Goal: Communication & Community: Answer question/provide support

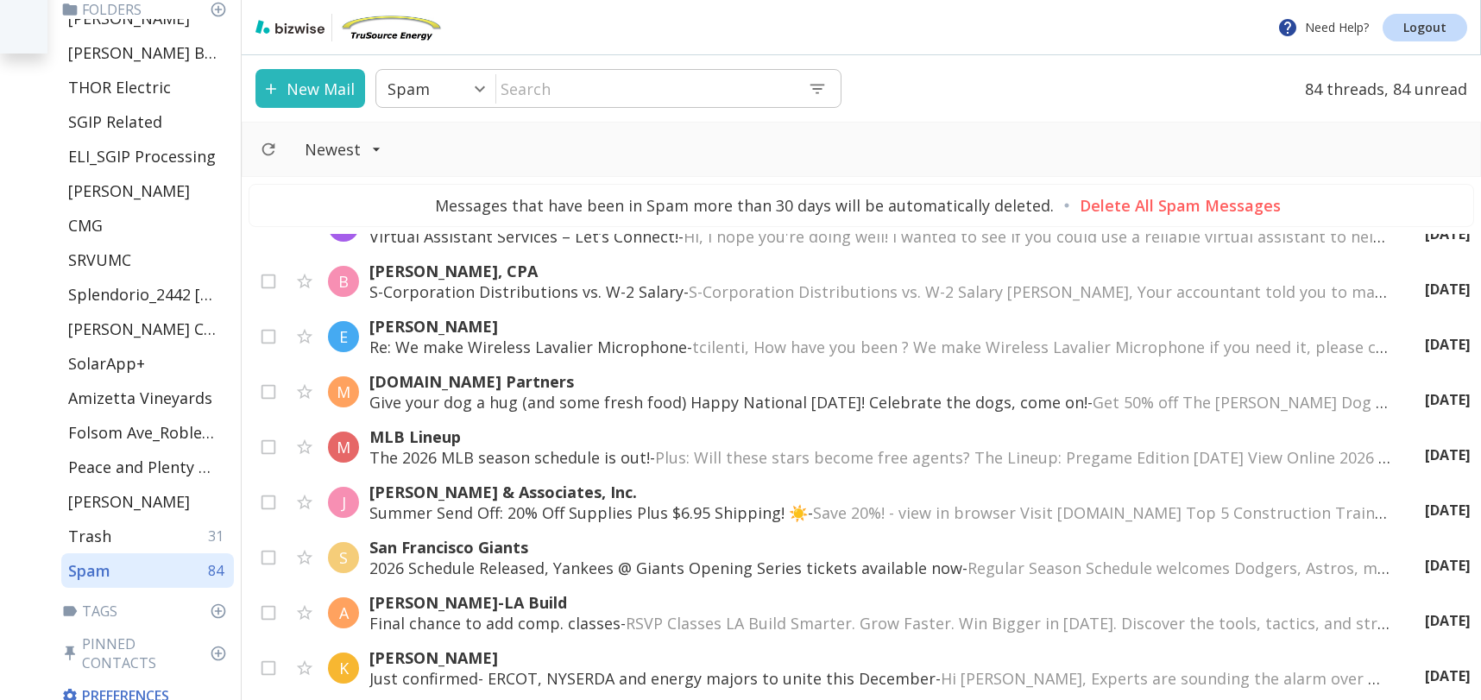
scroll to position [2855, 0]
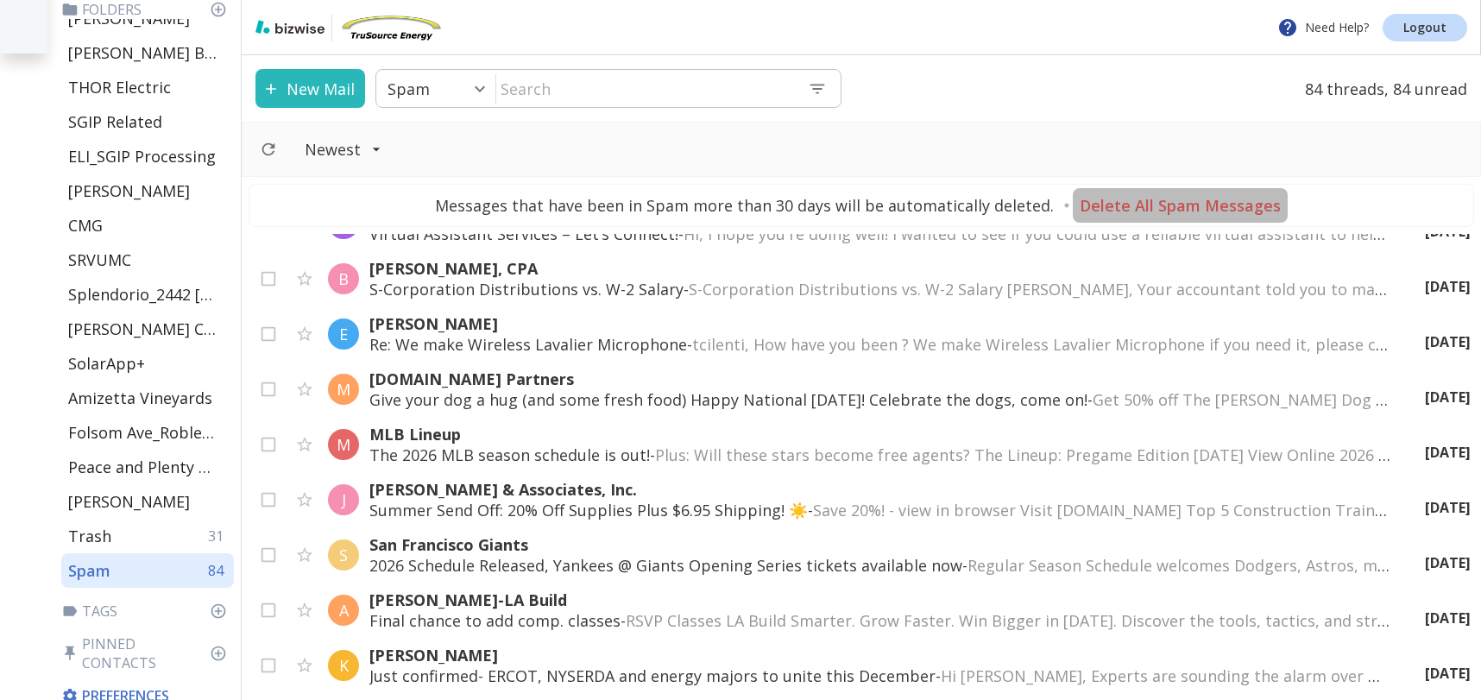
click at [1214, 200] on p "Delete All Spam Messages" at bounding box center [1180, 205] width 201 height 21
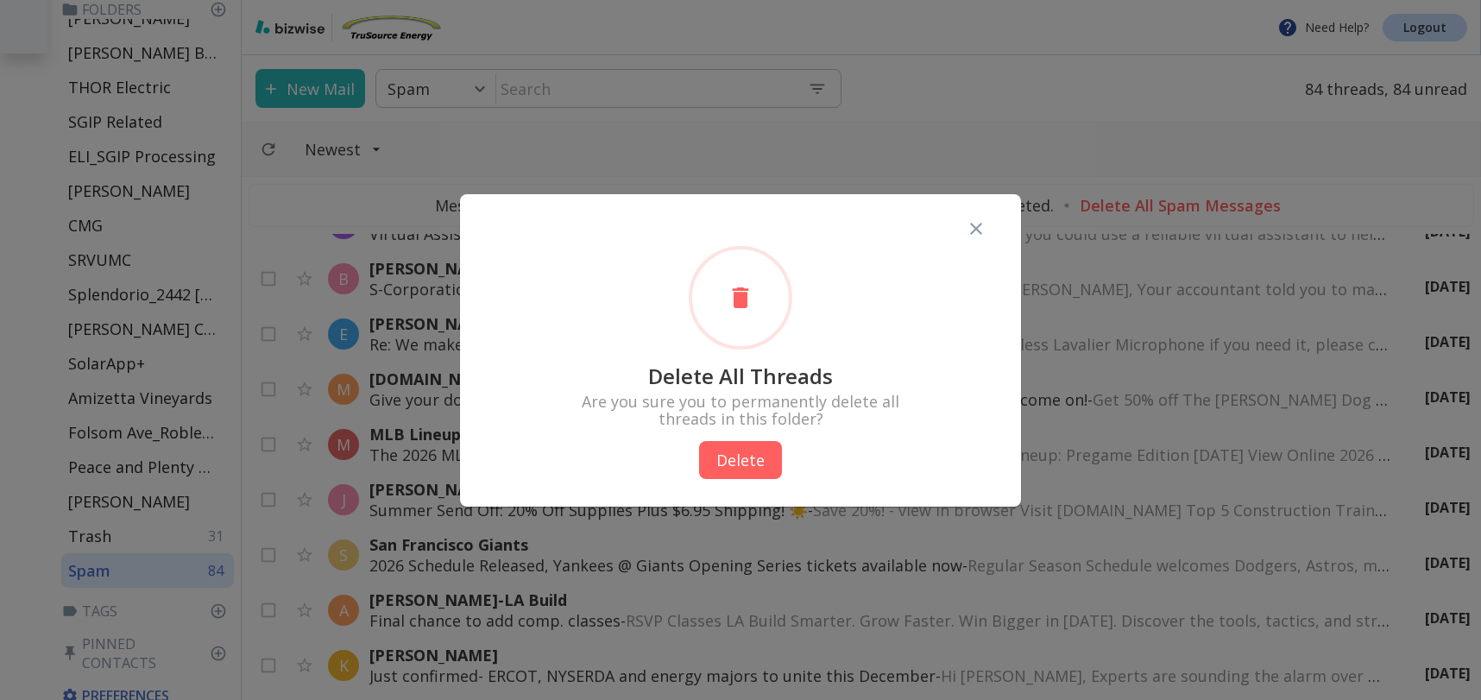
click at [735, 461] on button "Delete" at bounding box center [740, 460] width 83 height 38
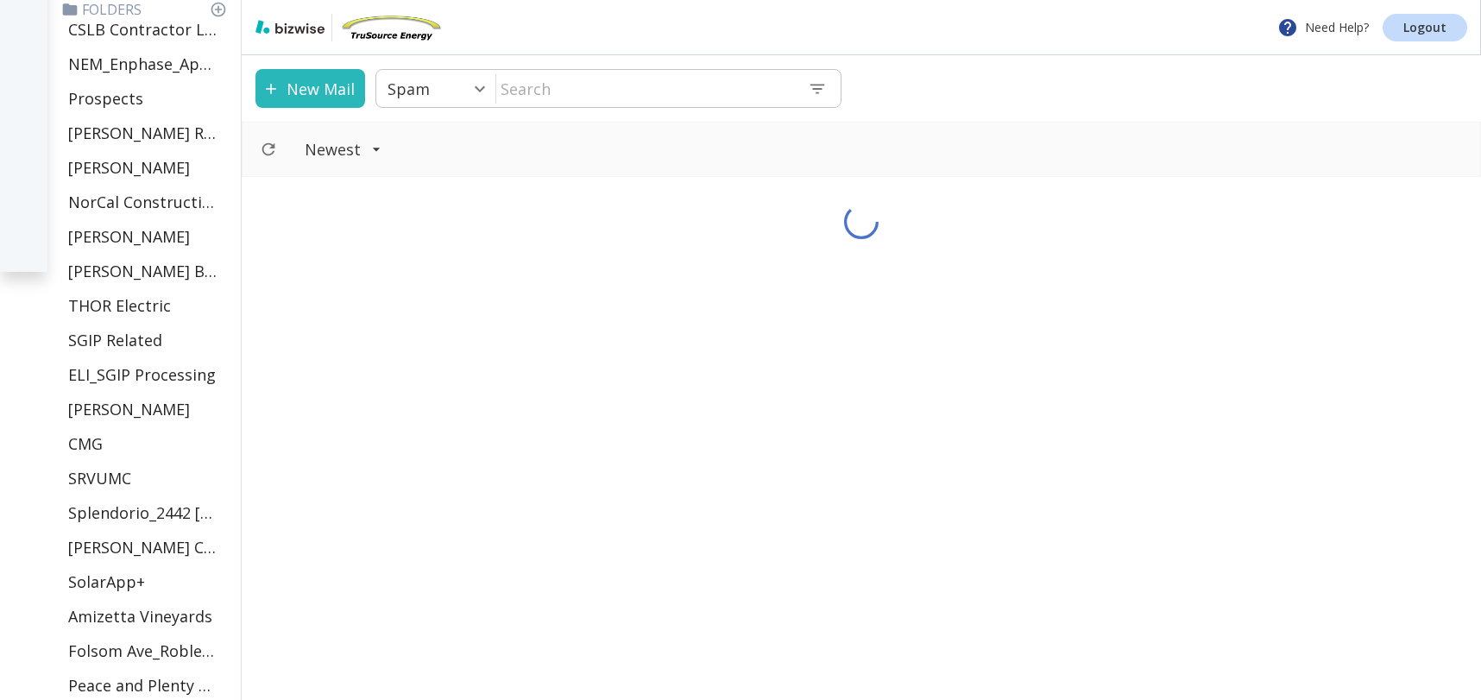
scroll to position [0, 0]
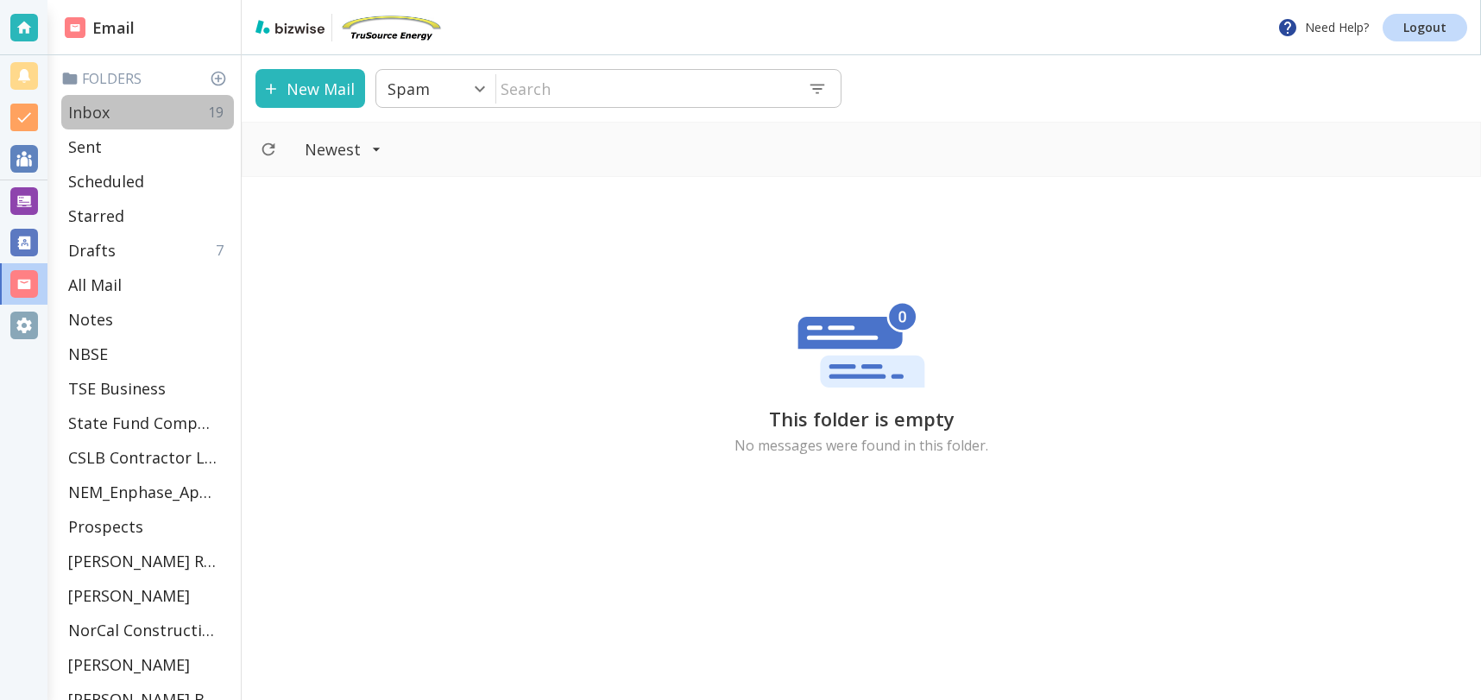
click at [105, 110] on p "Inbox" at bounding box center [88, 112] width 41 height 21
type input "0"
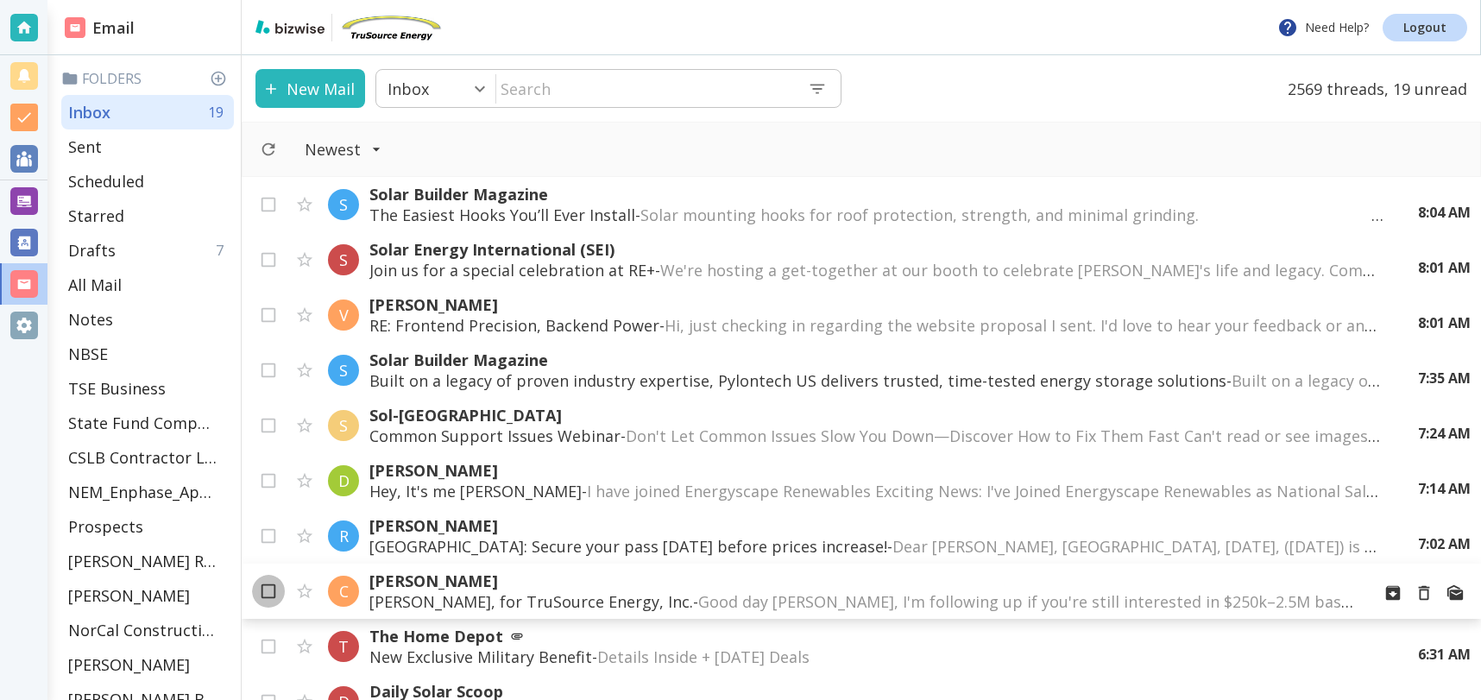
click at [269, 593] on input "checkbox" at bounding box center [268, 594] width 33 height 33
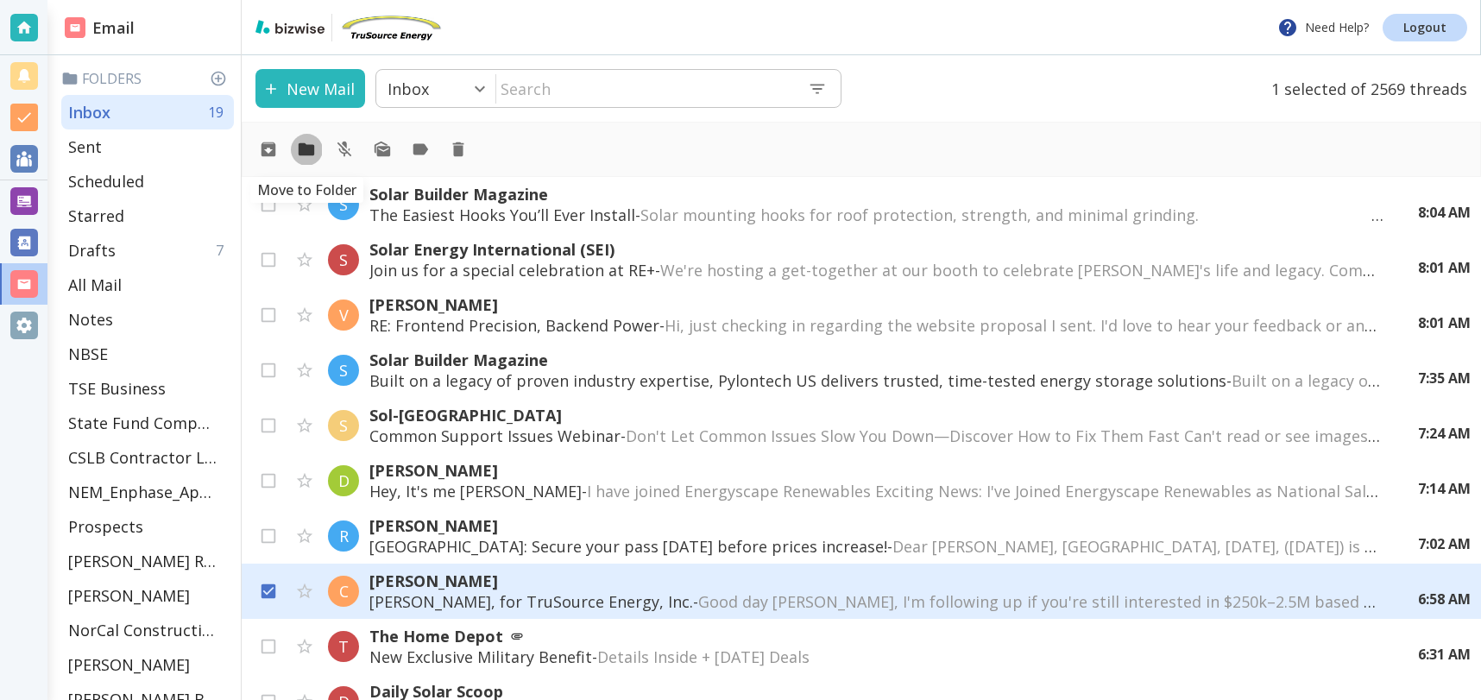
click at [306, 156] on icon "Move to Folder" at bounding box center [306, 149] width 19 height 19
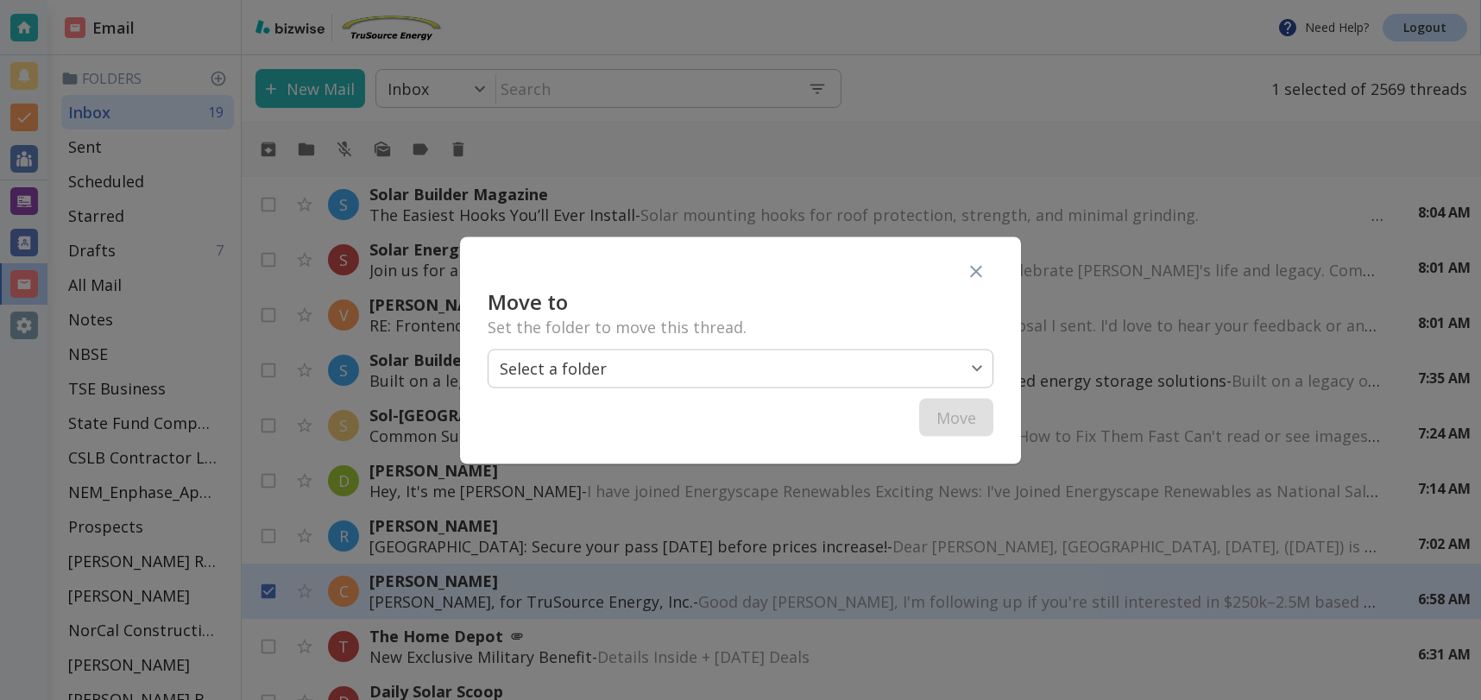
click at [659, 0] on body "Need Help? Logout Email Folders Inbox 19 Sent Scheduled Starred Drafts 7 All Ma…" at bounding box center [740, 0] width 1481 height 0
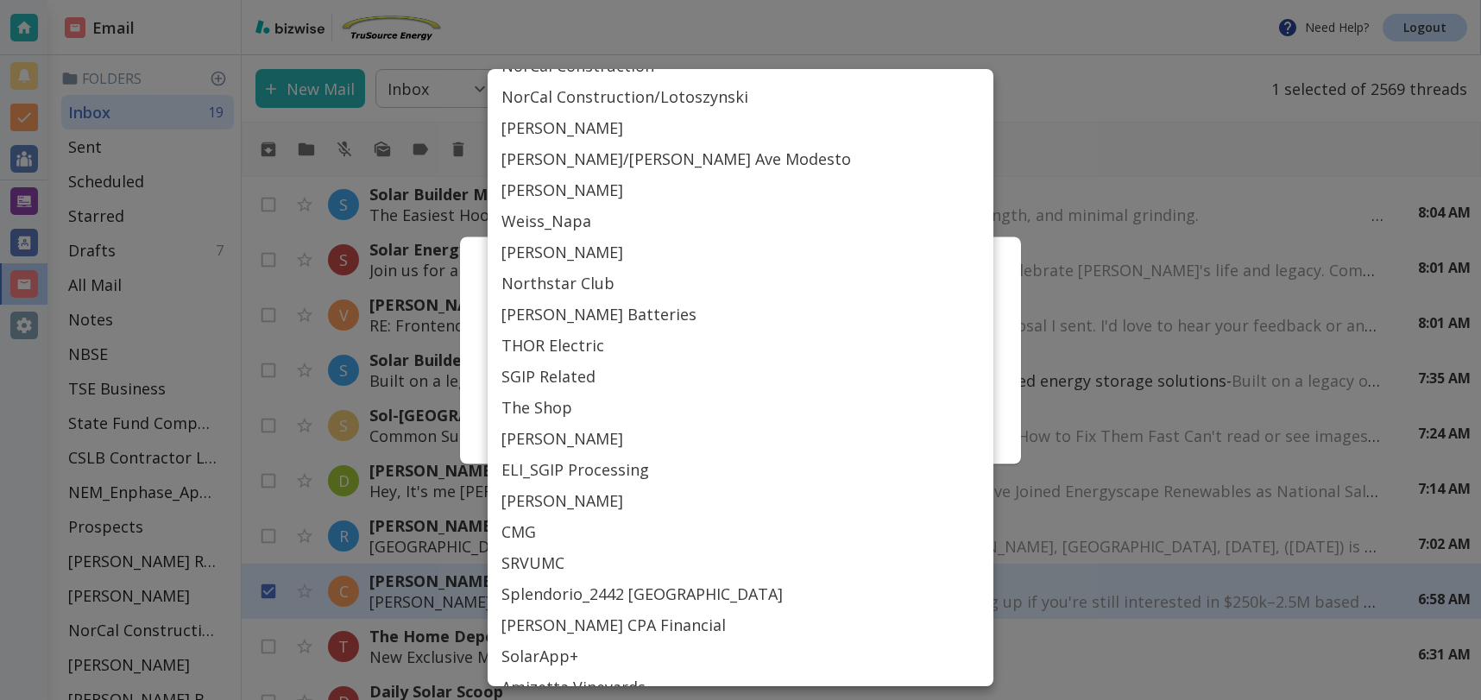
scroll to position [688, 0]
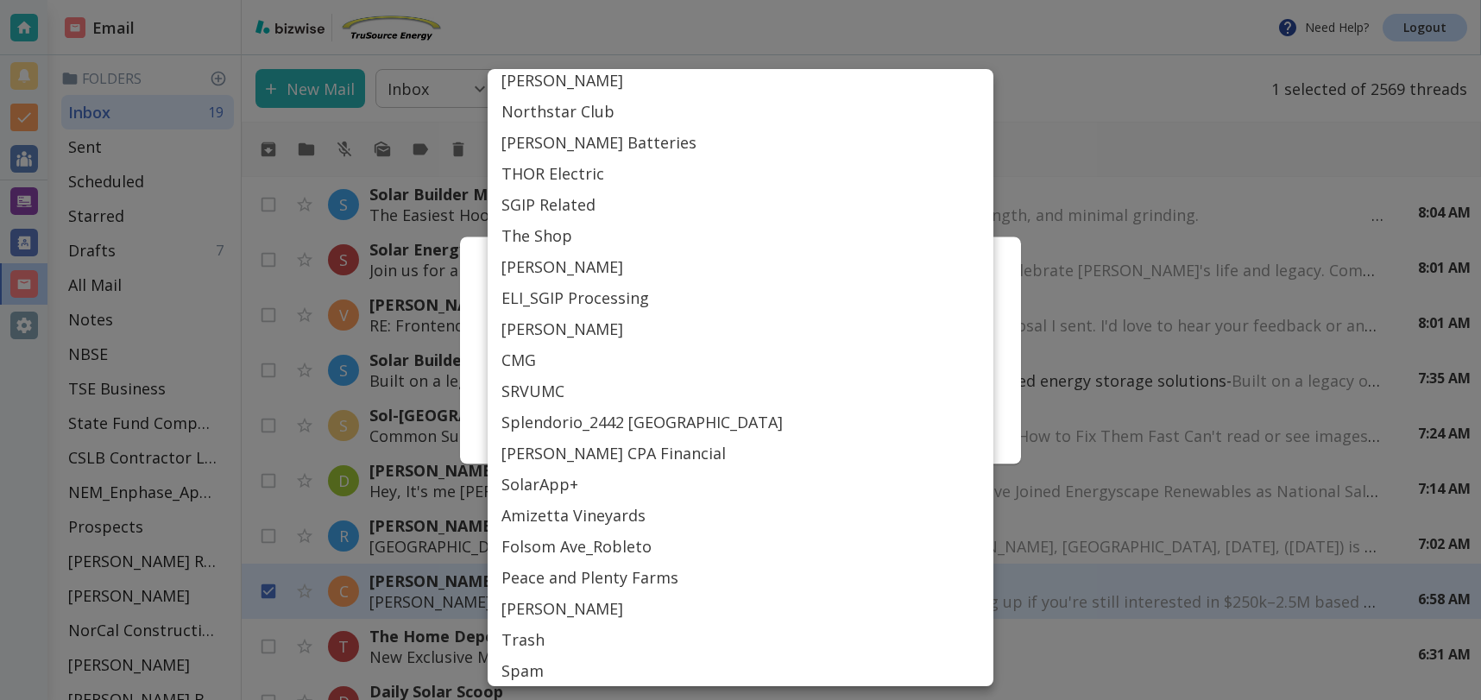
click at [527, 668] on li "Spam" at bounding box center [741, 670] width 506 height 31
type input "SPAM"
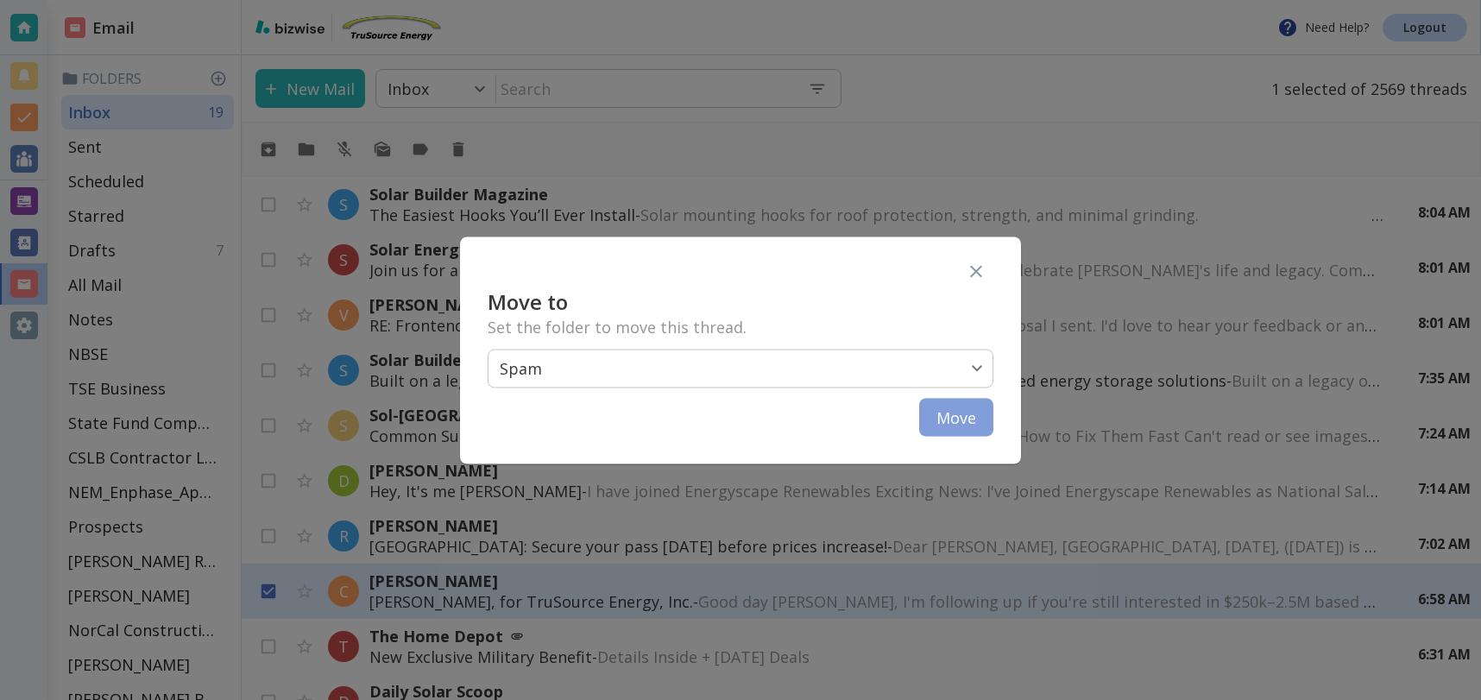
click at [963, 413] on button "Move" at bounding box center [956, 417] width 74 height 38
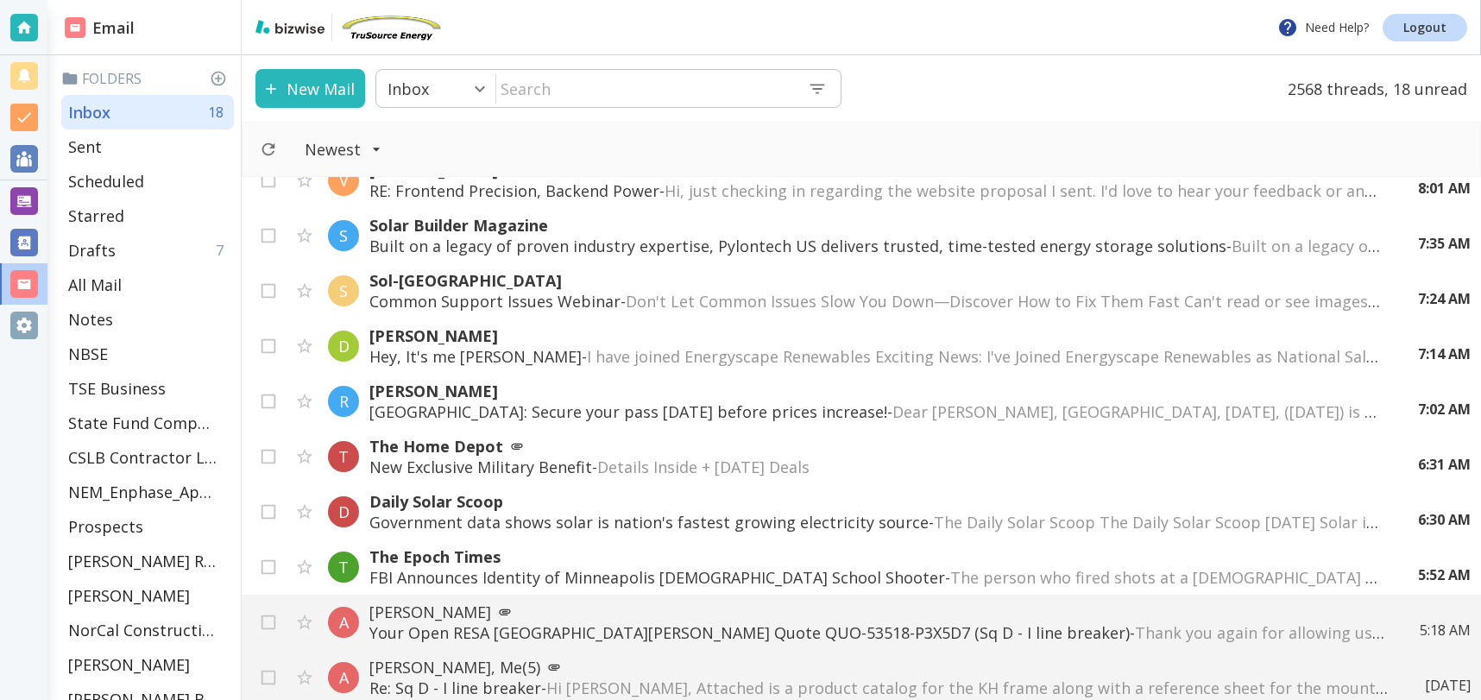
scroll to position [134, 0]
click at [265, 458] on div "S Solar Builder Magazine The Easiest Hooks You’ll Ever Install - Solar mounting…" at bounding box center [862, 438] width 1240 height 523
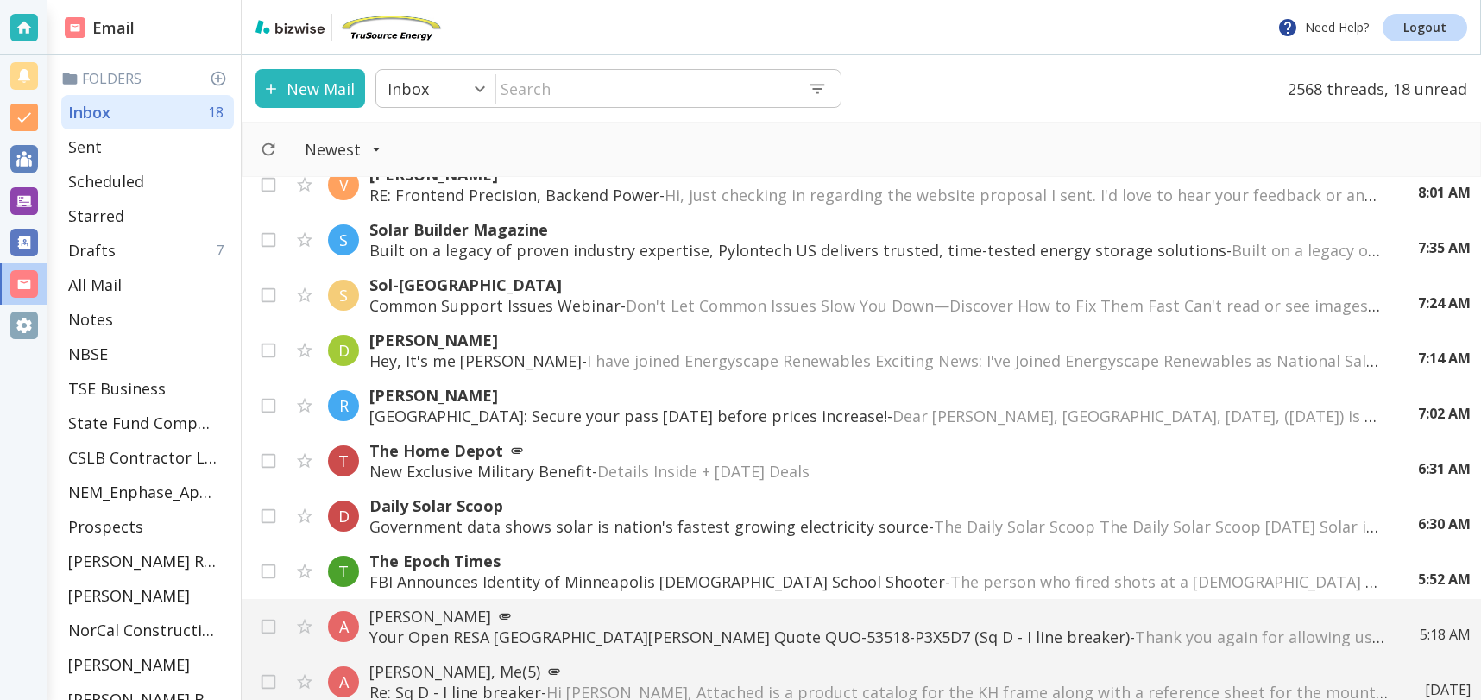
scroll to position [131, 0]
click at [268, 356] on input "checkbox" at bounding box center [268, 353] width 33 height 33
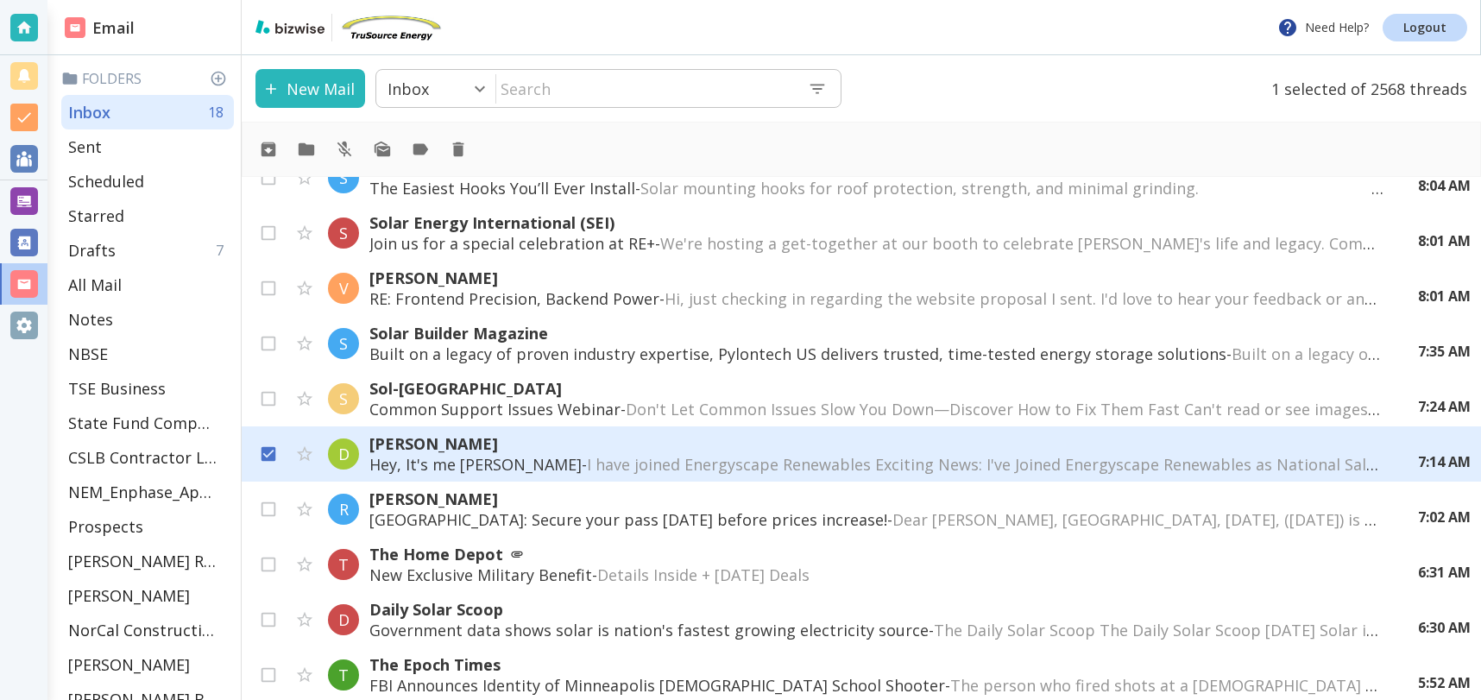
scroll to position [0, 0]
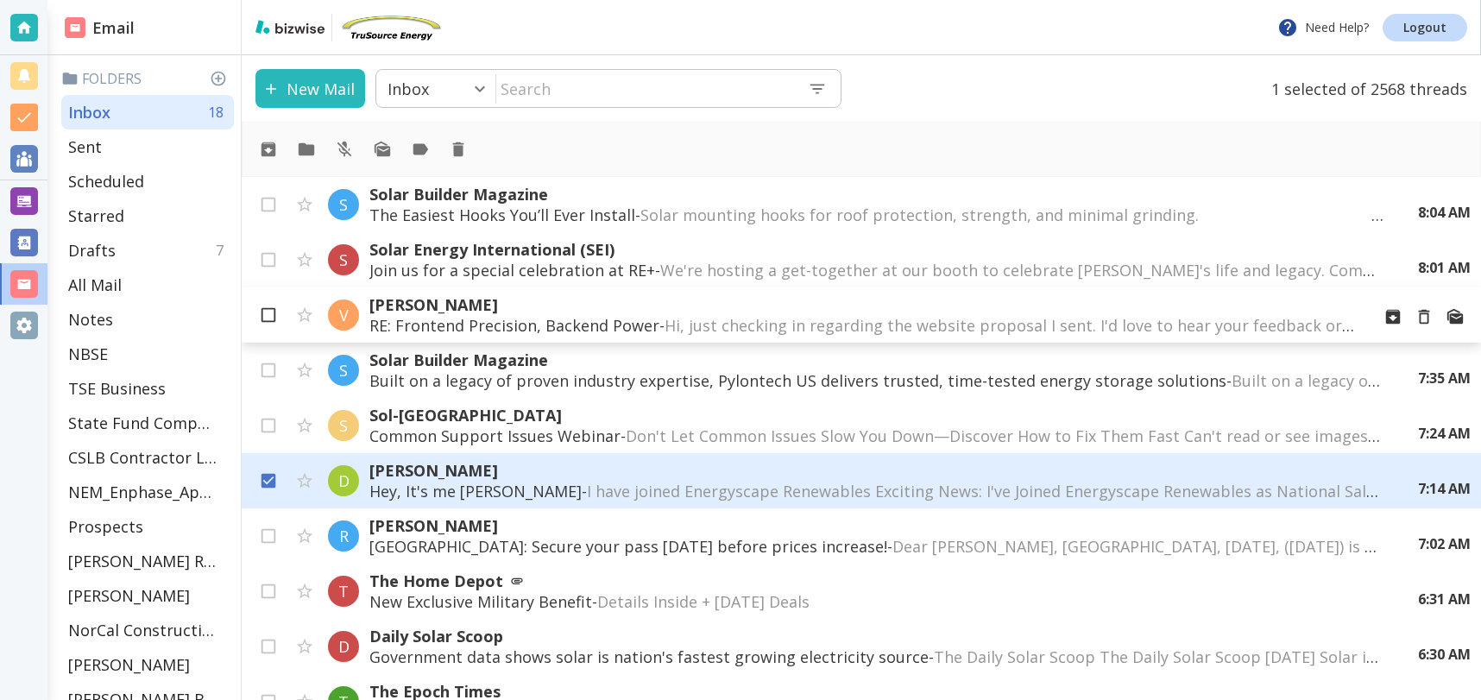
click at [270, 312] on input "checkbox" at bounding box center [268, 318] width 33 height 33
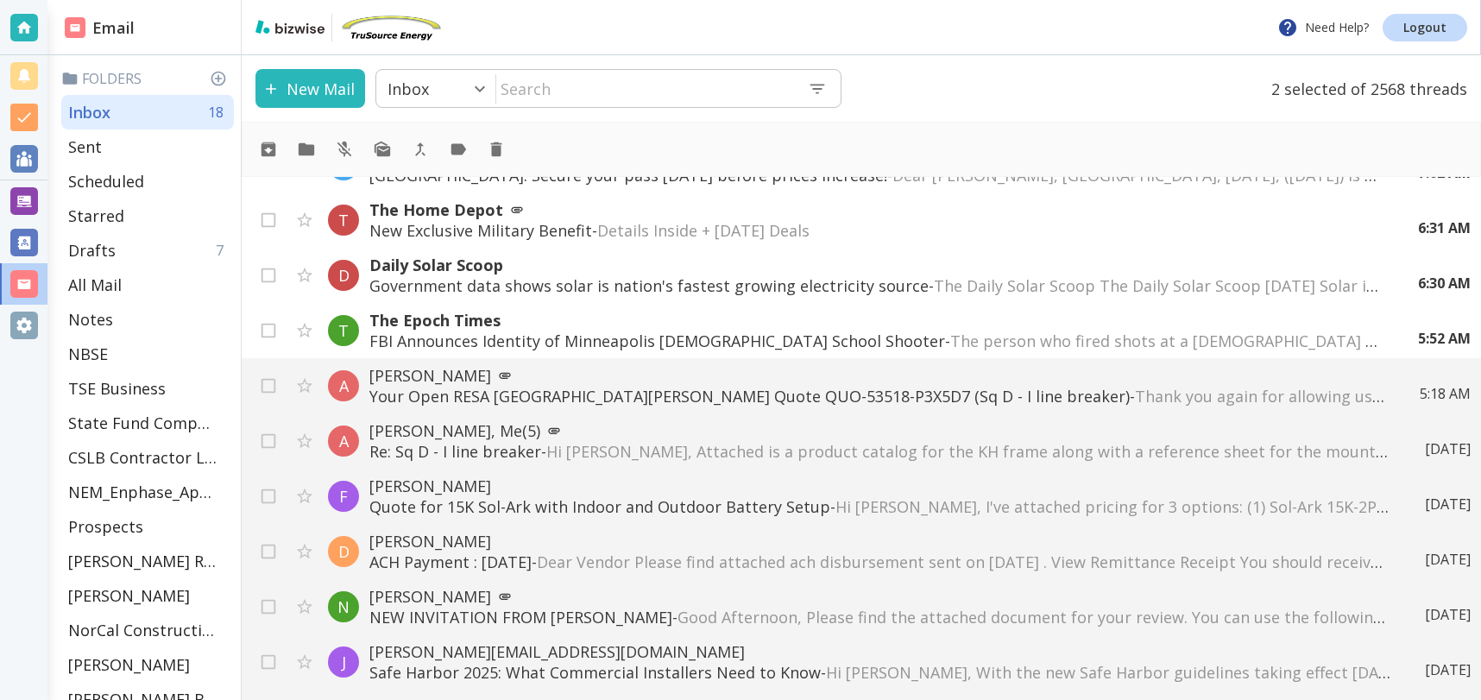
scroll to position [418, 0]
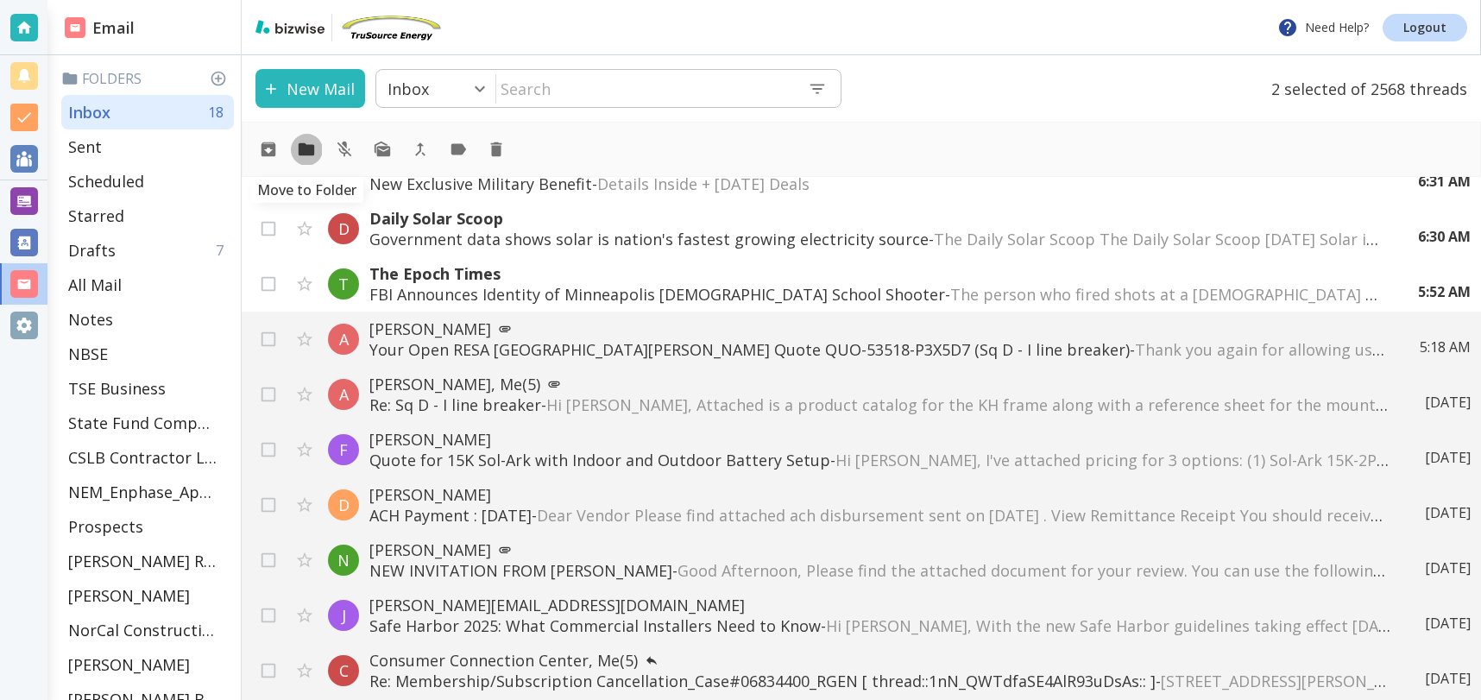
click at [313, 148] on icon "Move to Folder" at bounding box center [307, 149] width 16 height 13
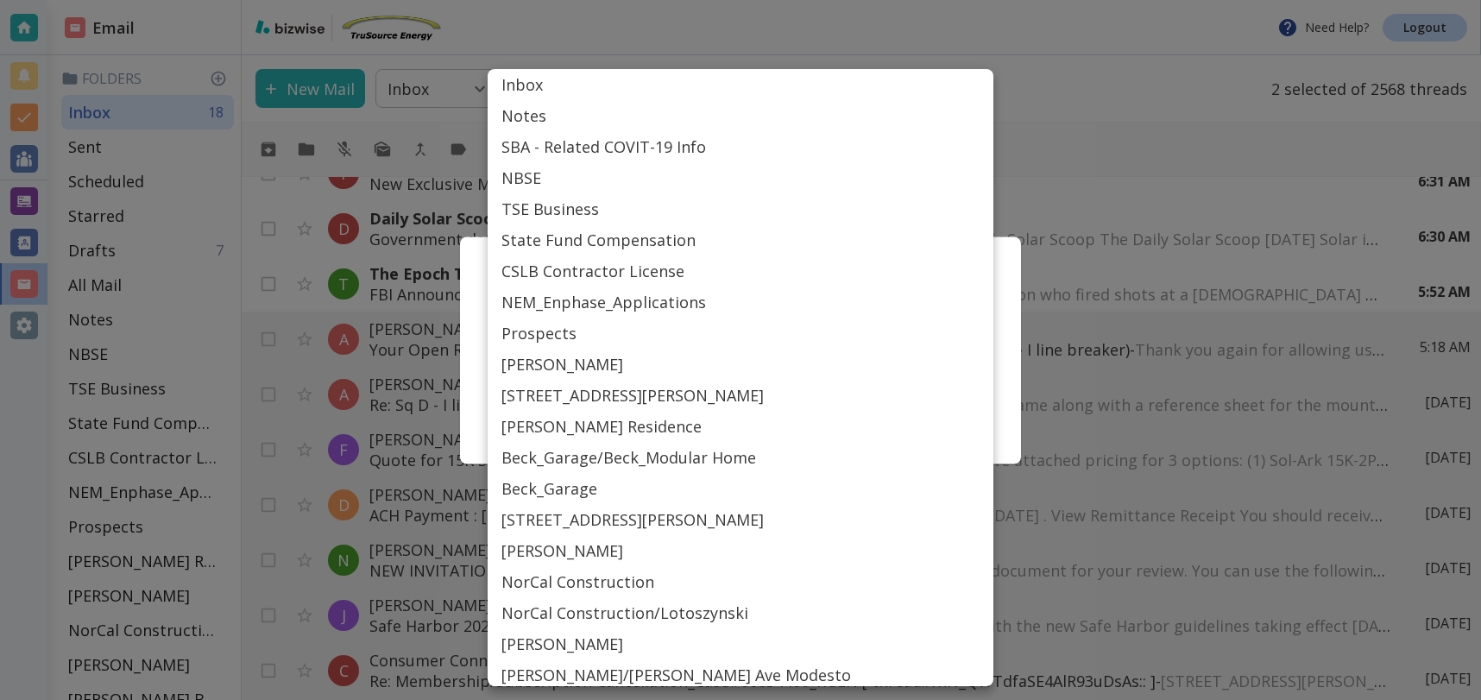
drag, startPoint x: 666, startPoint y: 375, endPoint x: 655, endPoint y: 374, distance: 10.5
click at [659, 0] on body "Need Help? Logout Email Folders Inbox 18 Sent Scheduled Starred Drafts 7 All Ma…" at bounding box center [740, 0] width 1481 height 0
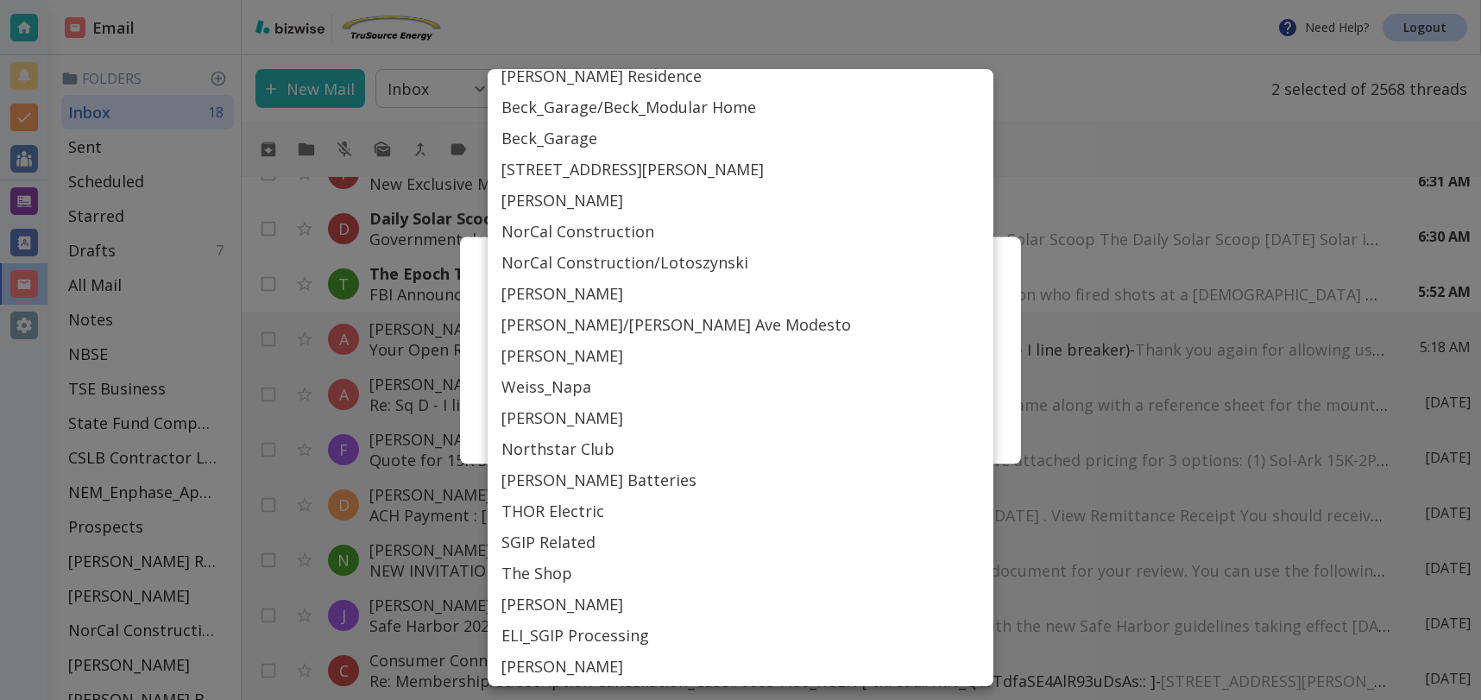
scroll to position [688, 0]
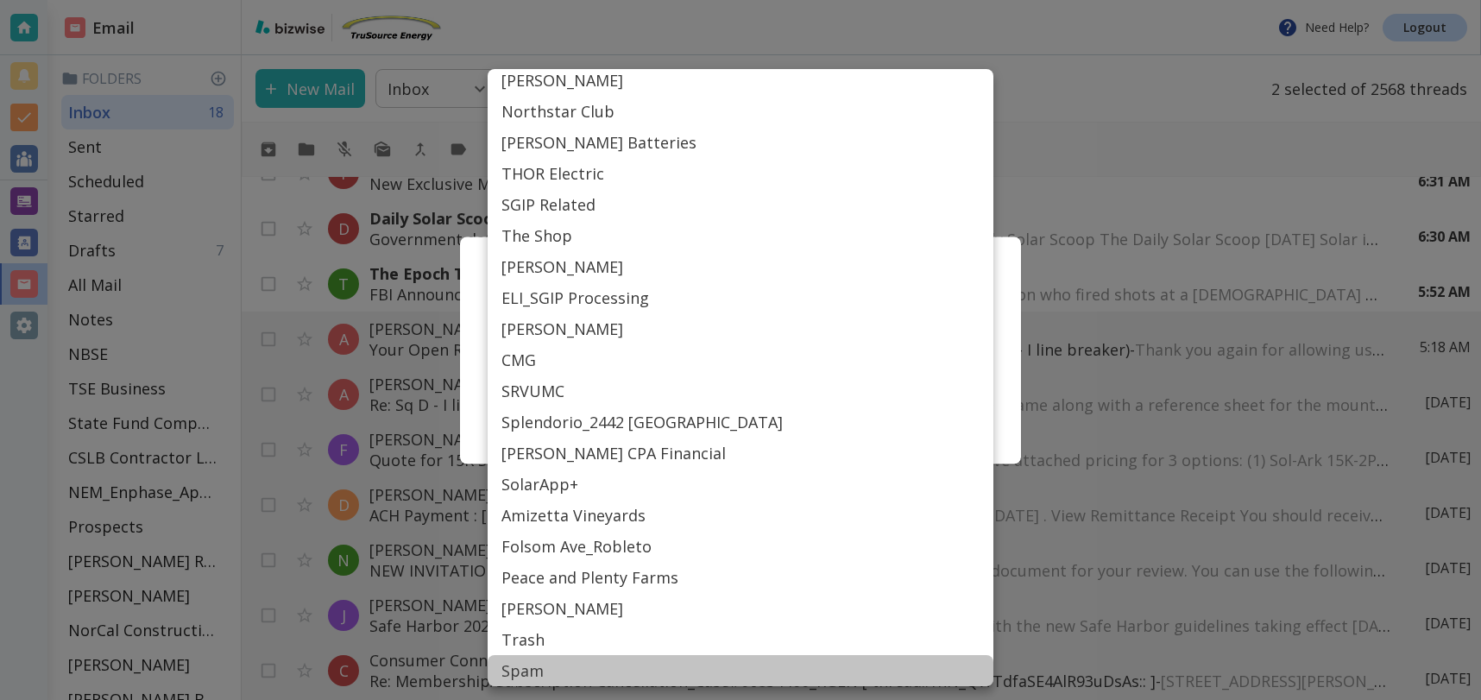
click at [523, 667] on li "Spam" at bounding box center [741, 670] width 506 height 31
type input "SPAM"
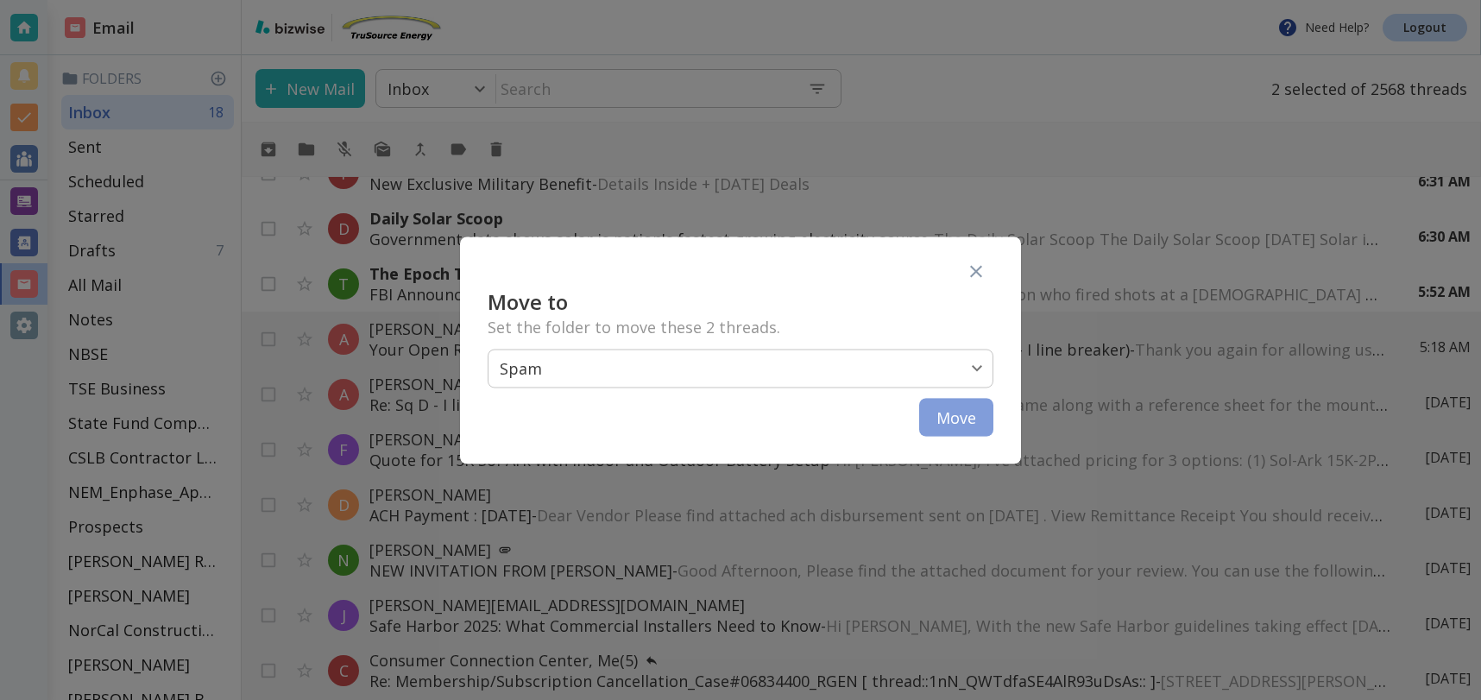
click at [958, 418] on button "Move" at bounding box center [956, 417] width 74 height 38
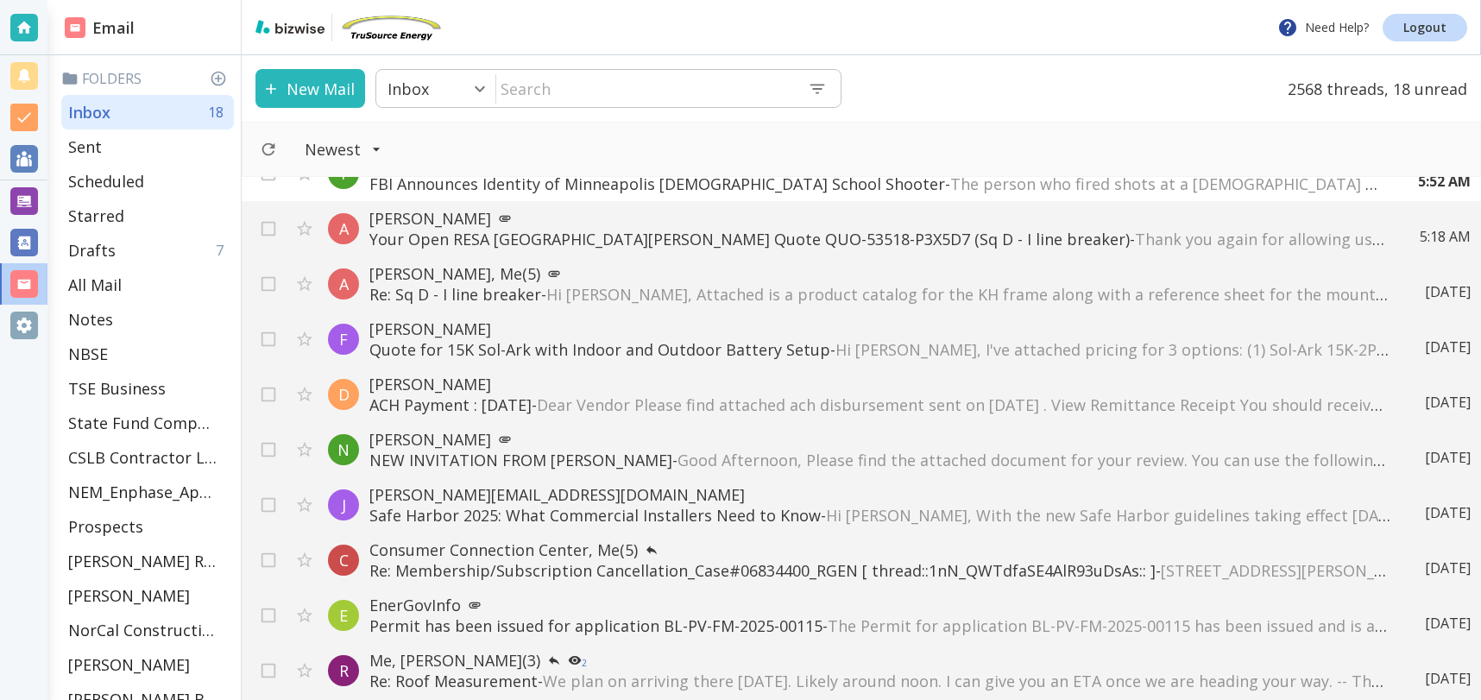
scroll to position [0, 0]
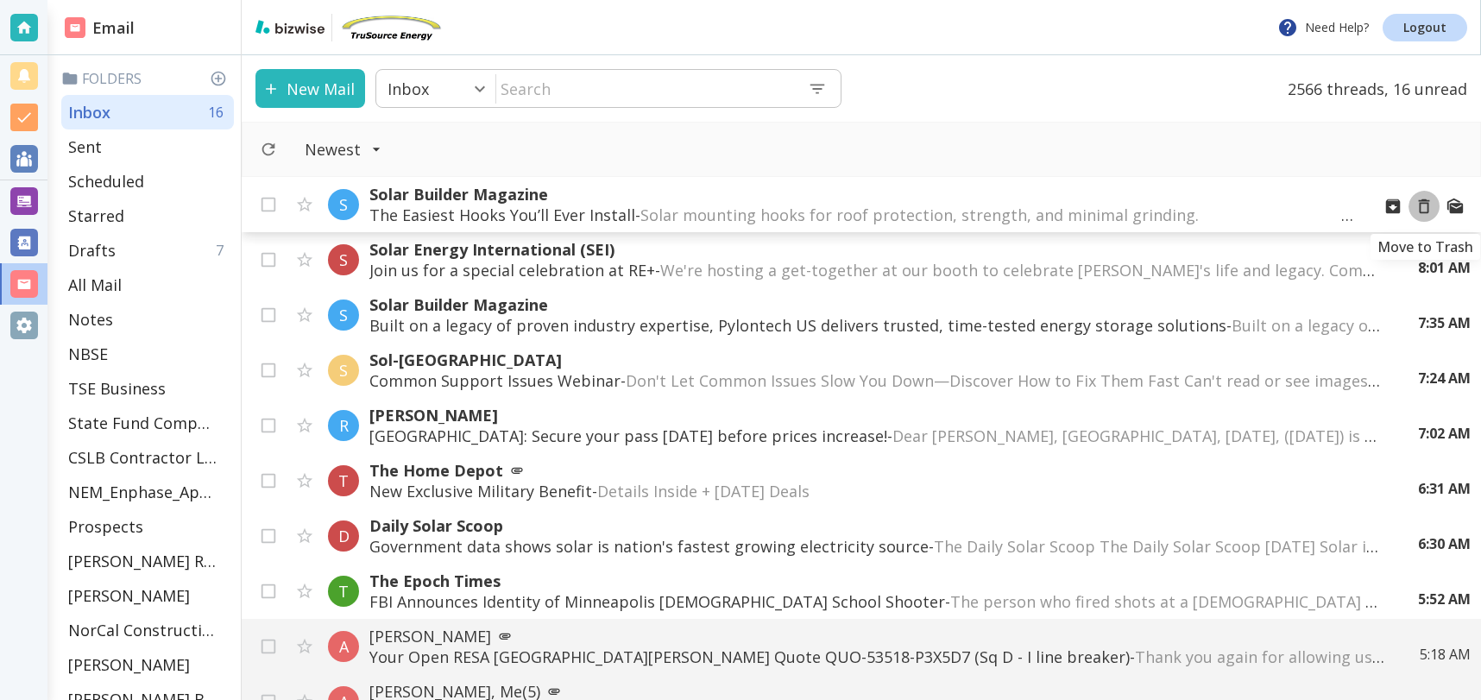
click at [1430, 205] on icon "Move to Trash" at bounding box center [1424, 206] width 19 height 19
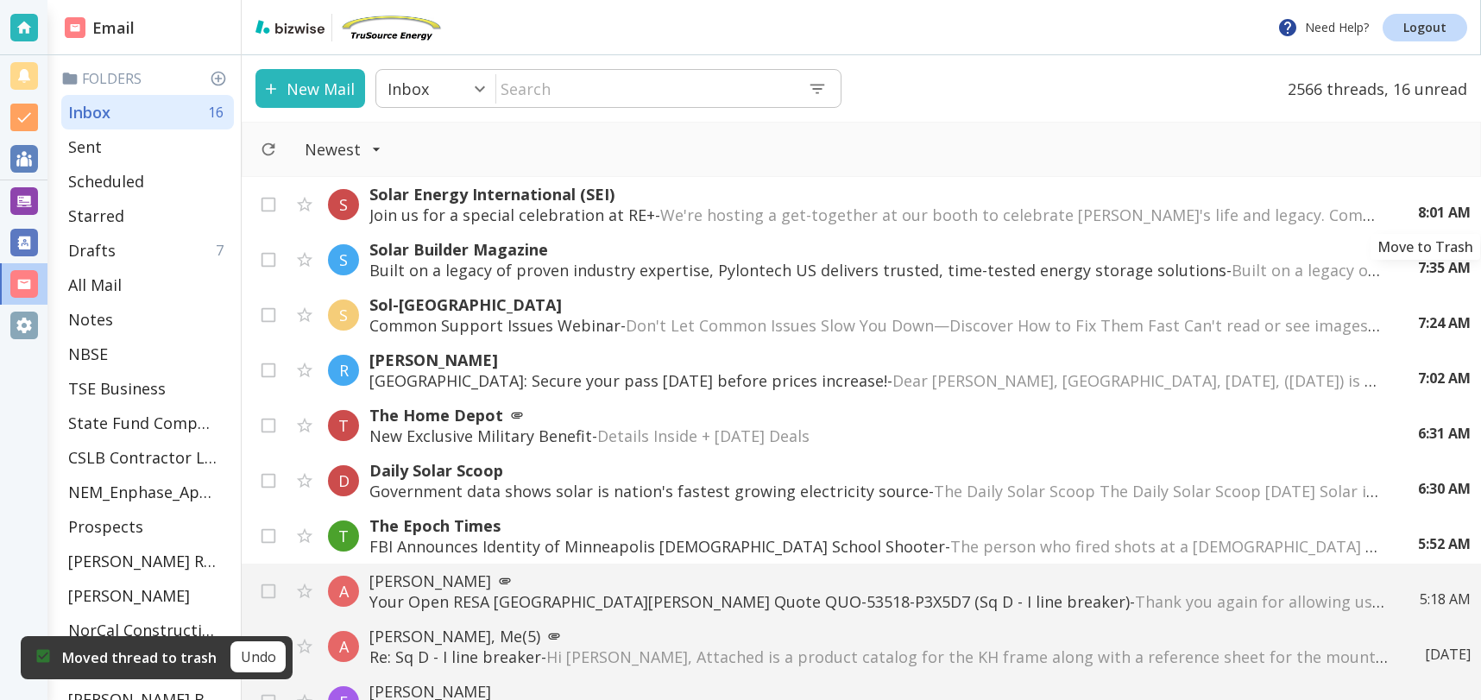
click at [0, 0] on icon "Move to Trash" at bounding box center [0, 0] width 0 height 0
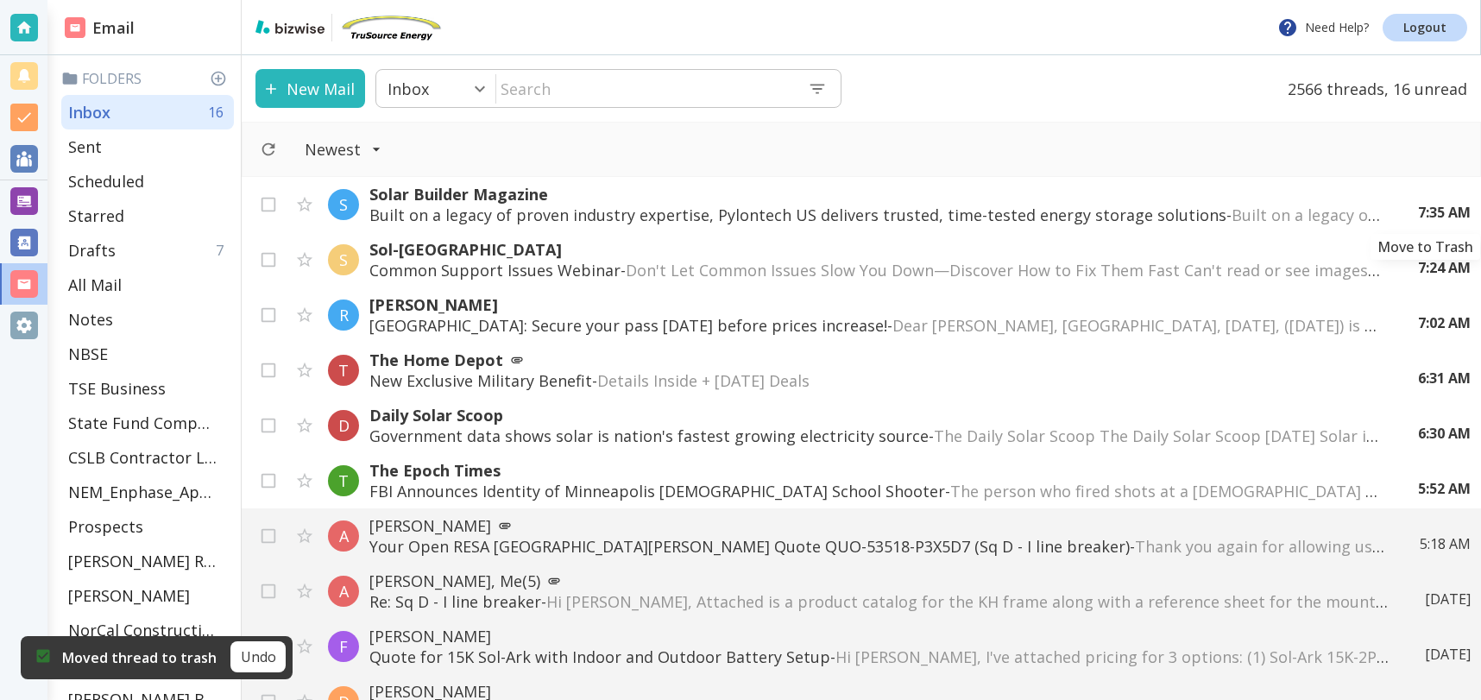
click at [0, 0] on icon "Move to Trash" at bounding box center [0, 0] width 0 height 0
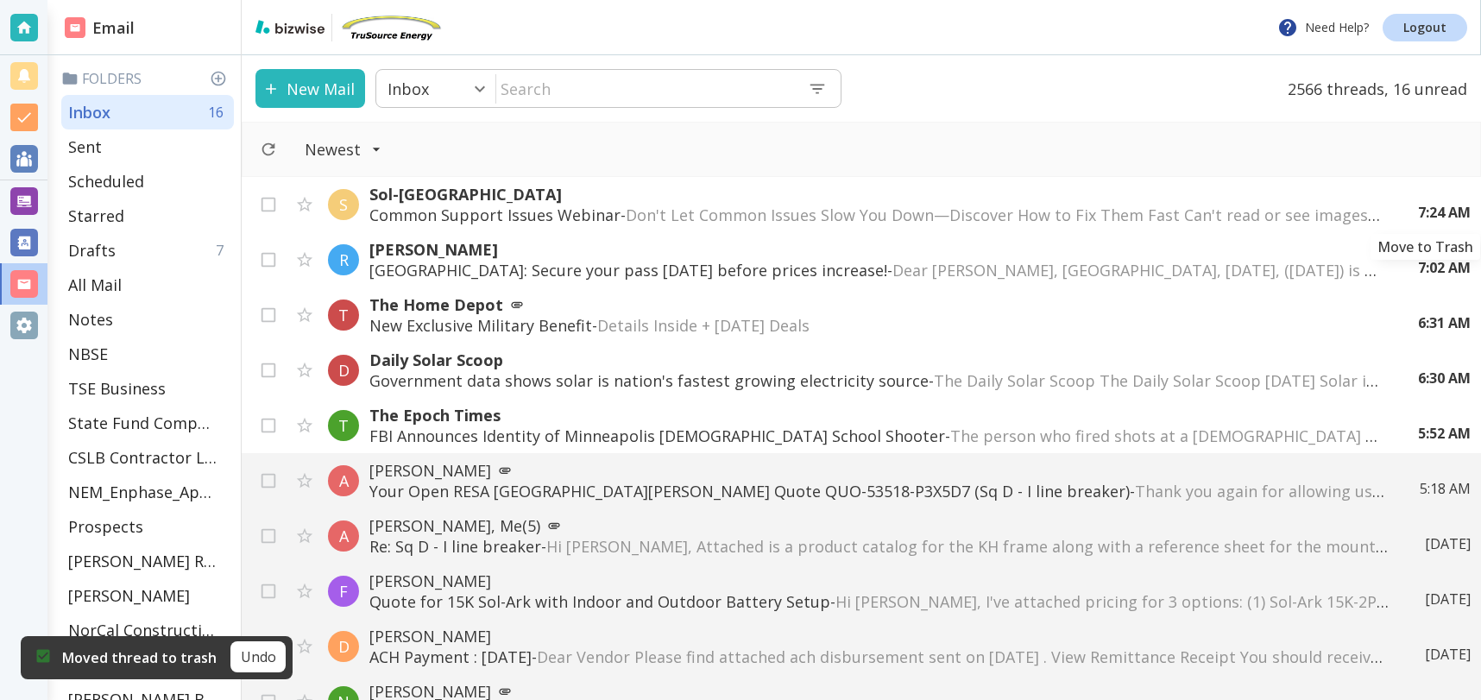
click at [0, 0] on icon "Move to Trash" at bounding box center [0, 0] width 0 height 0
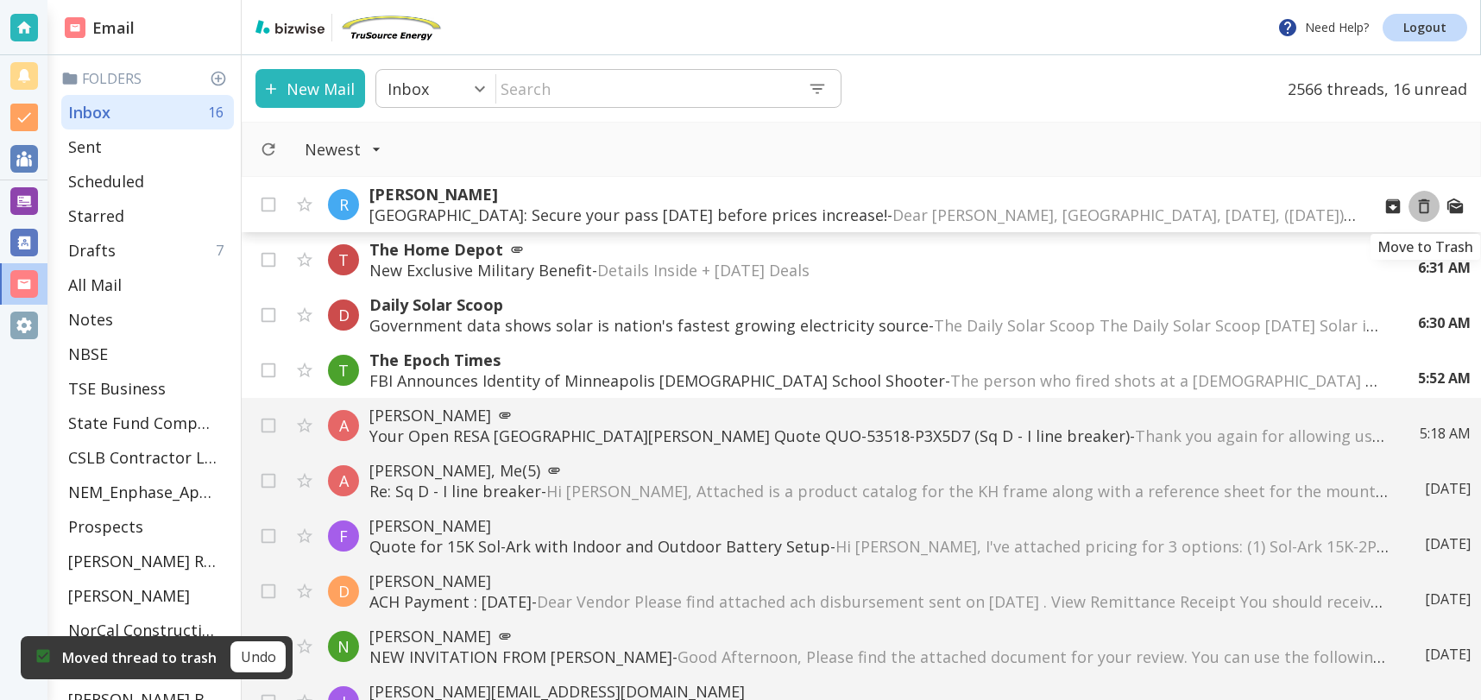
click at [1422, 208] on icon "Move to Trash" at bounding box center [1424, 206] width 19 height 19
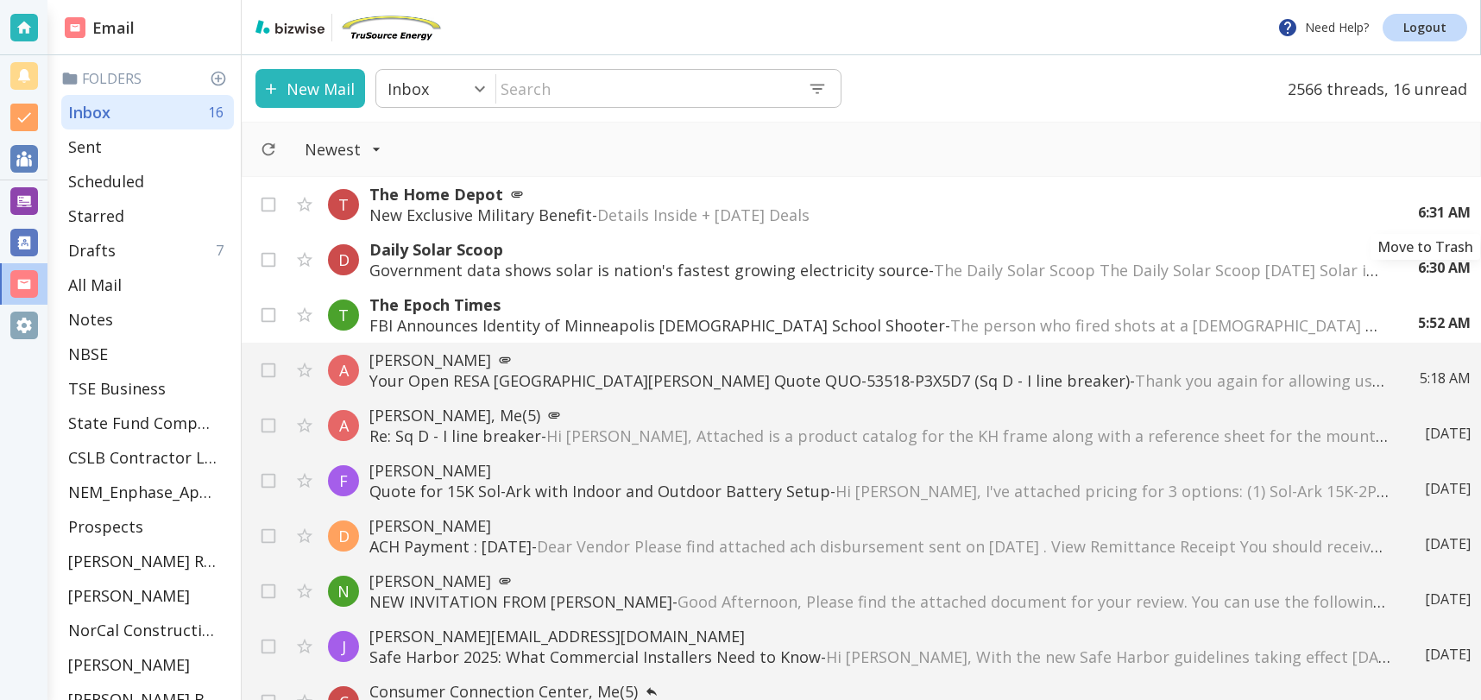
click at [0, 0] on icon "Move to Trash" at bounding box center [0, 0] width 0 height 0
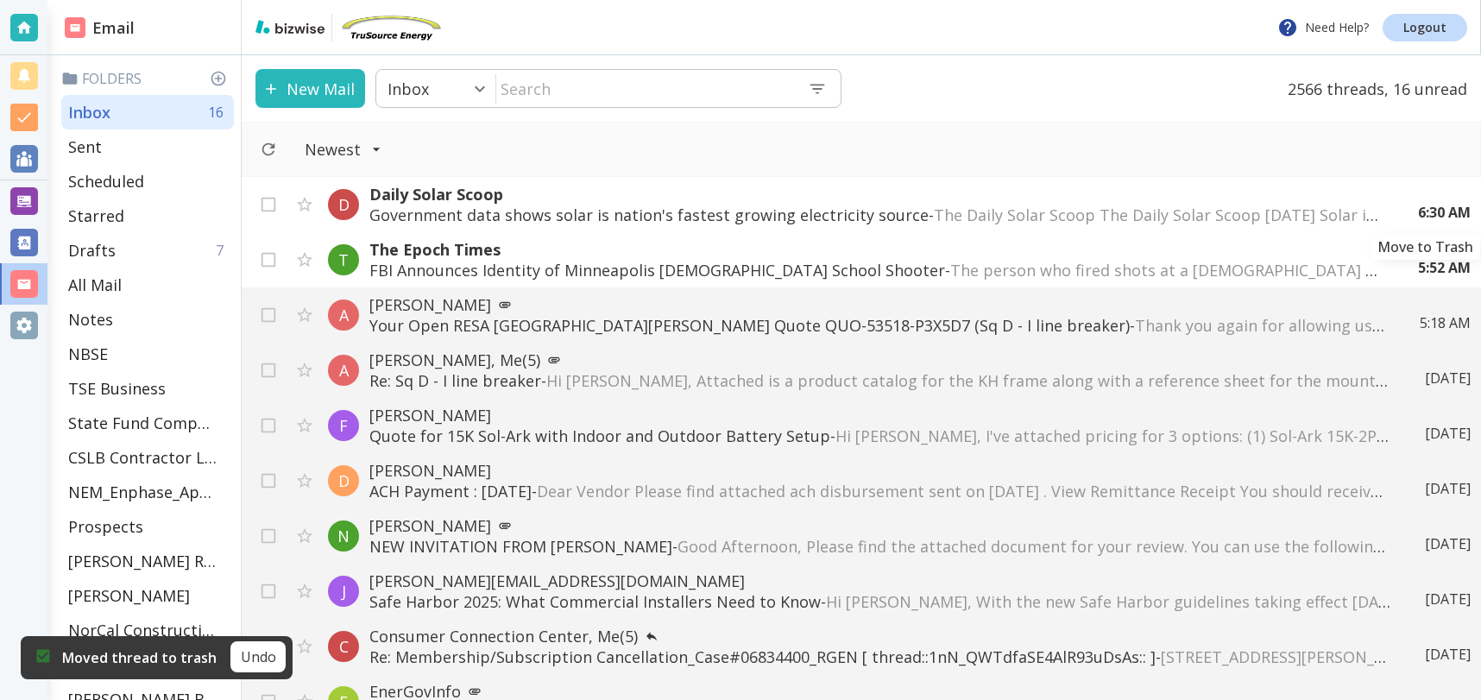
click at [0, 0] on icon "Move to Trash" at bounding box center [0, 0] width 0 height 0
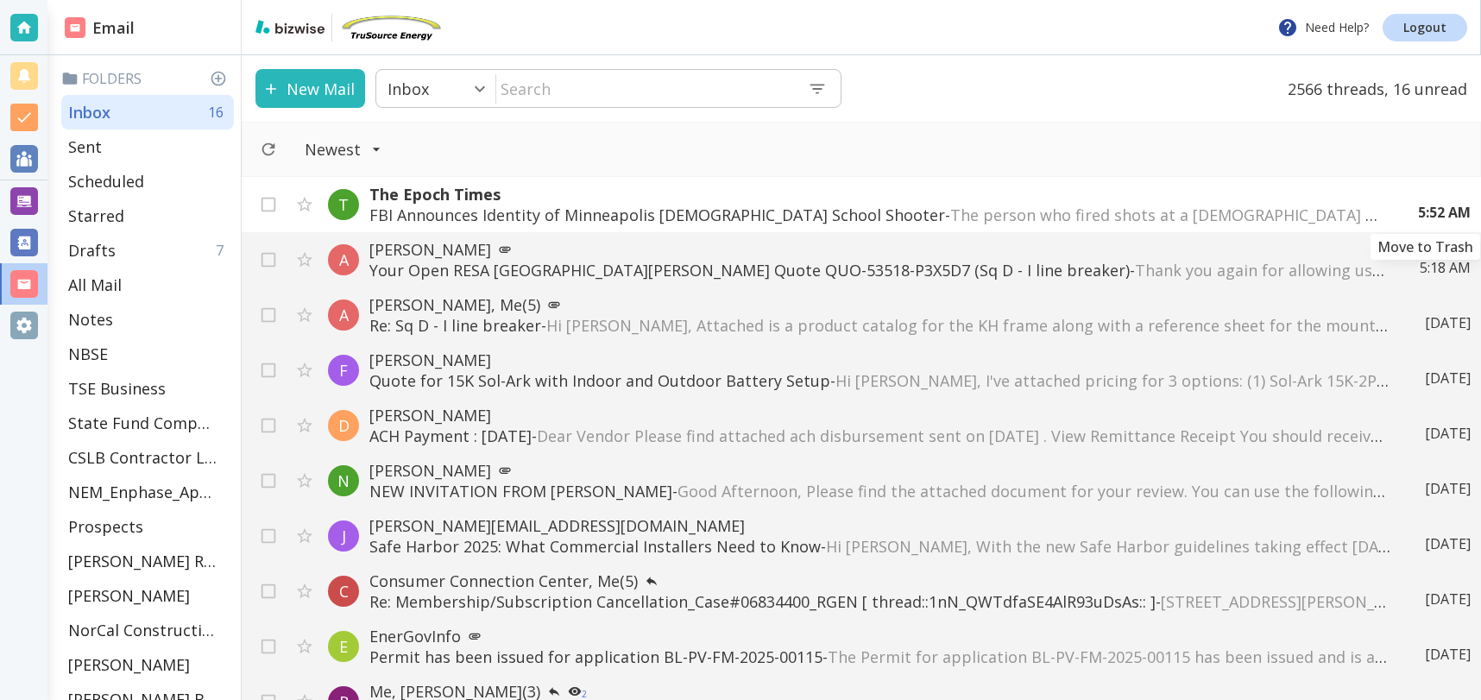
click at [0, 0] on icon "Move to Trash" at bounding box center [0, 0] width 0 height 0
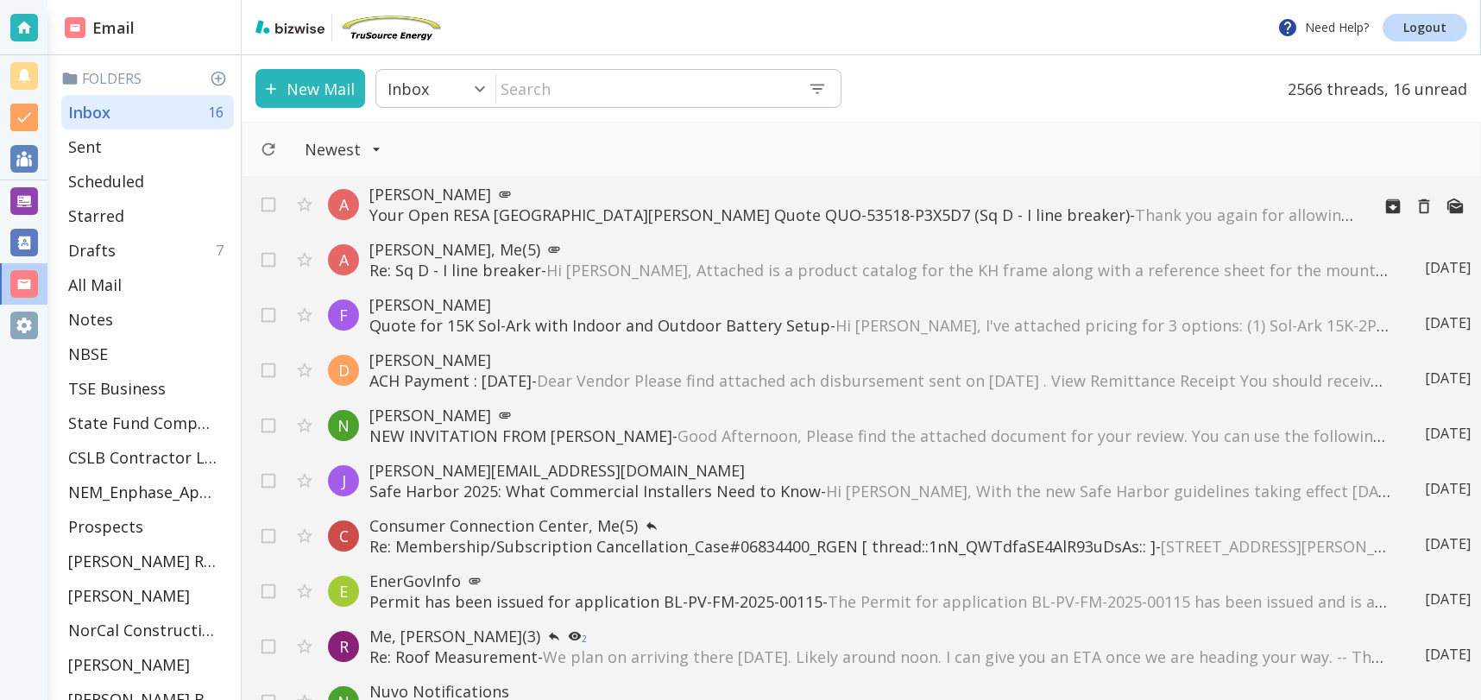
click at [682, 213] on p "Your Open RESA San [PERSON_NAME] Quote QUO-53518-P3X5D7 (Sq D - I line breaker)…" at bounding box center [862, 215] width 987 height 21
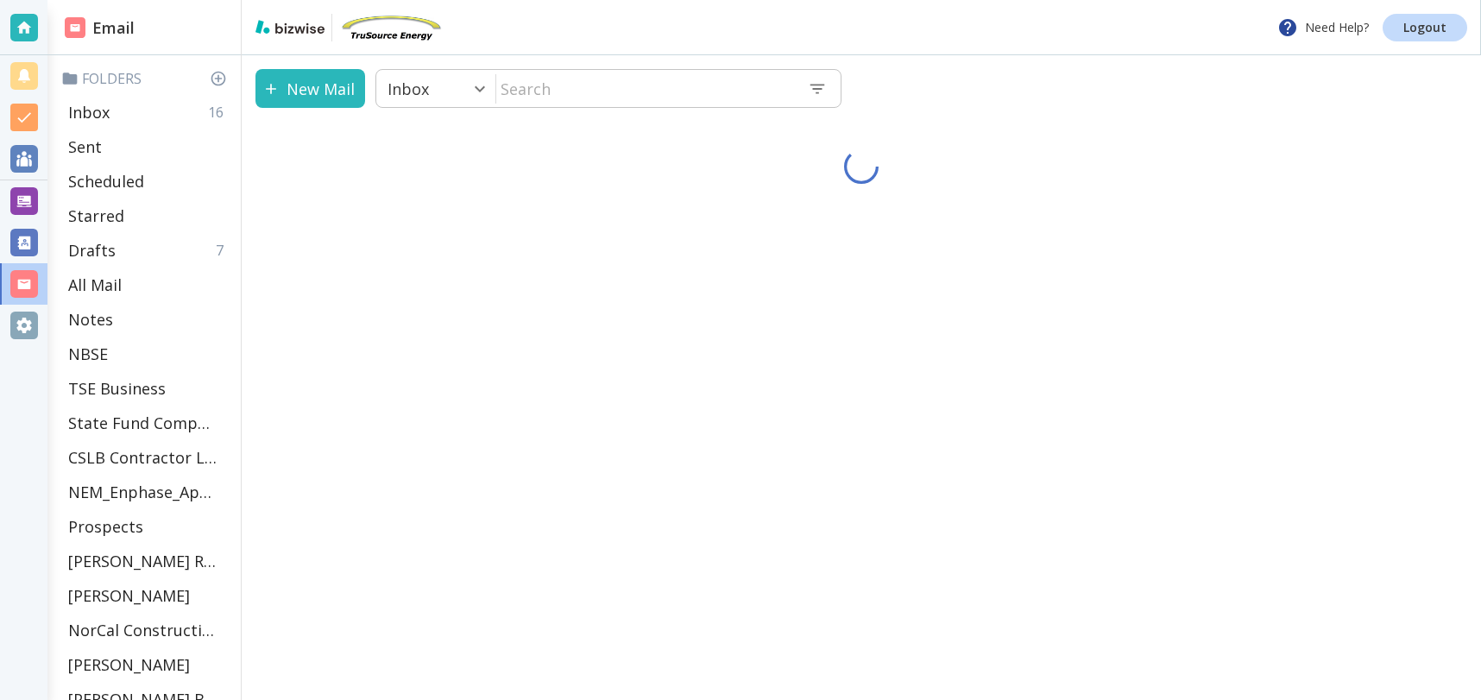
click at [682, 213] on div "New Mail Inbox 0 ​ ​" at bounding box center [862, 377] width 1240 height 645
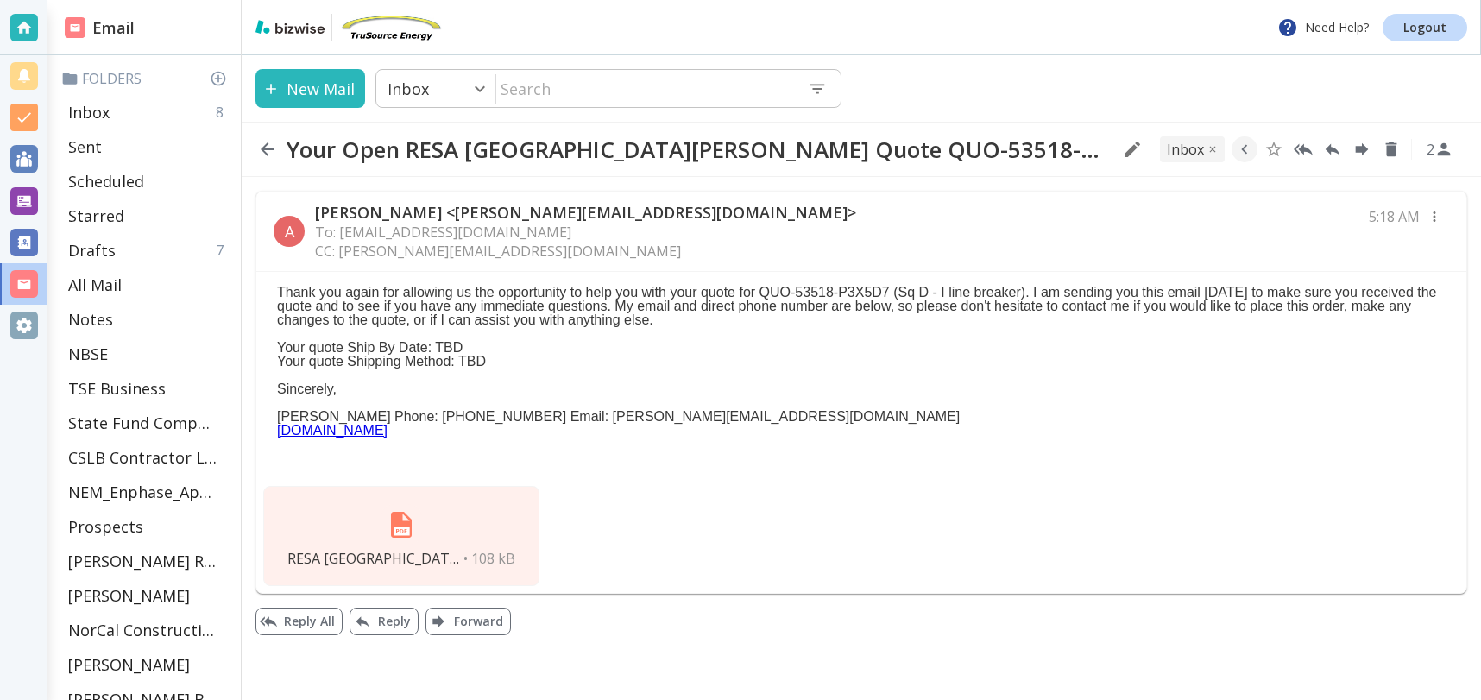
click at [394, 517] on img at bounding box center [401, 524] width 41 height 41
click at [131, 108] on div "Inbox 8" at bounding box center [147, 112] width 173 height 35
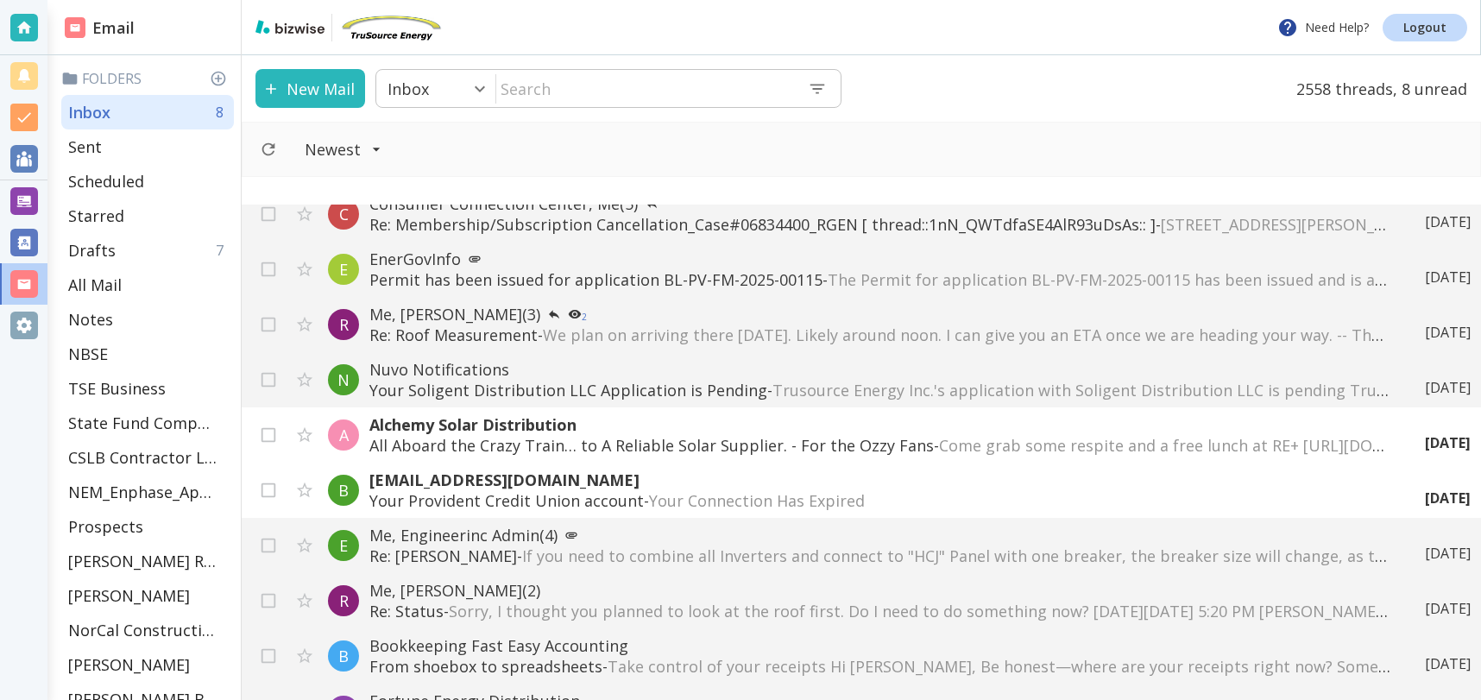
scroll to position [350, 0]
click at [1423, 434] on icon "Move to Trash" at bounding box center [1424, 435] width 19 height 19
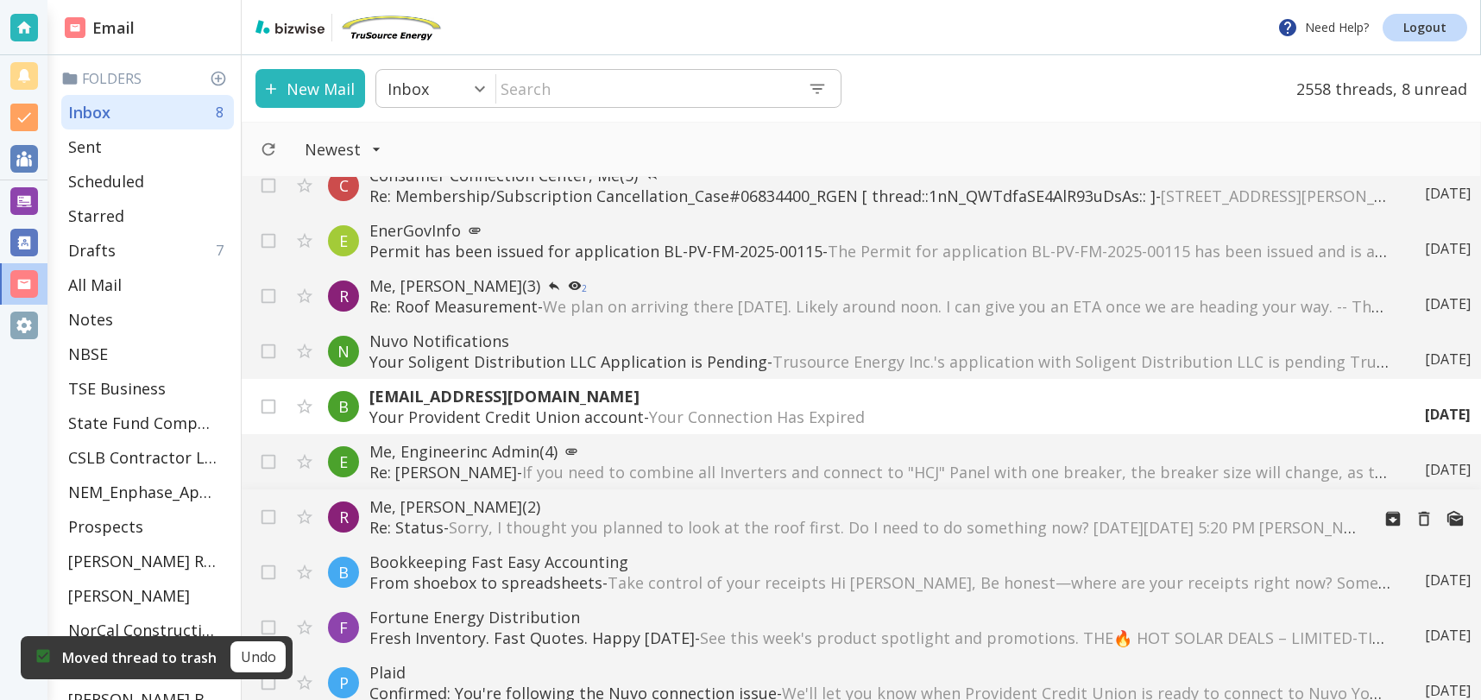
scroll to position [409, 0]
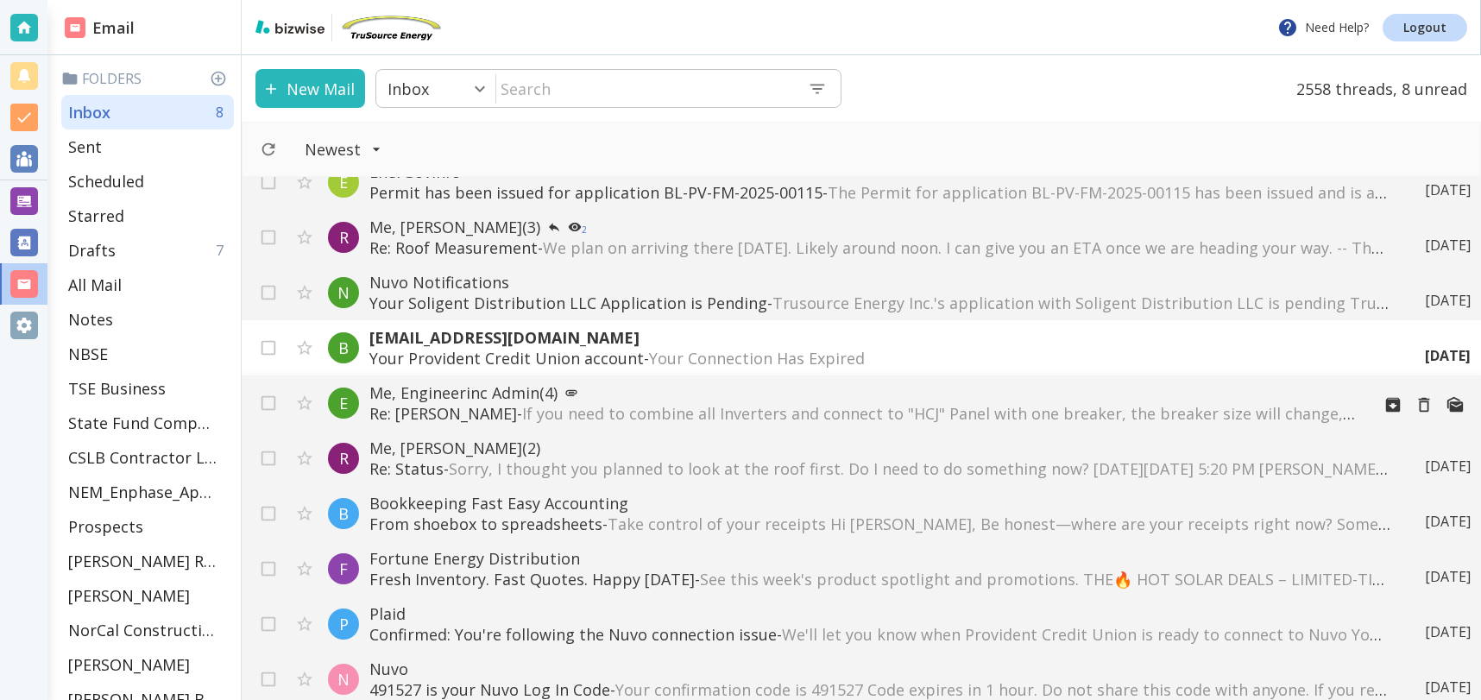
click at [960, 424] on div "E Me, Engineerinc Admin (4) Re: Amizetta Vineyards - If you need to combine all…" at bounding box center [862, 402] width 1240 height 55
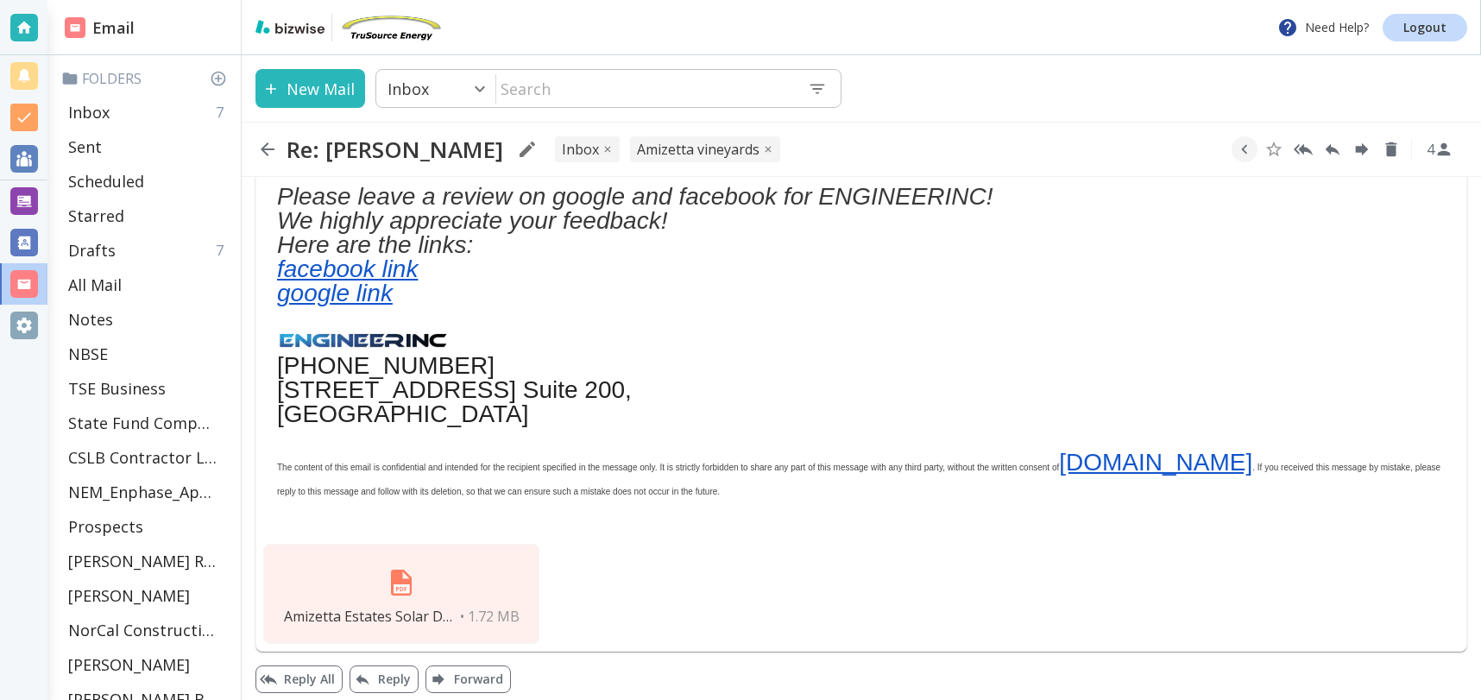
scroll to position [1129, 0]
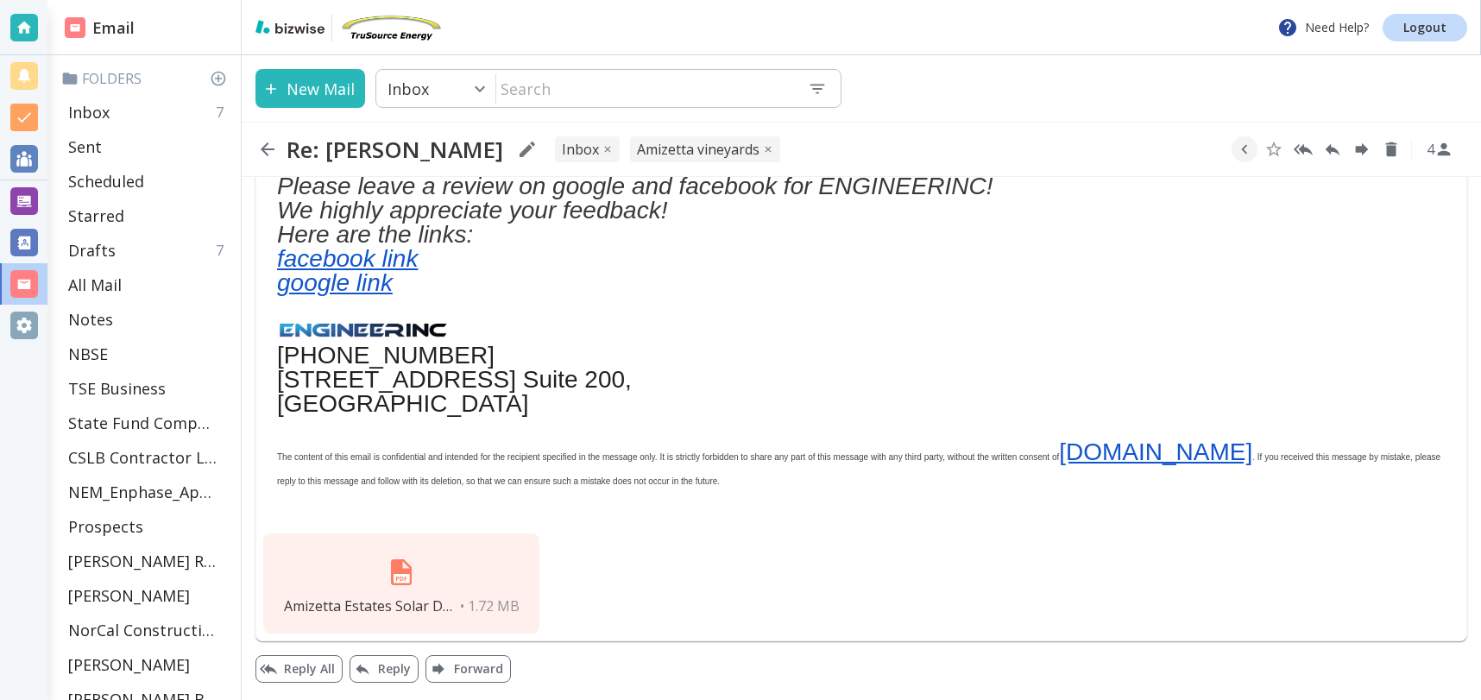
click at [394, 557] on img at bounding box center [401, 572] width 41 height 41
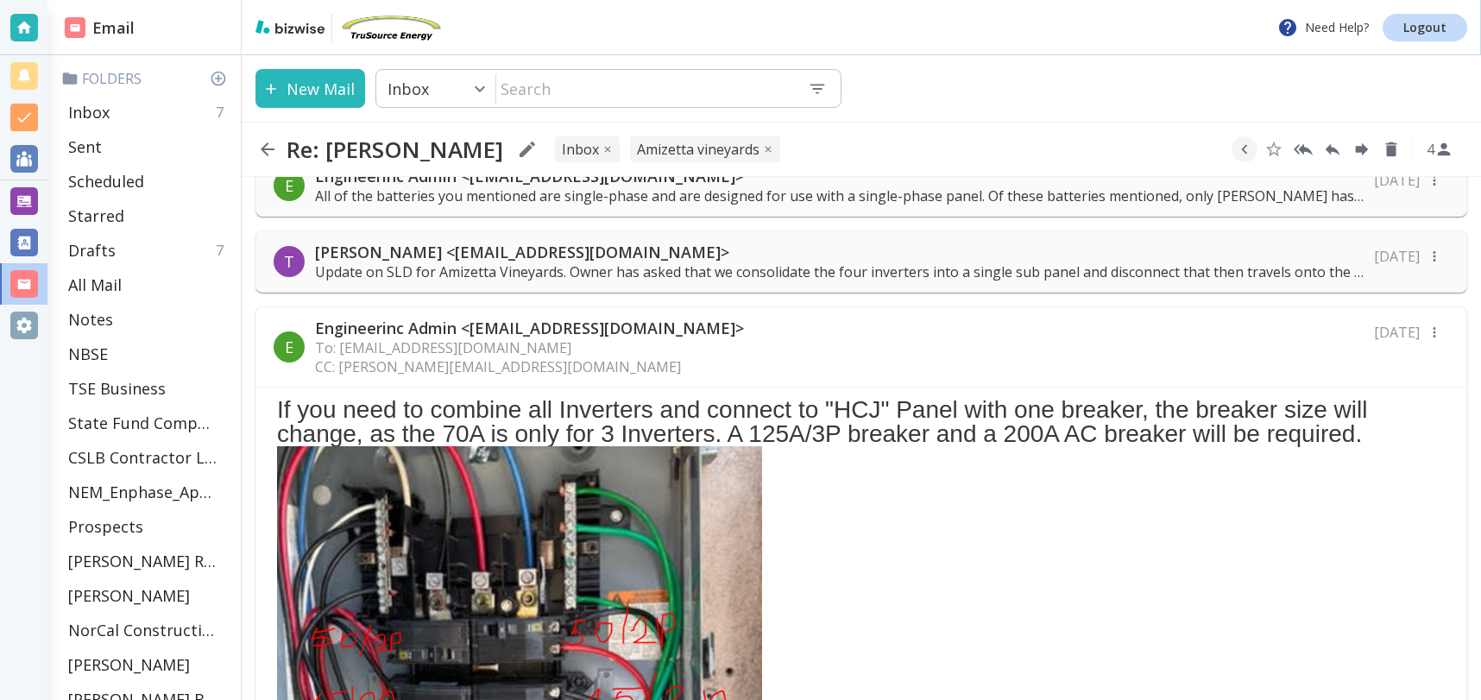
scroll to position [0, 0]
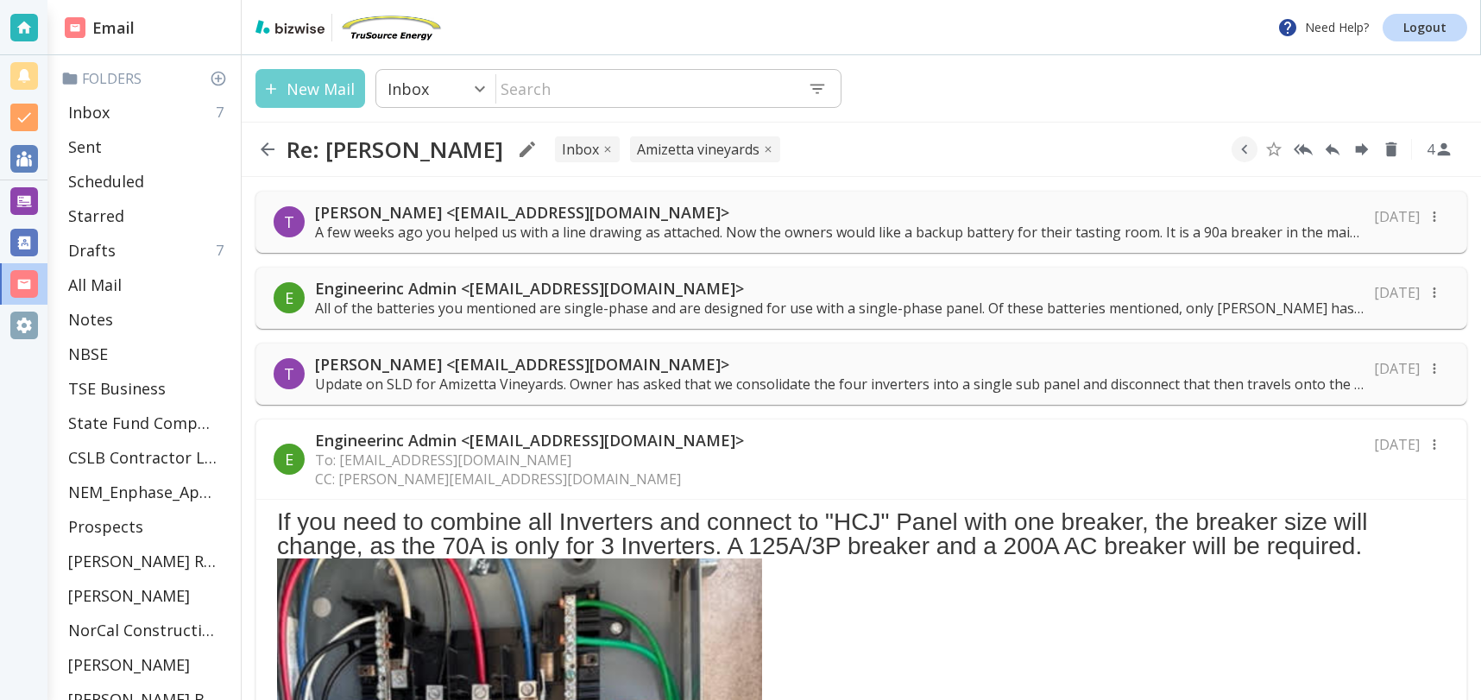
click at [319, 91] on button "New Mail" at bounding box center [311, 88] width 110 height 39
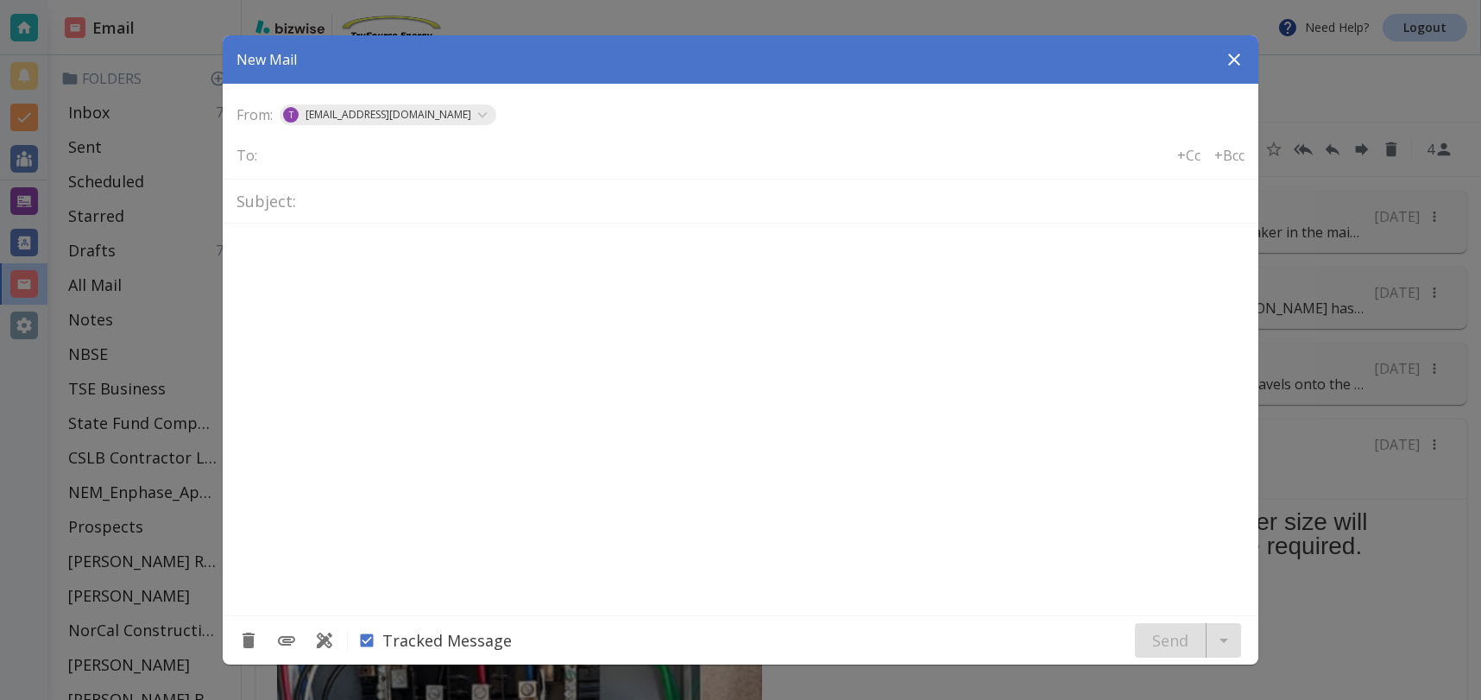
type textarea "<div class="bizwise_content"></div><div class="gmail_signature"><br>--<br><p>Th…"
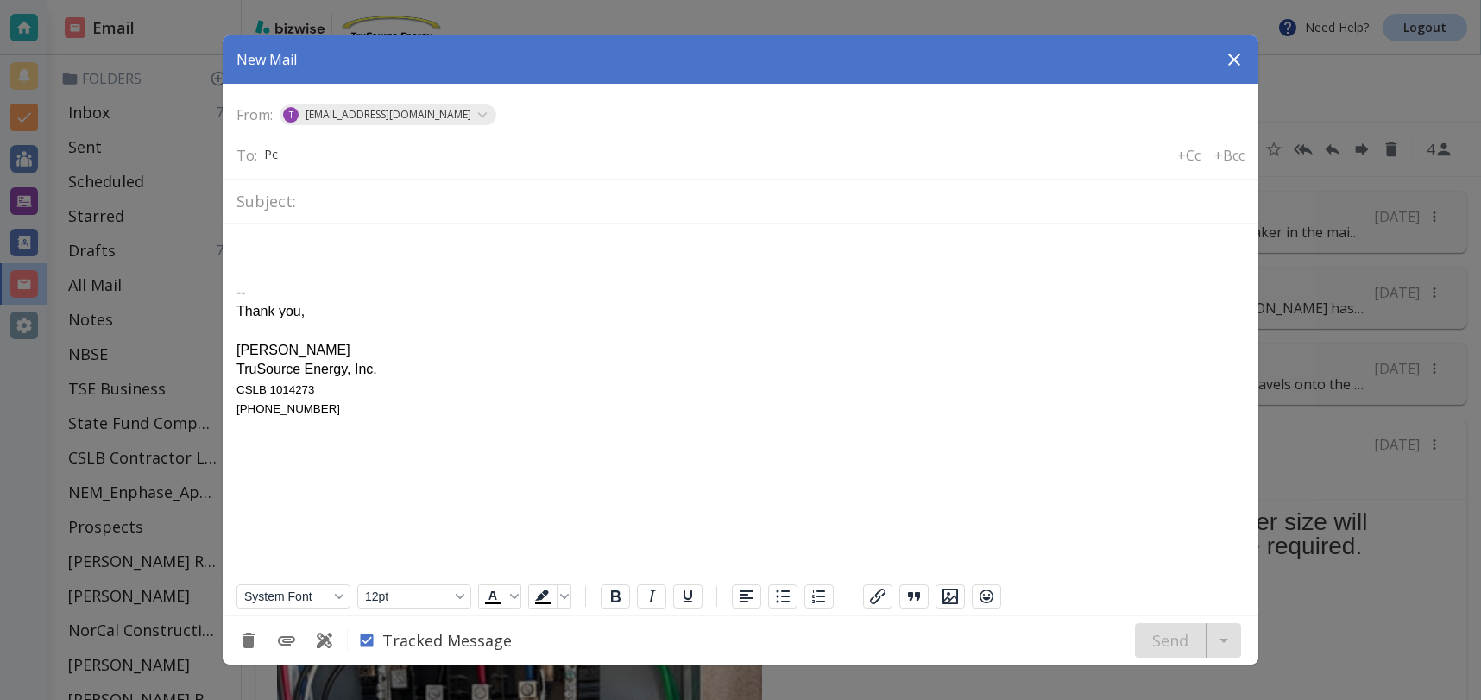
type input "P"
click at [1237, 54] on icon "button" at bounding box center [1234, 59] width 21 height 21
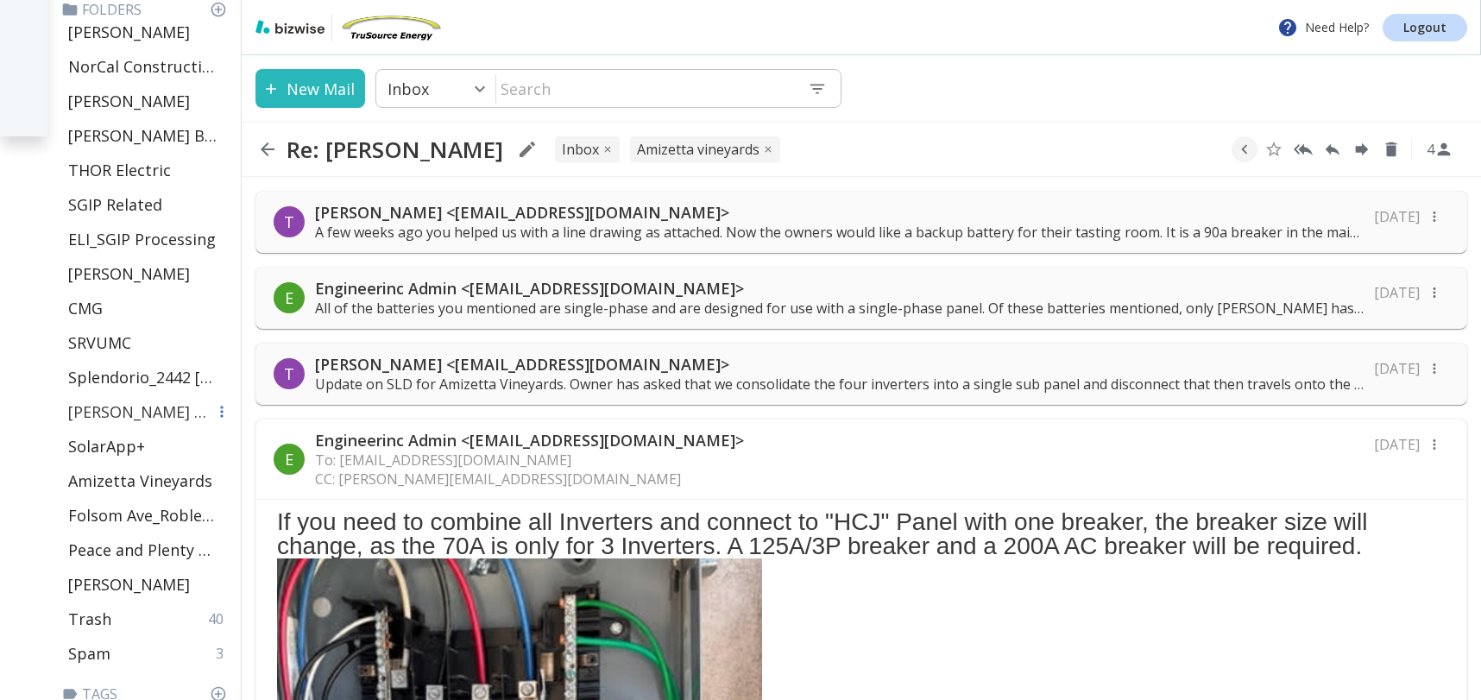
scroll to position [647, 0]
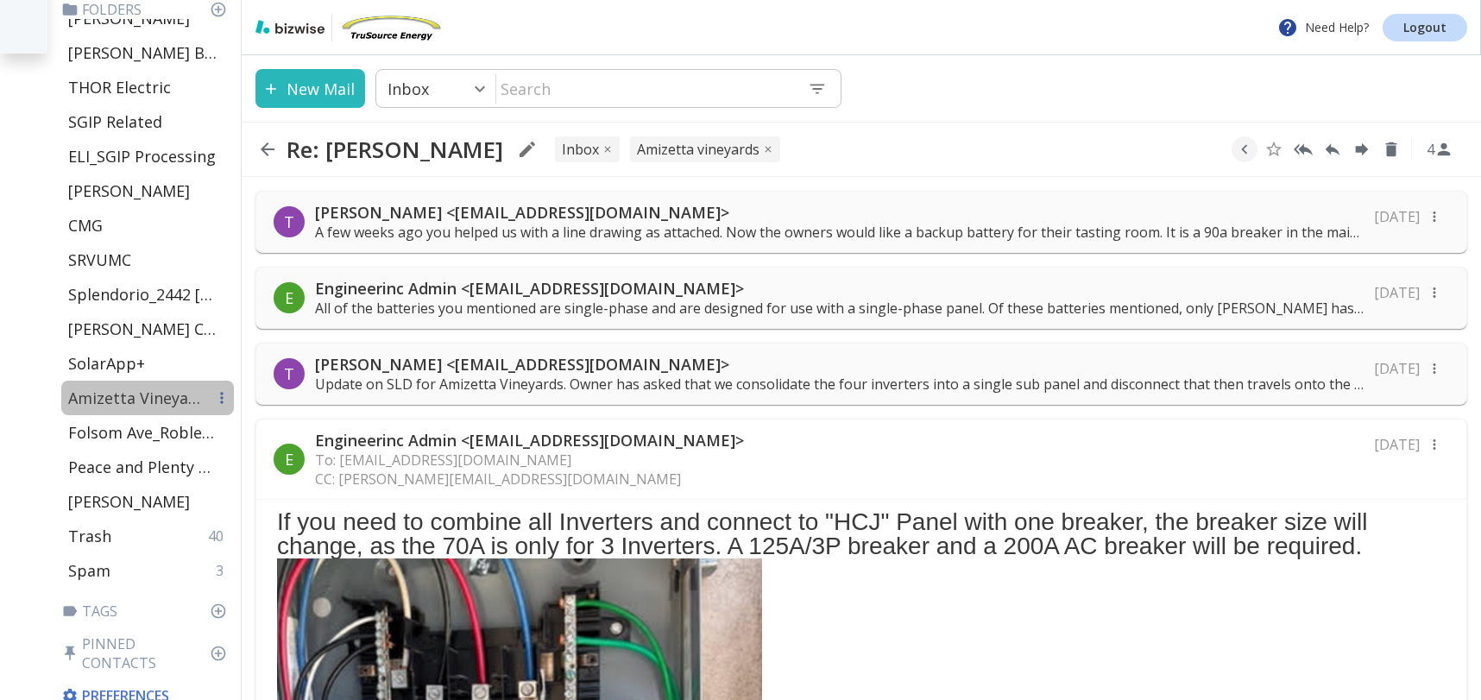
click at [150, 399] on p "Amizetta Vineyards" at bounding box center [137, 398] width 138 height 21
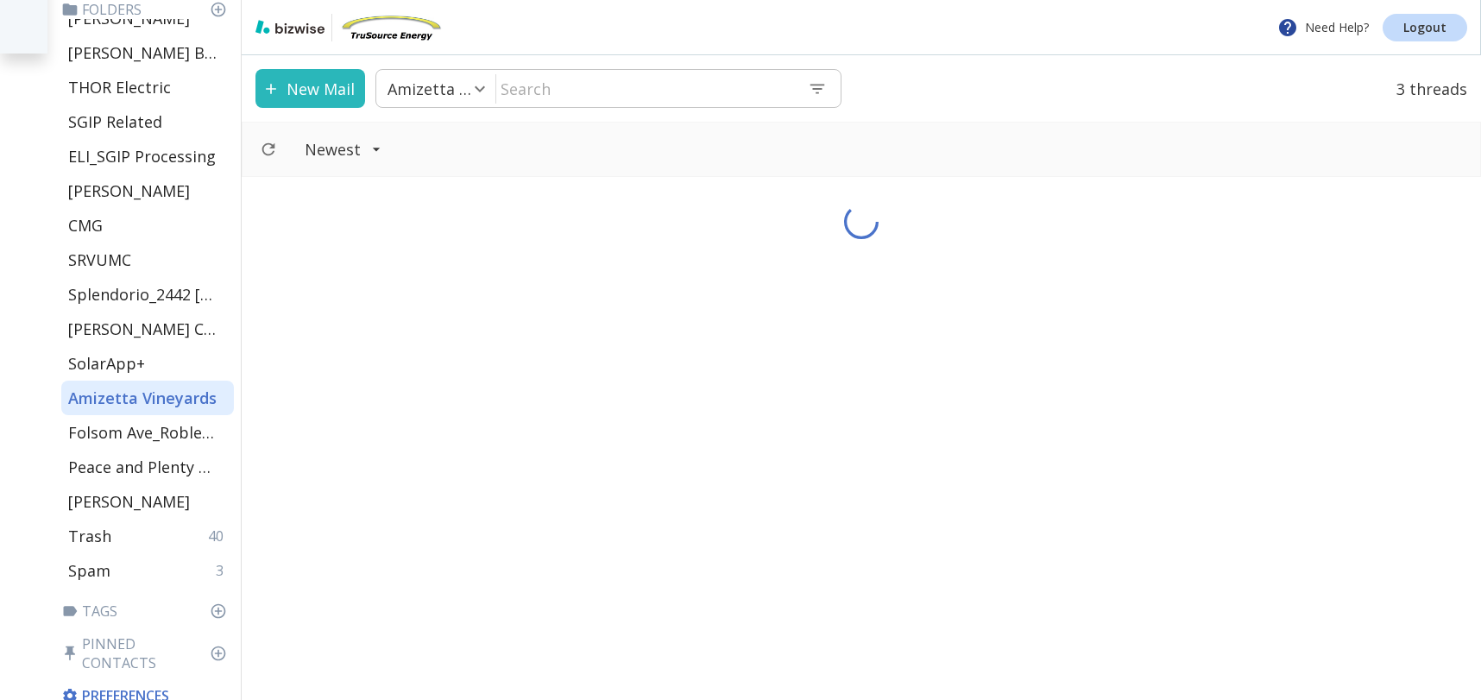
scroll to position [646, 0]
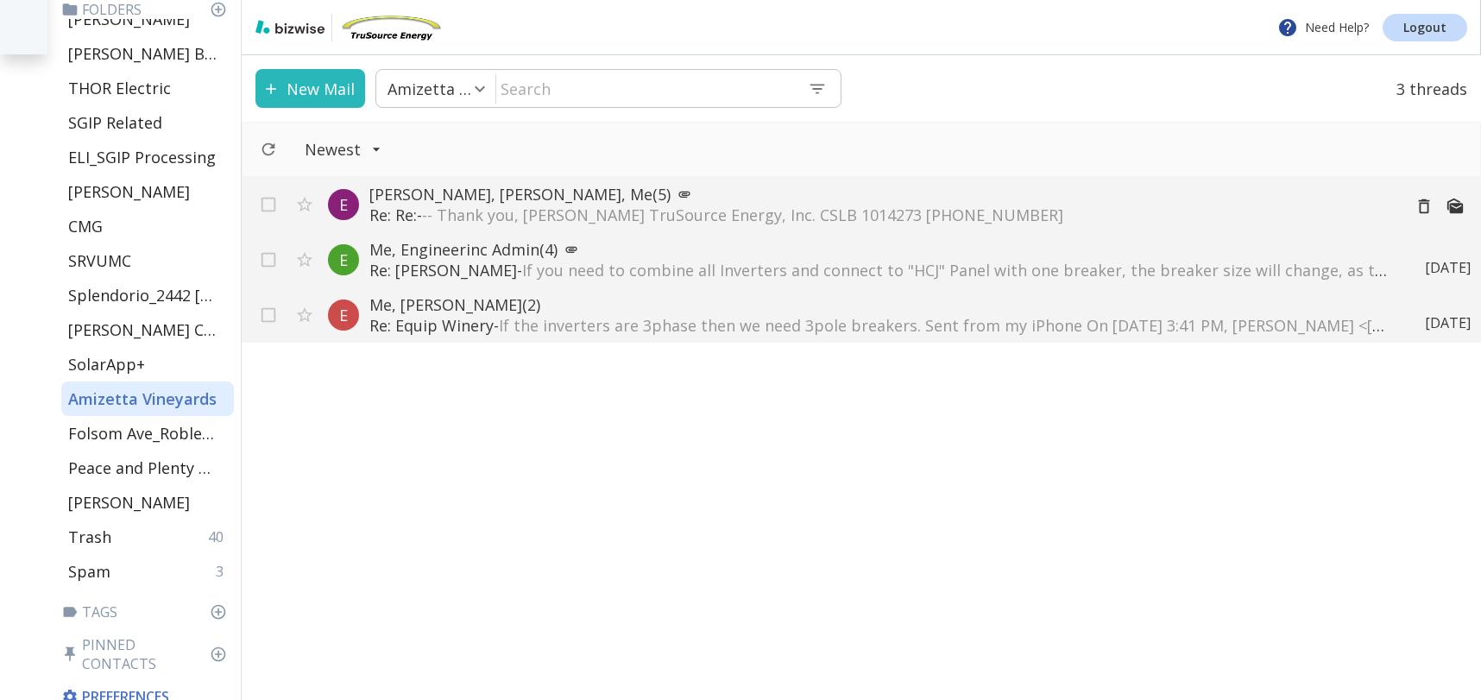
click at [532, 197] on p "[PERSON_NAME], [PERSON_NAME], Me (5)" at bounding box center [878, 194] width 1019 height 21
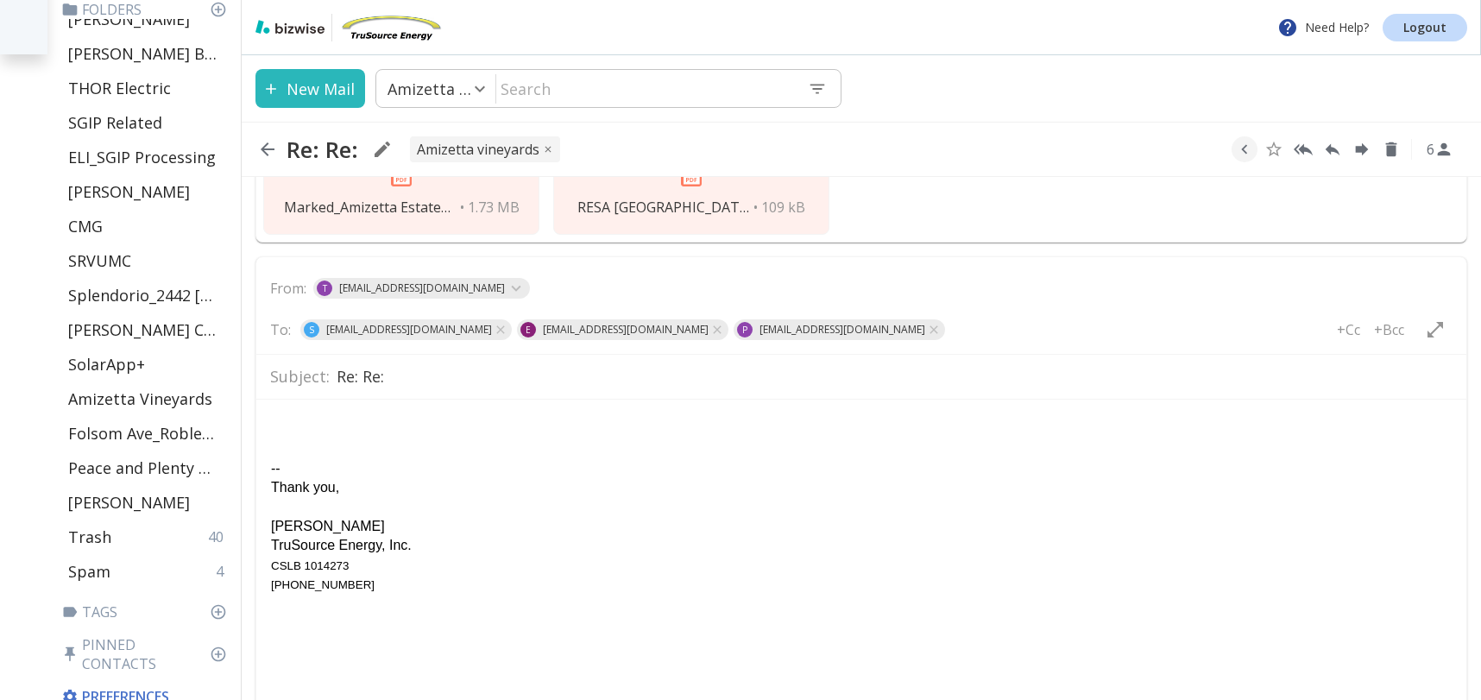
scroll to position [823, 0]
click at [417, 382] on input "Re: Re:" at bounding box center [895, 379] width 1116 height 30
type input "R"
type input "Getting Solar Back Connected"
click at [314, 415] on body "-- Thank you, [PERSON_NAME] TruSource Energy, Inc. CSLB 1014273 [PHONE_NUMBER]" at bounding box center [861, 505] width 1183 height 181
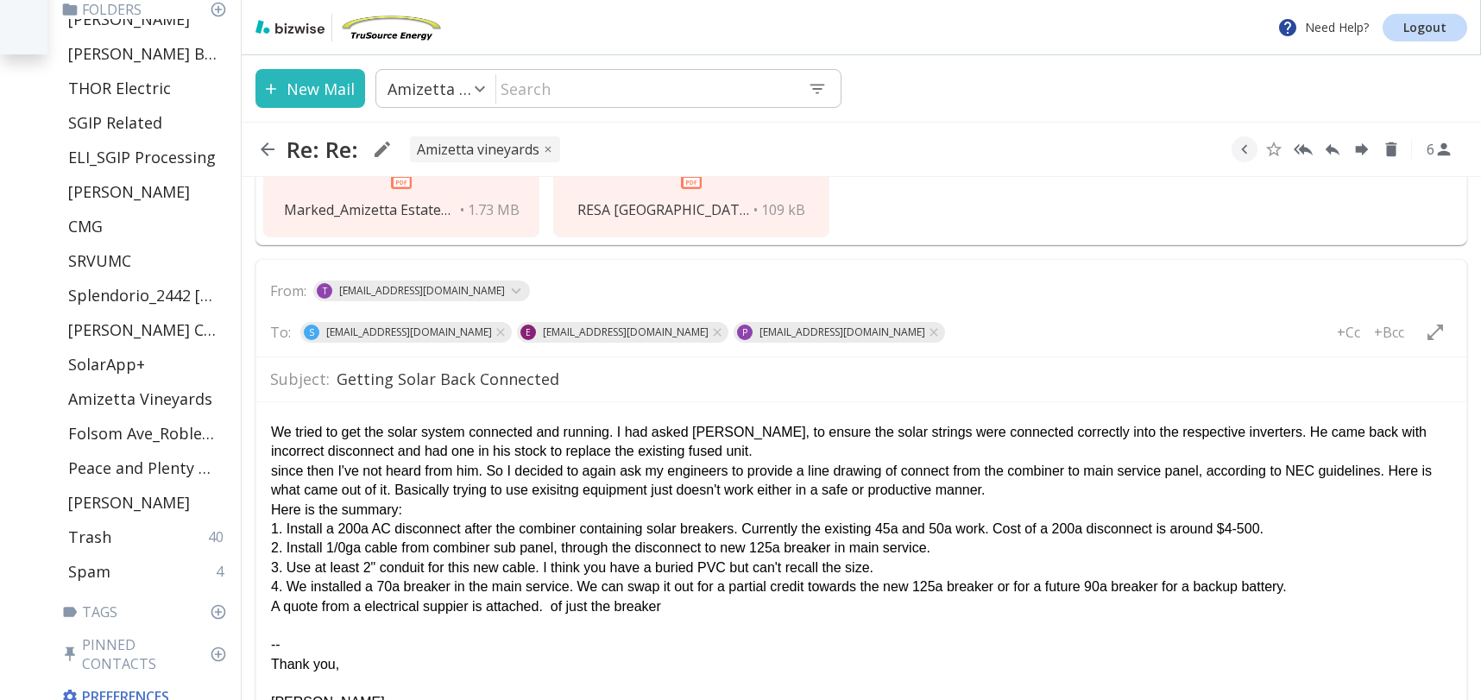
drag, startPoint x: 558, startPoint y: 608, endPoint x: 701, endPoint y: 606, distance: 142.4
click at [700, 606] on div "A quote from a electrical suppier is attached. of just the breaker" at bounding box center [861, 605] width 1181 height 19
click at [944, 606] on div "A quote from a electrical suppier is attached for a 125a breajer that fits the …" at bounding box center [861, 605] width 1181 height 19
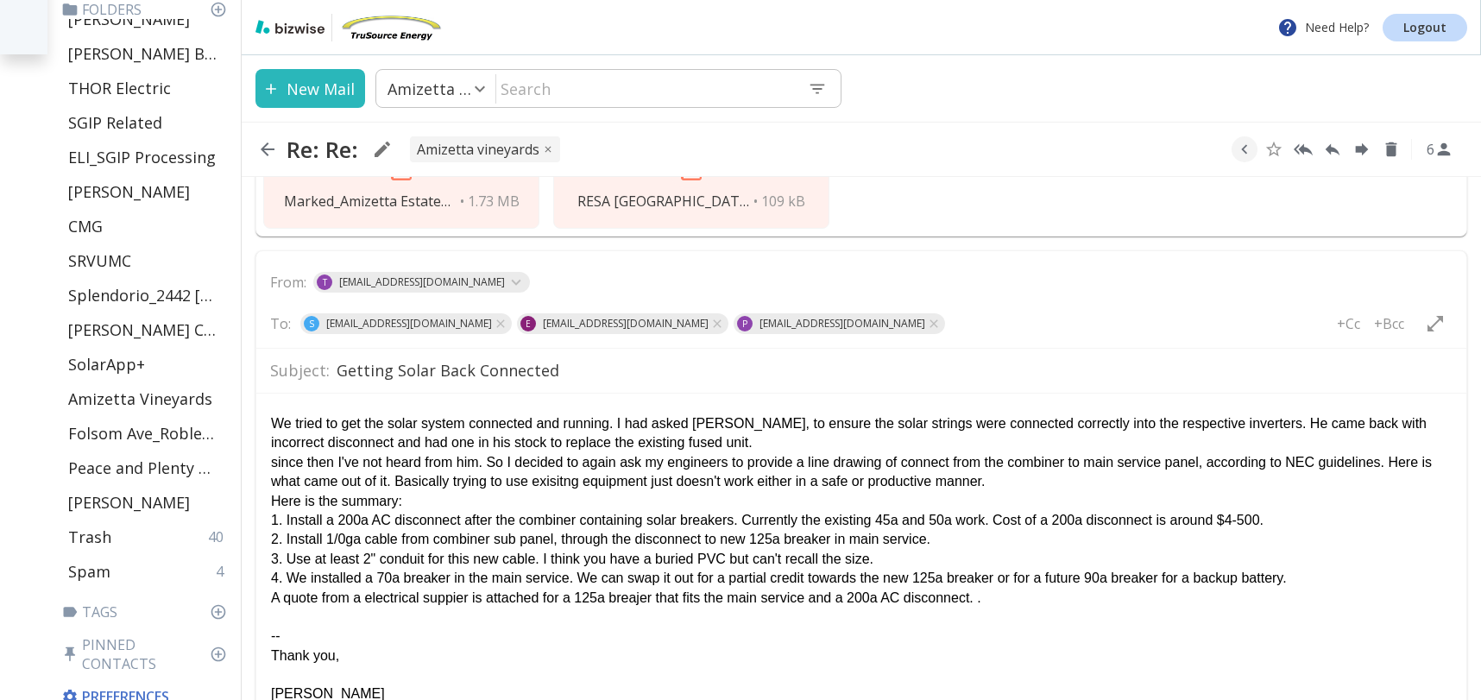
click at [969, 538] on div "2. Install 1/0ga cable from combiner sub panel, through the disconnect to new 1…" at bounding box center [861, 538] width 1181 height 19
click at [1311, 517] on div "1. Install a 200a AC disconnect after the combiner containing solar breakers. C…" at bounding box center [861, 519] width 1181 height 19
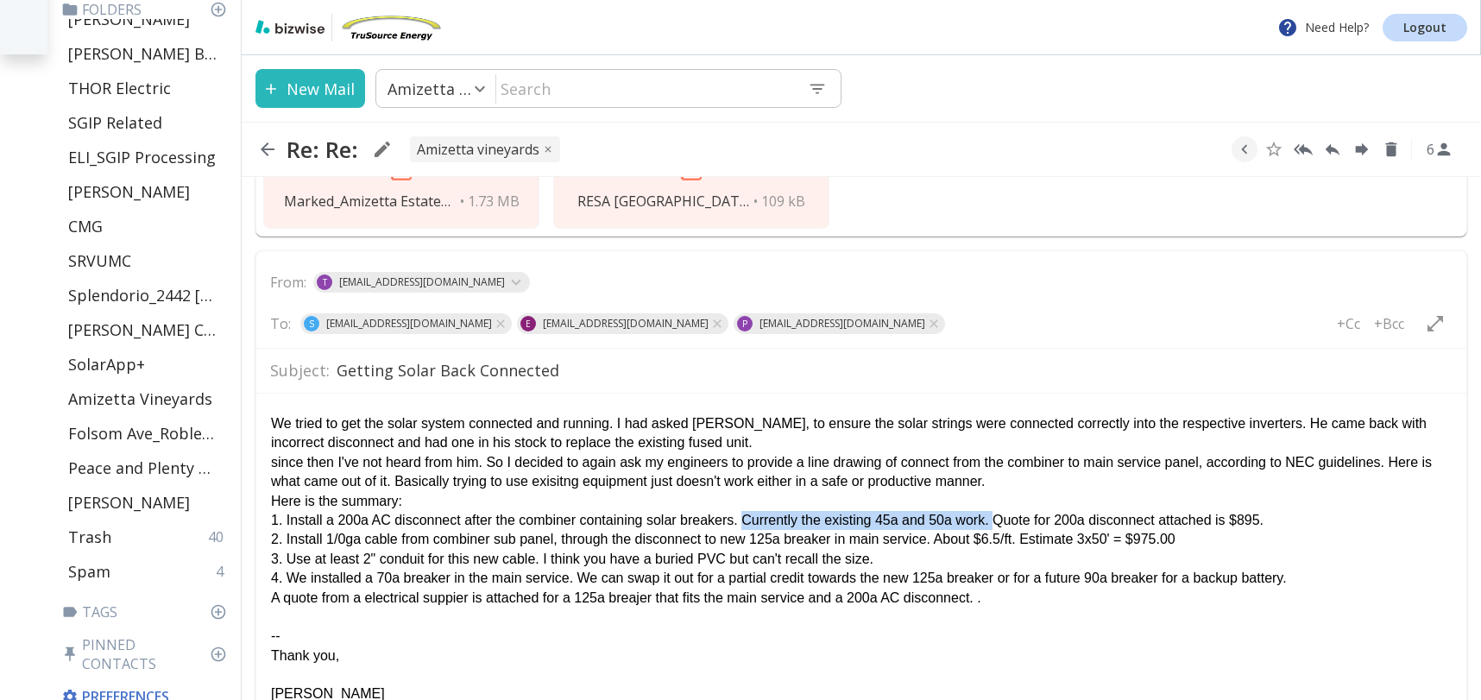
drag, startPoint x: 997, startPoint y: 518, endPoint x: 753, endPoint y: 518, distance: 244.3
click at [753, 518] on div "1. Install a 200a AC disconnect after the combiner containing solar breakers. C…" at bounding box center [861, 519] width 1181 height 19
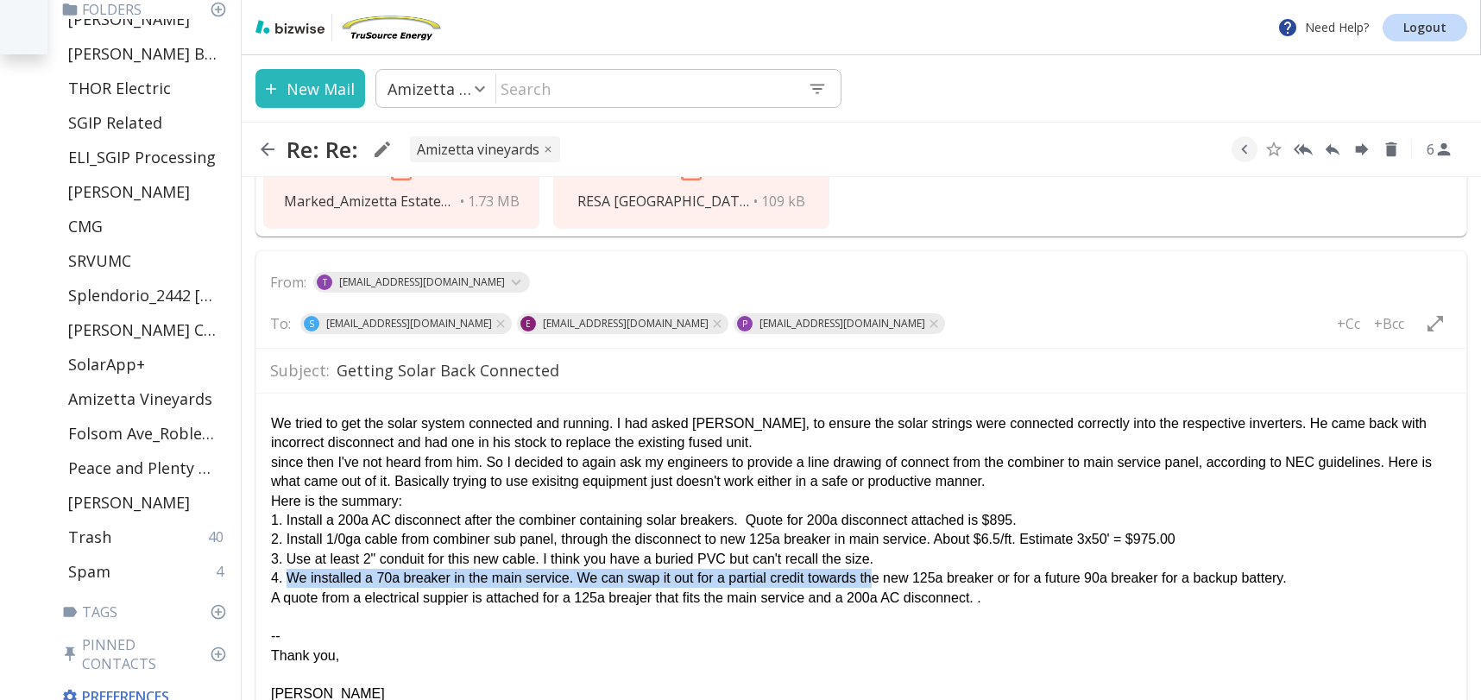
drag, startPoint x: 880, startPoint y: 577, endPoint x: 288, endPoint y: 579, distance: 592.2
click at [287, 578] on div "4. We installed a 70a breaker in the main service. We can swap it out for a par…" at bounding box center [861, 577] width 1181 height 19
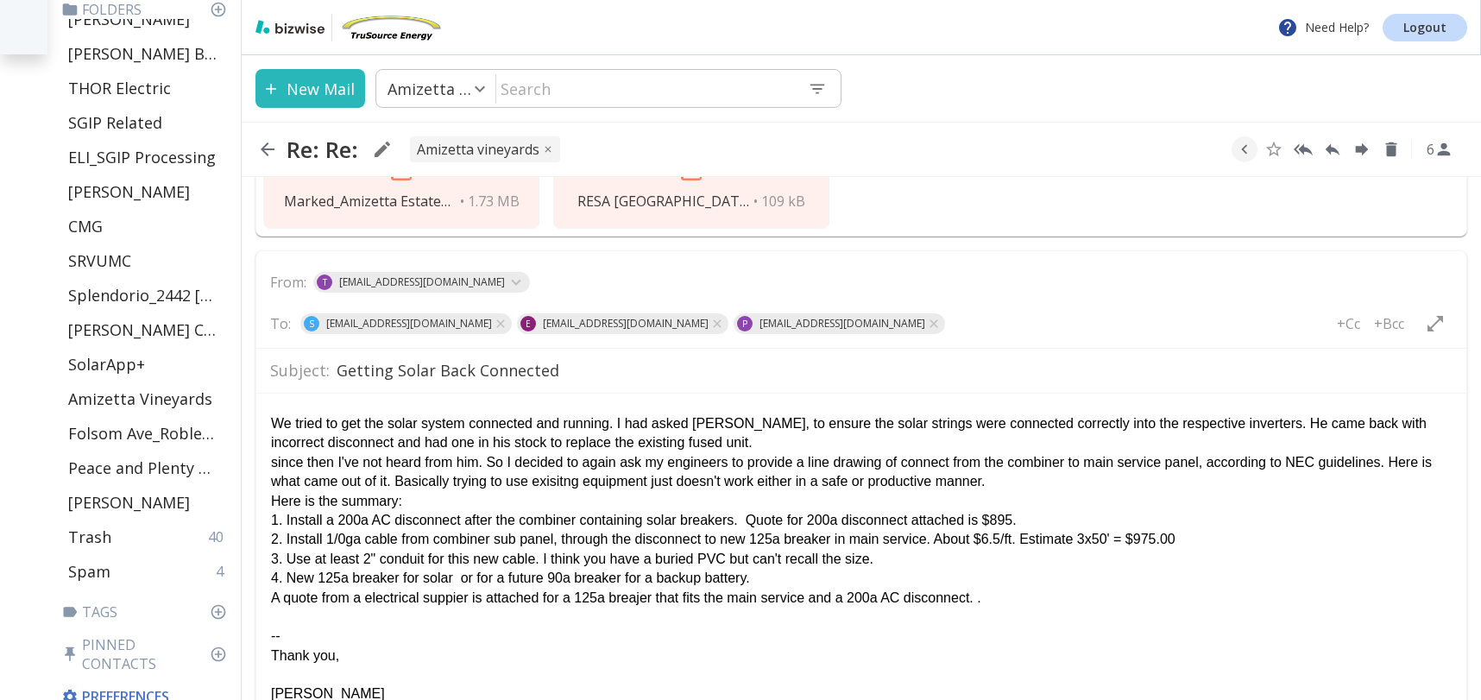
drag, startPoint x: 458, startPoint y: 577, endPoint x: 792, endPoint y: 586, distance: 334.2
click at [788, 586] on div "4. New 125a breaker for solar or for a future 90a breaker for a backup battery." at bounding box center [861, 577] width 1181 height 19
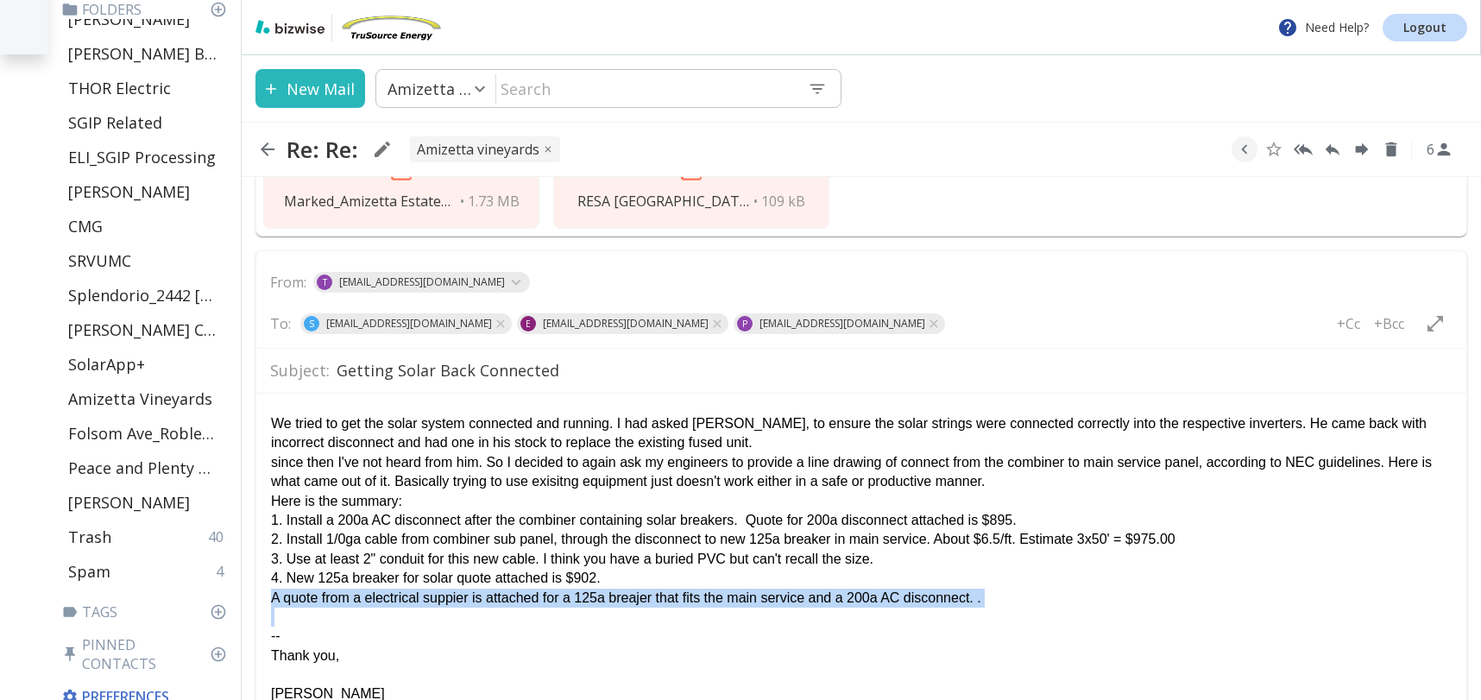
drag, startPoint x: 271, startPoint y: 602, endPoint x: 843, endPoint y: 613, distance: 572.4
click at [842, 612] on body "We tried to get the solar system connected and running. I had asked [PERSON_NAM…" at bounding box center [861, 584] width 1183 height 355
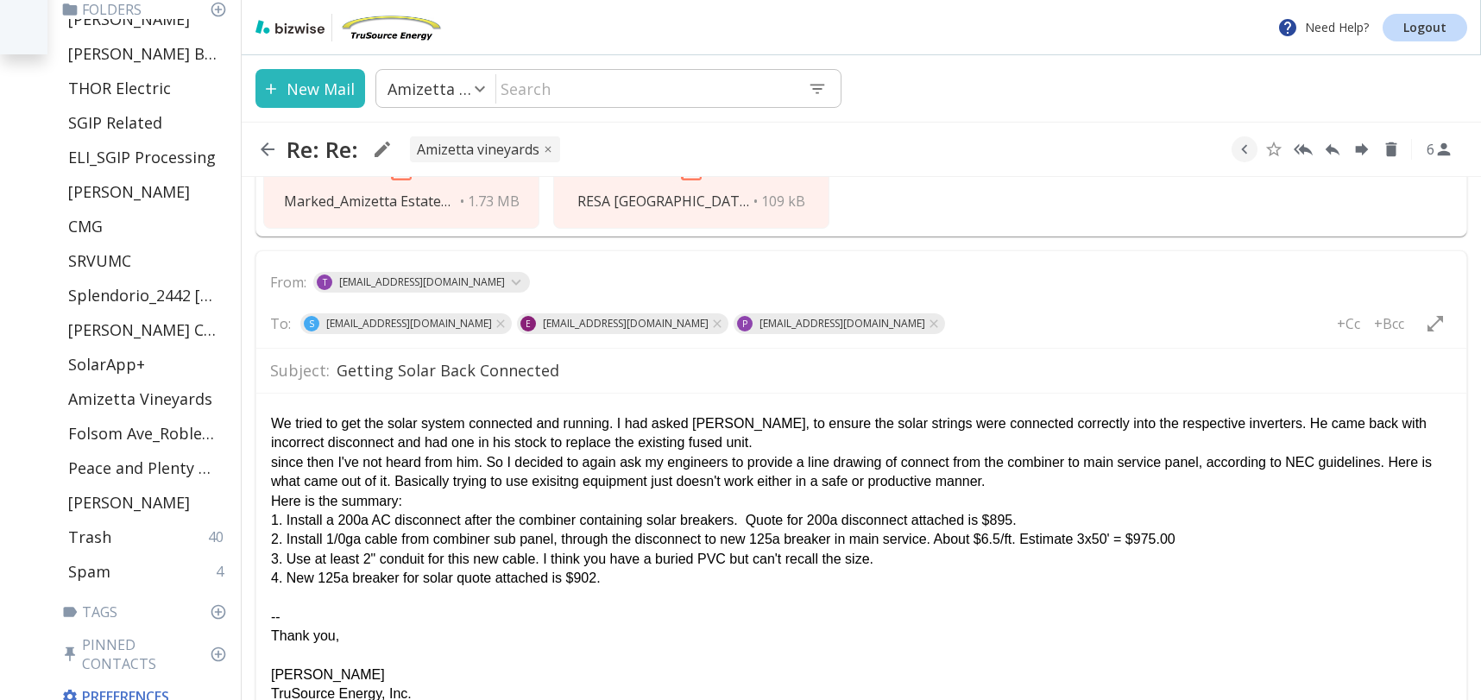
click at [664, 560] on div "3. Use at least 2" conduit for this new cable. I think you have a buried PVC bu…" at bounding box center [861, 558] width 1181 height 19
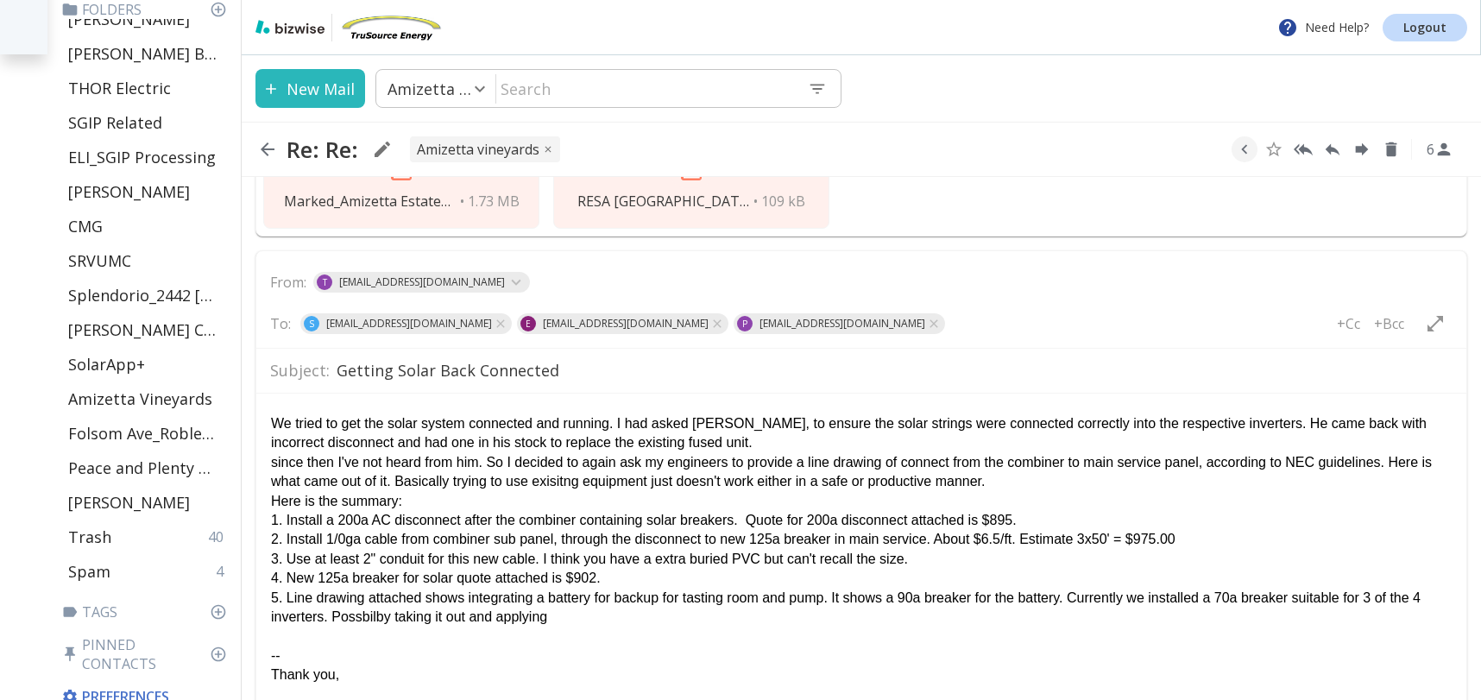
drag, startPoint x: 334, startPoint y: 612, endPoint x: 615, endPoint y: 627, distance: 281.8
click at [614, 625] on body "We tried to get the solar system connected and running. I had asked [PERSON_NAM…" at bounding box center [861, 594] width 1183 height 374
click at [276, 461] on div "since then I've not heard from him. So I decided to again ask my engineers to p…" at bounding box center [861, 471] width 1181 height 39
click at [965, 461] on div "Since then I've not heard from him. So I decided to again ask my engineers to p…" at bounding box center [861, 471] width 1181 height 39
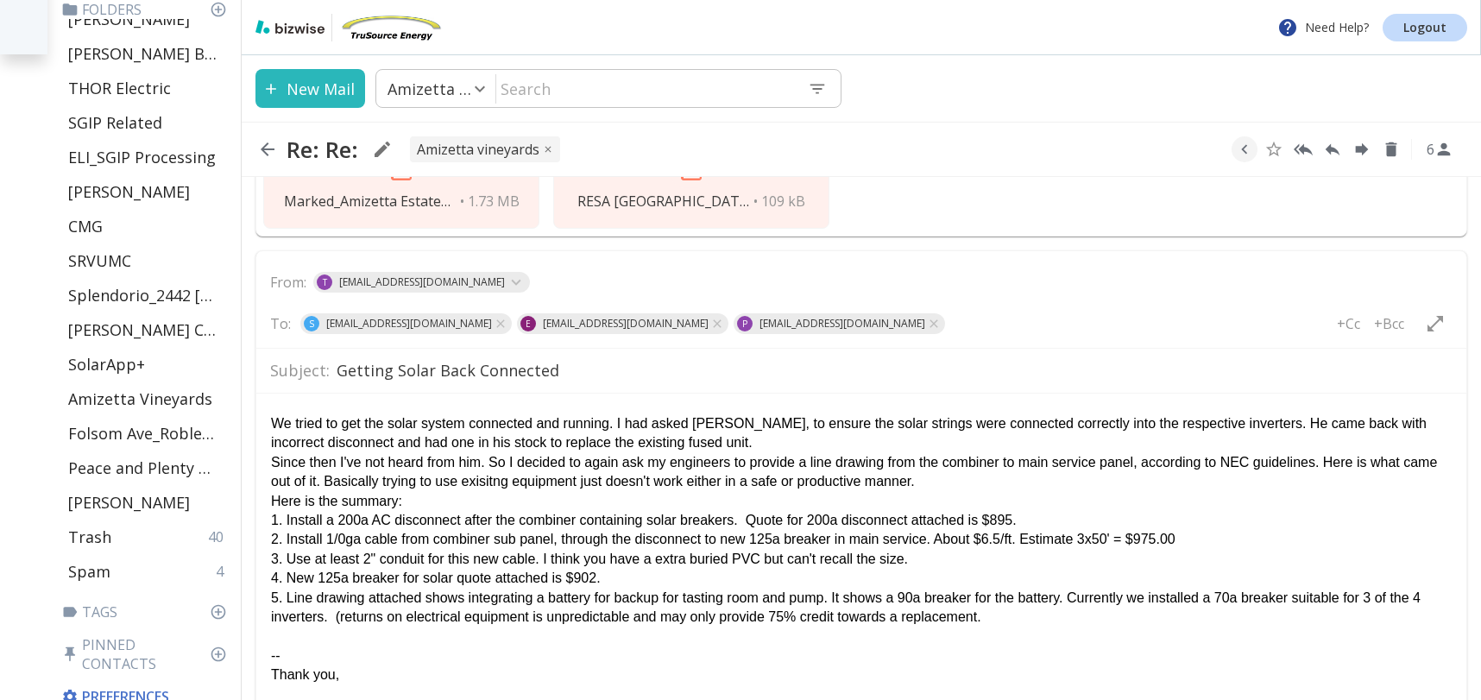
click at [1057, 517] on div "1. Install a 200a AC disconnect after the combiner containing solar breakers. Q…" at bounding box center [861, 519] width 1181 height 19
click at [940, 560] on div "3. Use at least 2" conduit for this new cable. I think you have a extra buried …" at bounding box center [861, 558] width 1181 height 19
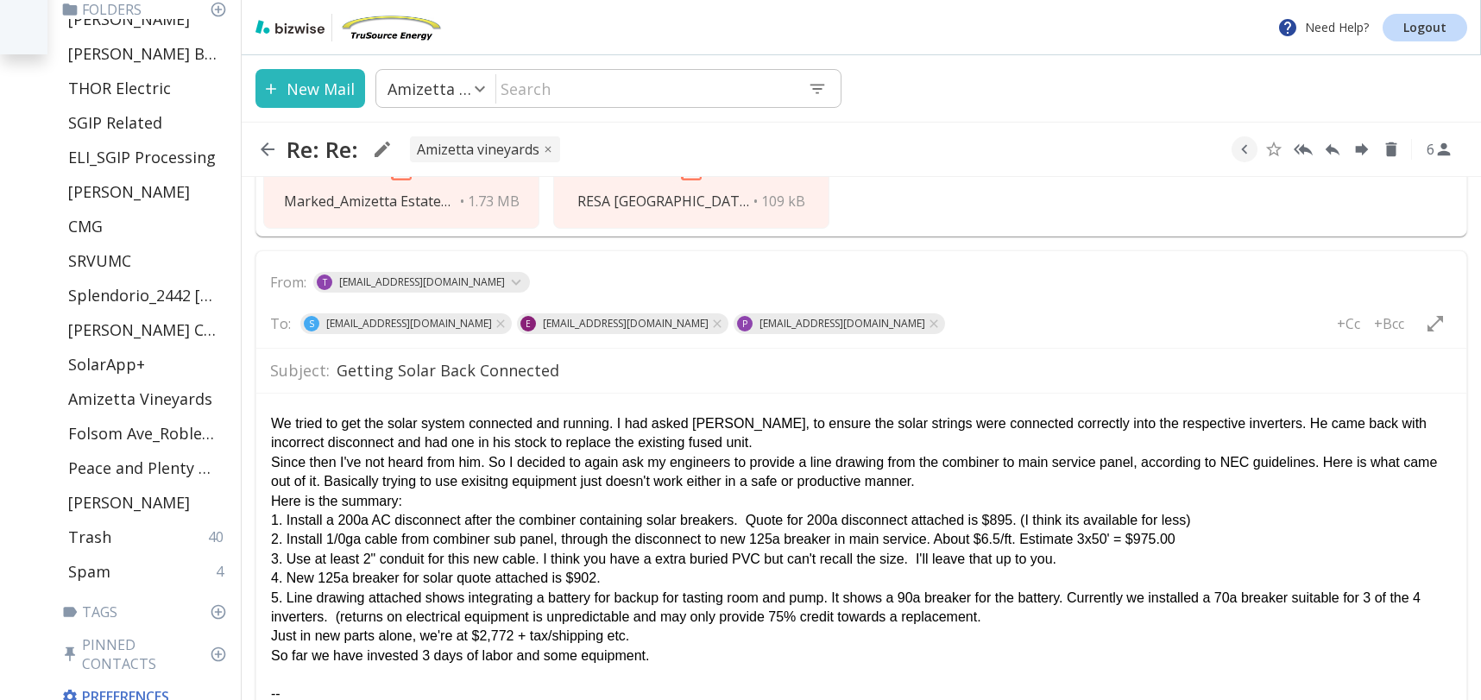
click at [515, 656] on div "So far we have invested 3 days of labor and some equipment." at bounding box center [861, 655] width 1181 height 19
click at [919, 656] on div "So far we have invested 3 days of labor and some equipment expense for breakers…" at bounding box center [861, 655] width 1181 height 19
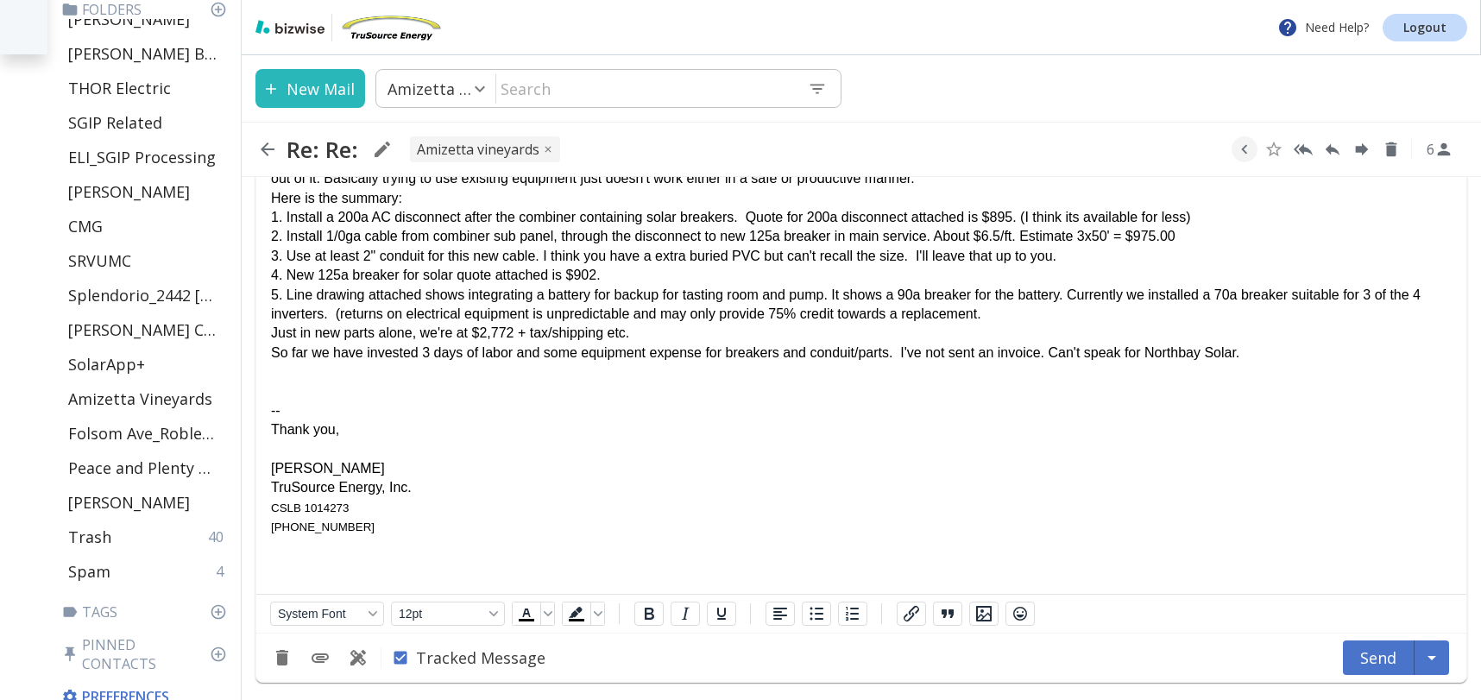
scroll to position [1133, 0]
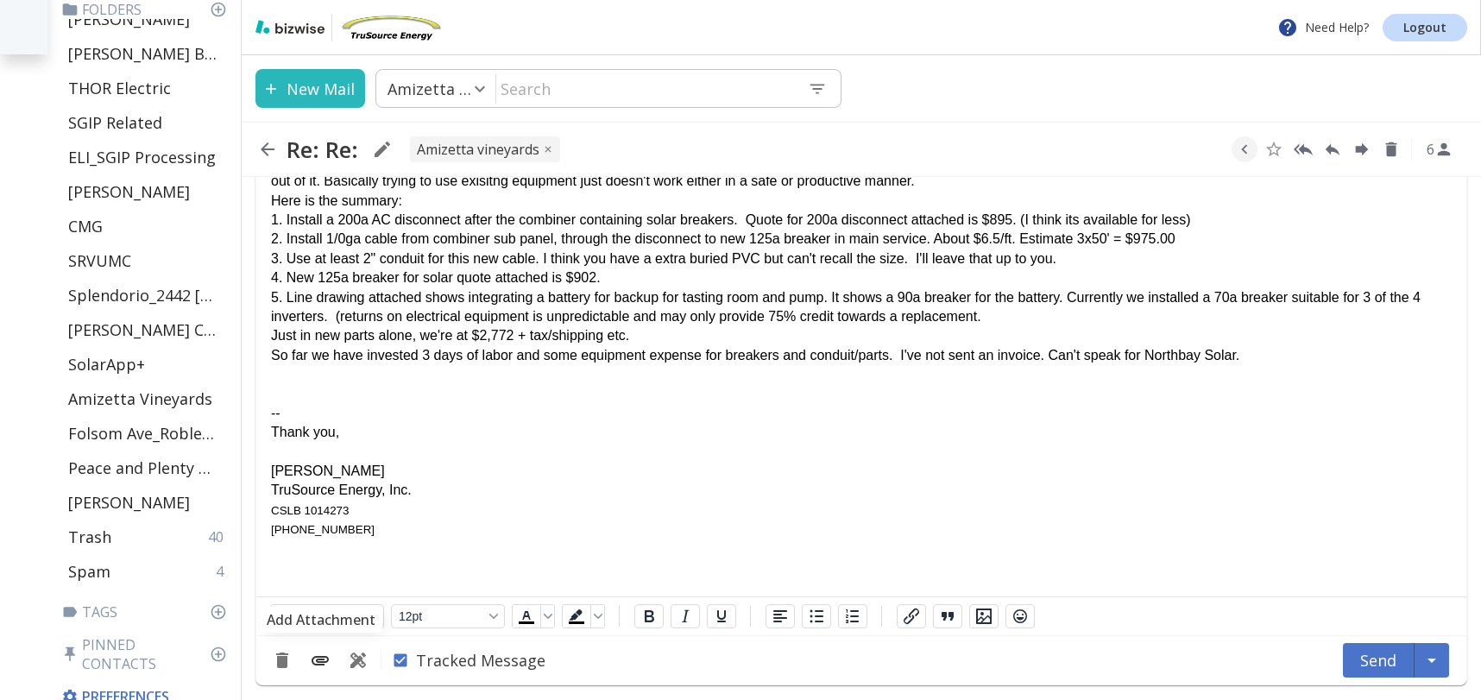
click at [312, 656] on icon "Add Attachment" at bounding box center [320, 660] width 21 height 21
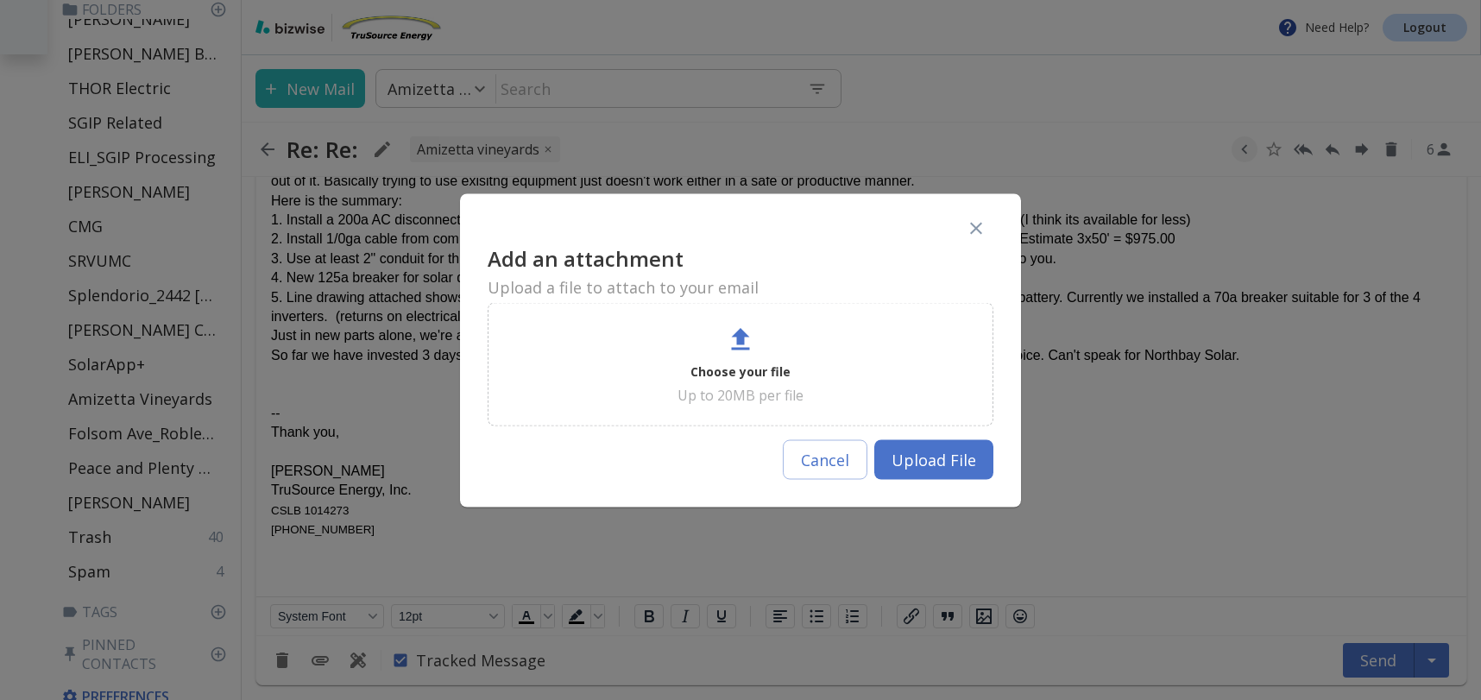
click at [753, 361] on p "Choose your file" at bounding box center [741, 371] width 100 height 21
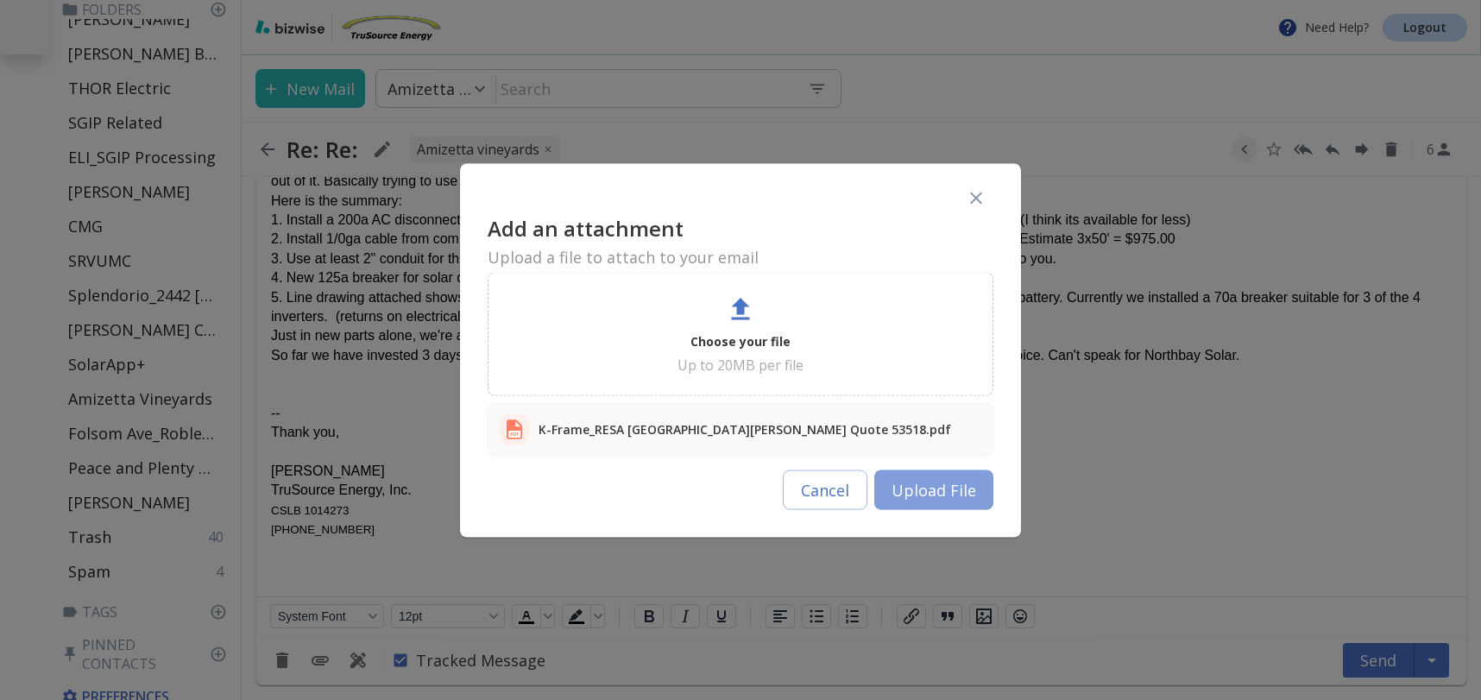
click at [958, 475] on button "Upload File" at bounding box center [933, 490] width 119 height 40
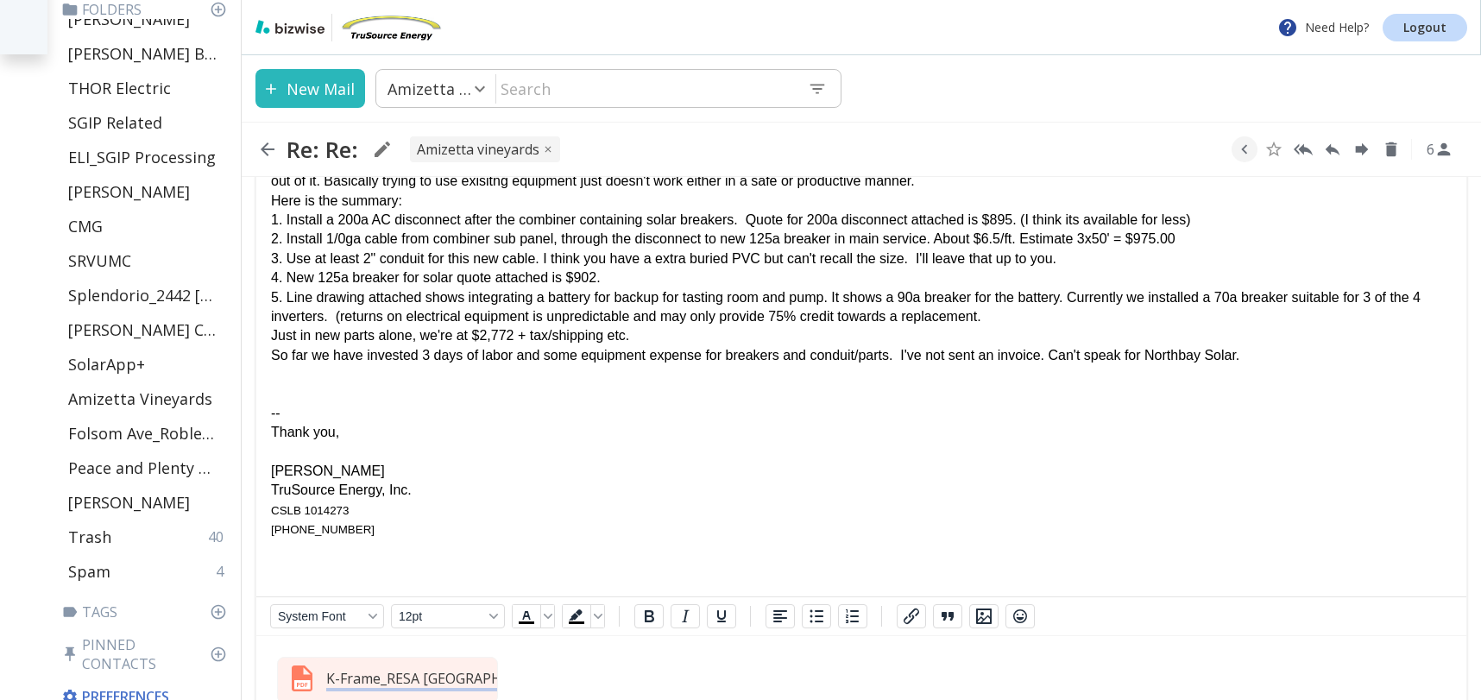
scroll to position [1213, 0]
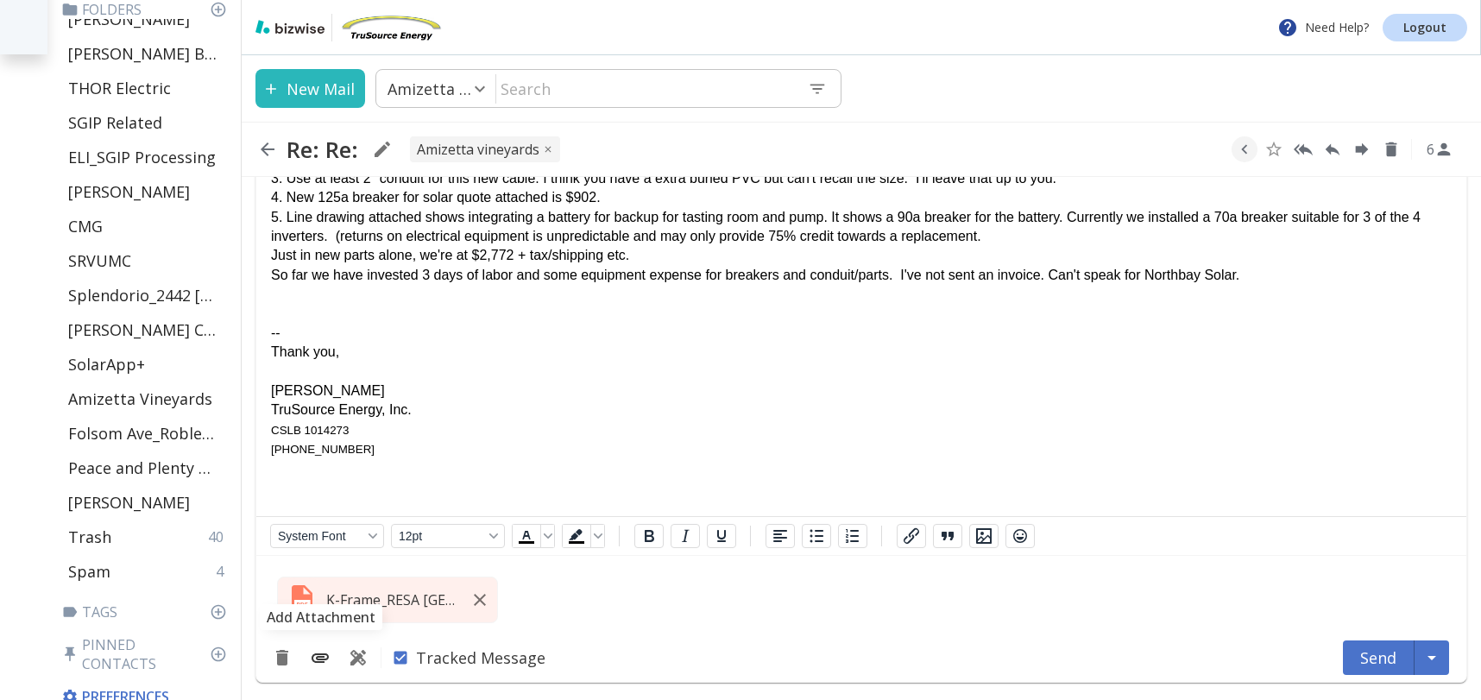
click at [322, 655] on icon "Add Attachment" at bounding box center [320, 657] width 21 height 21
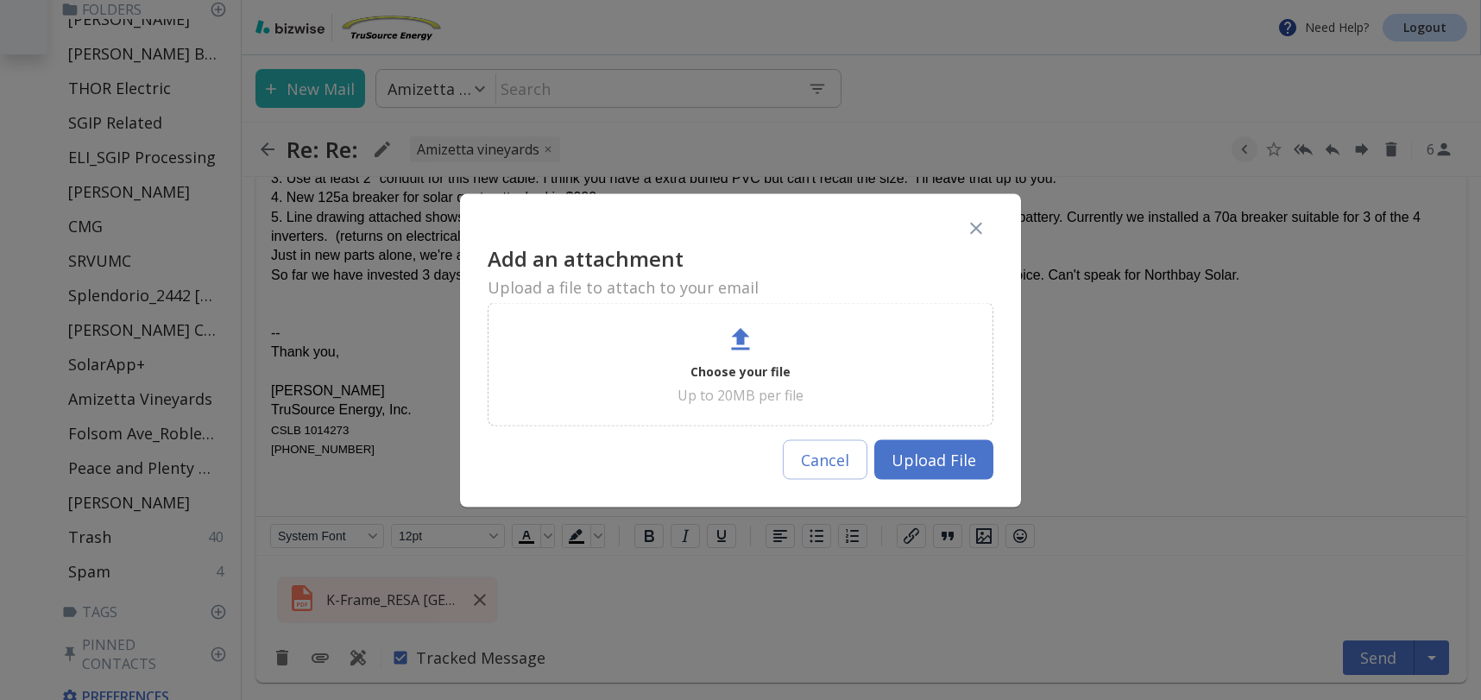
click at [756, 354] on div "Choose your file Up to 20MB per file" at bounding box center [740, 364] width 463 height 80
click at [739, 345] on icon at bounding box center [740, 339] width 31 height 31
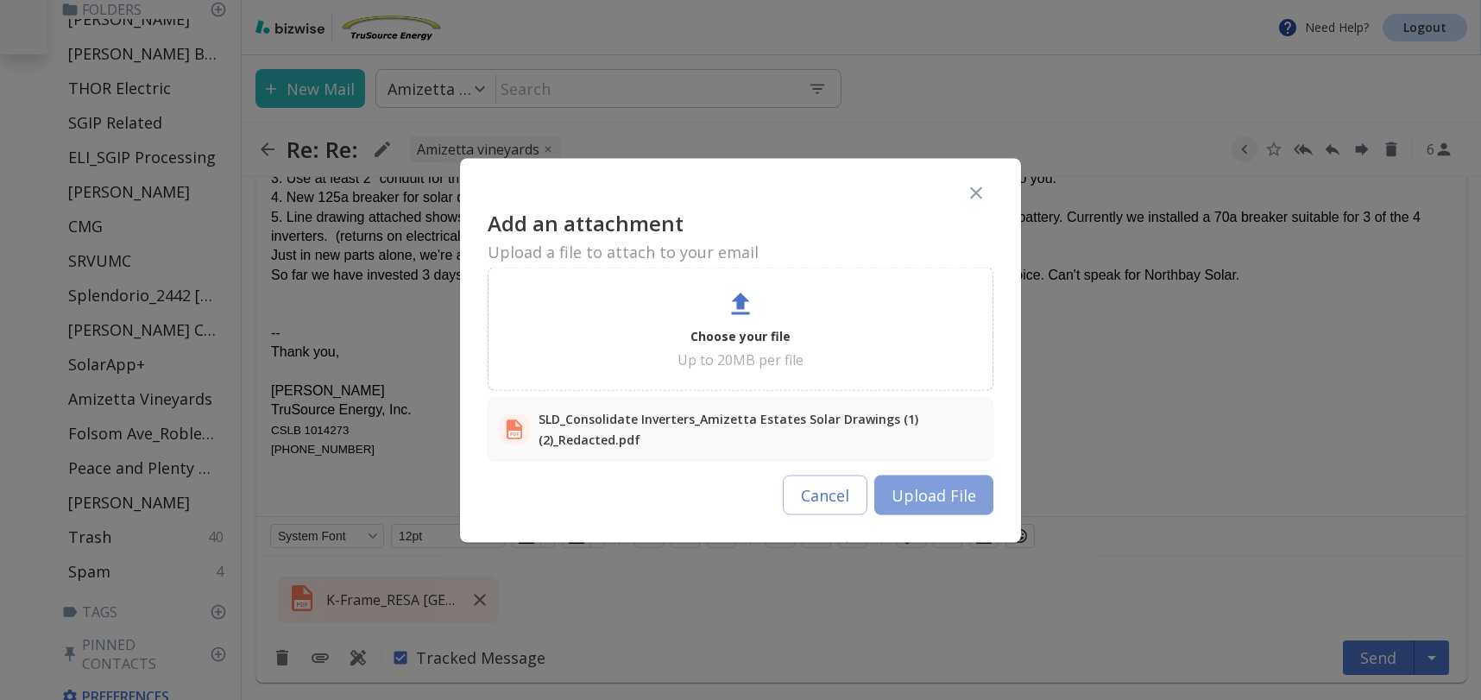
click at [948, 503] on button "Upload File" at bounding box center [933, 495] width 119 height 40
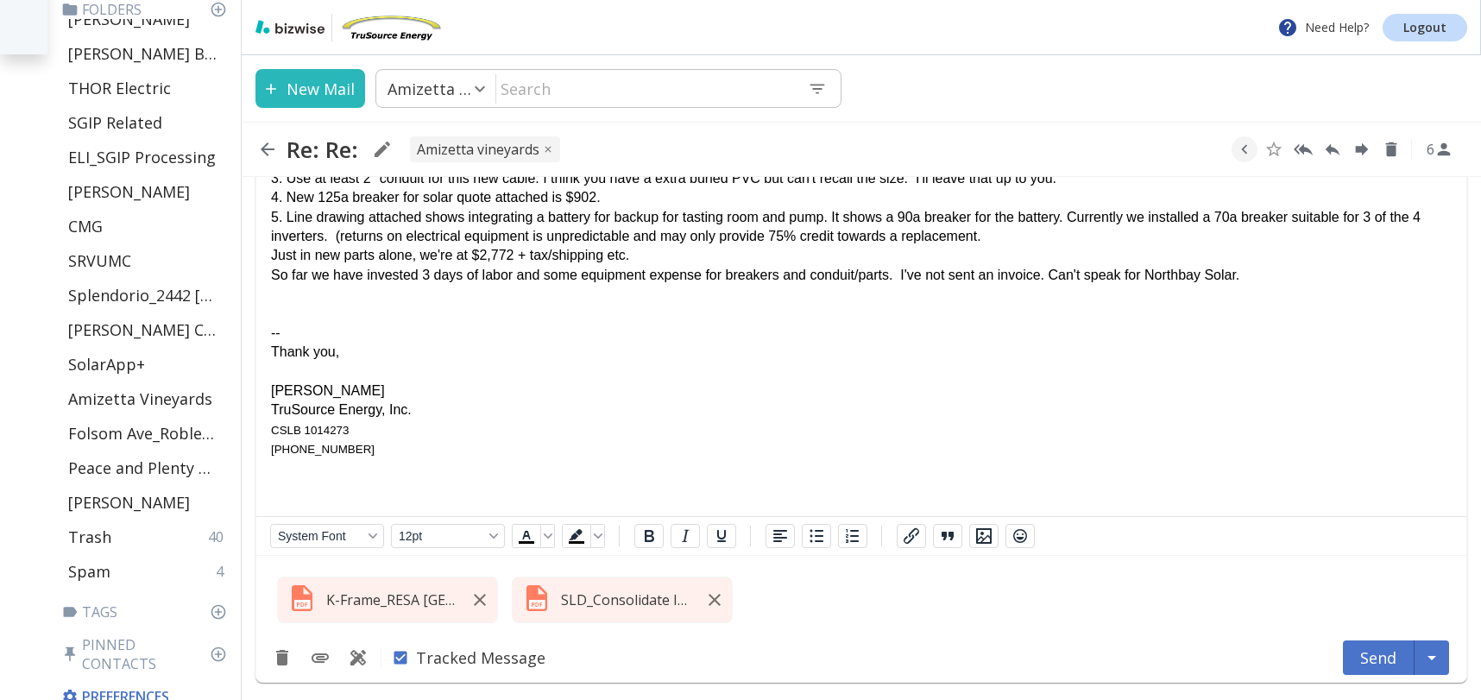
click at [655, 259] on div "Just in new parts alone, we're at $2,772 + tax/shipping etc." at bounding box center [861, 254] width 1181 height 19
click at [281, 289] on div "Rich Text Area. Press ALT-0 for help." at bounding box center [861, 293] width 1181 height 19
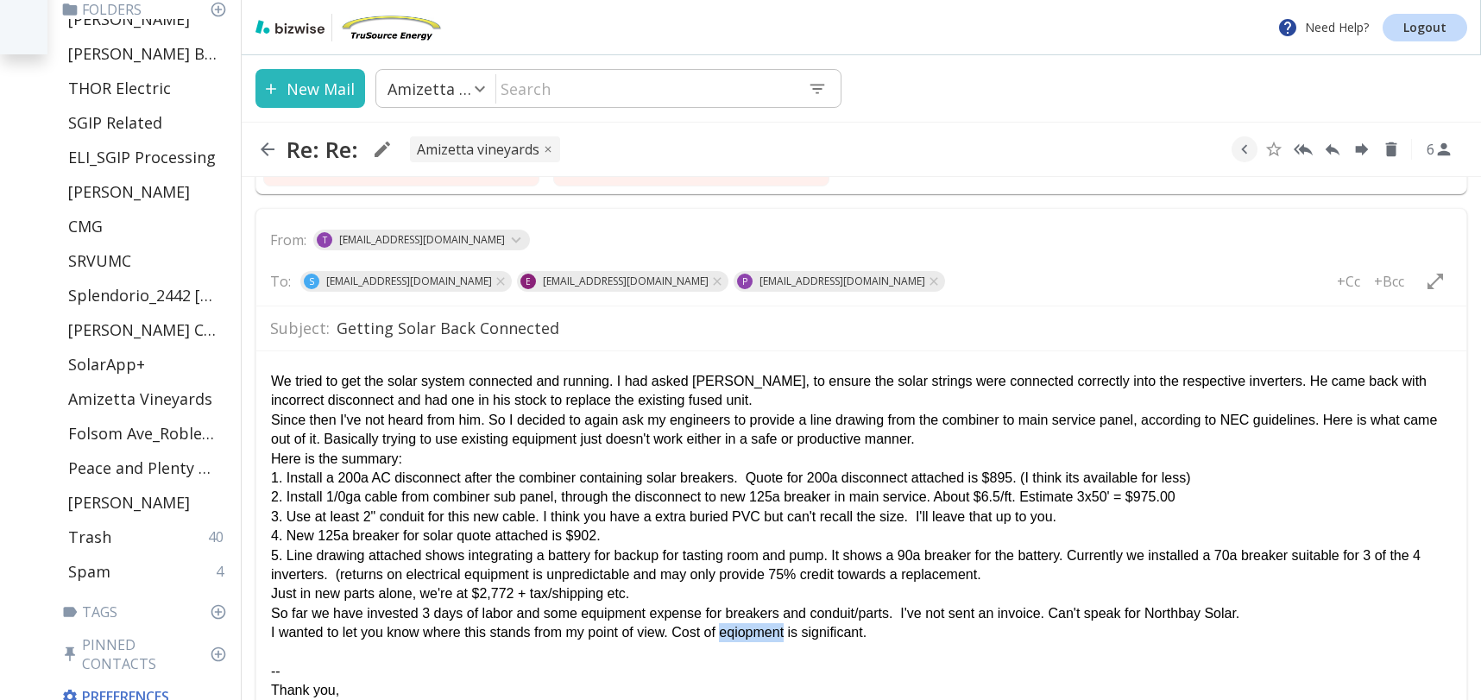
scroll to position [1103, 0]
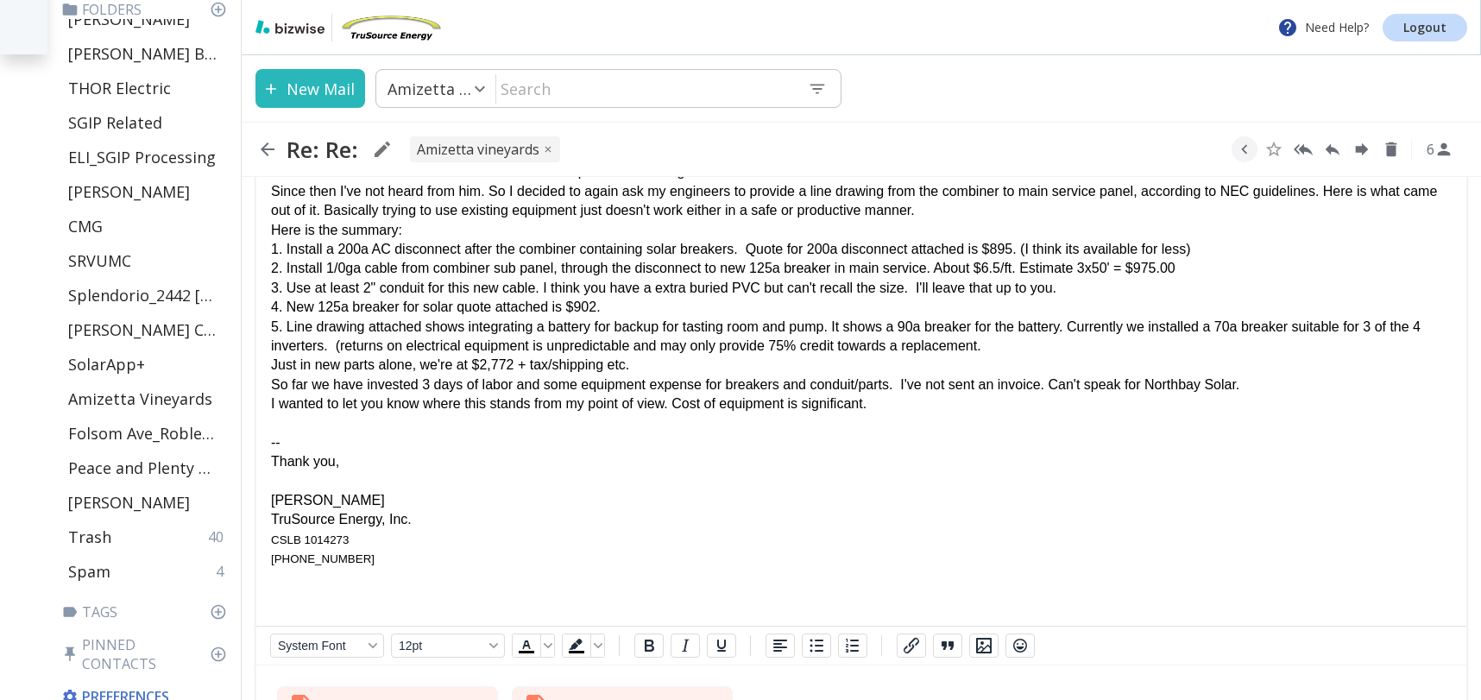
click at [962, 413] on div "Rich Text Area. Press ALT-0 for help." at bounding box center [861, 422] width 1181 height 19
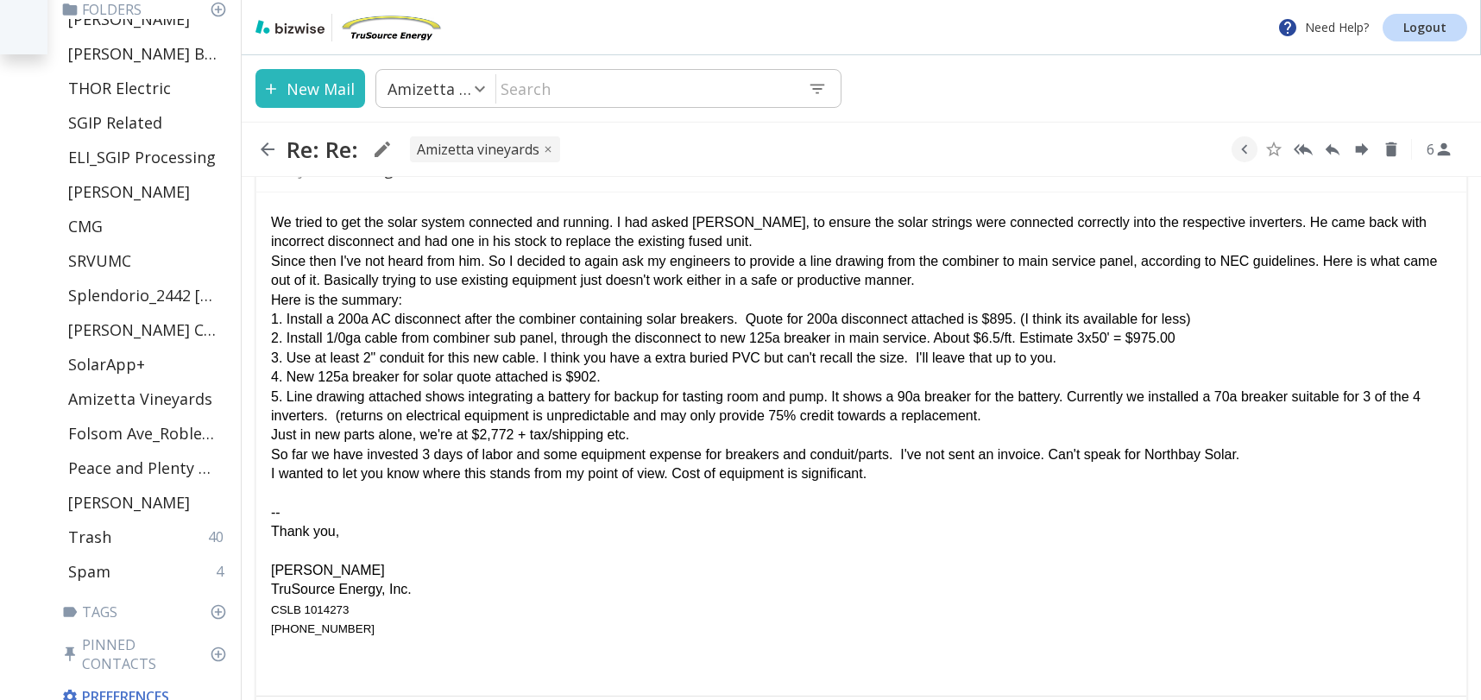
scroll to position [1020, 0]
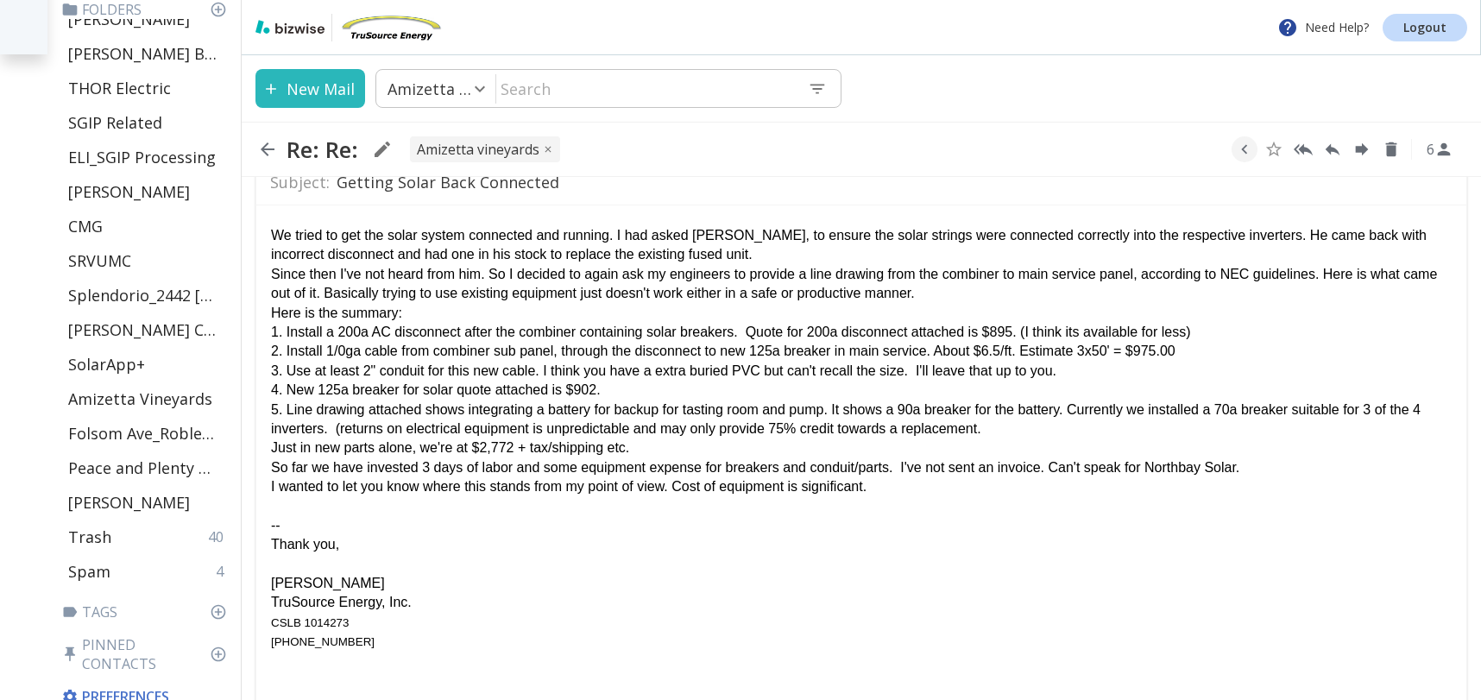
click at [1341, 274] on div "Since then I've not heard from him. So I decided to again ask my engineers to p…" at bounding box center [861, 283] width 1181 height 39
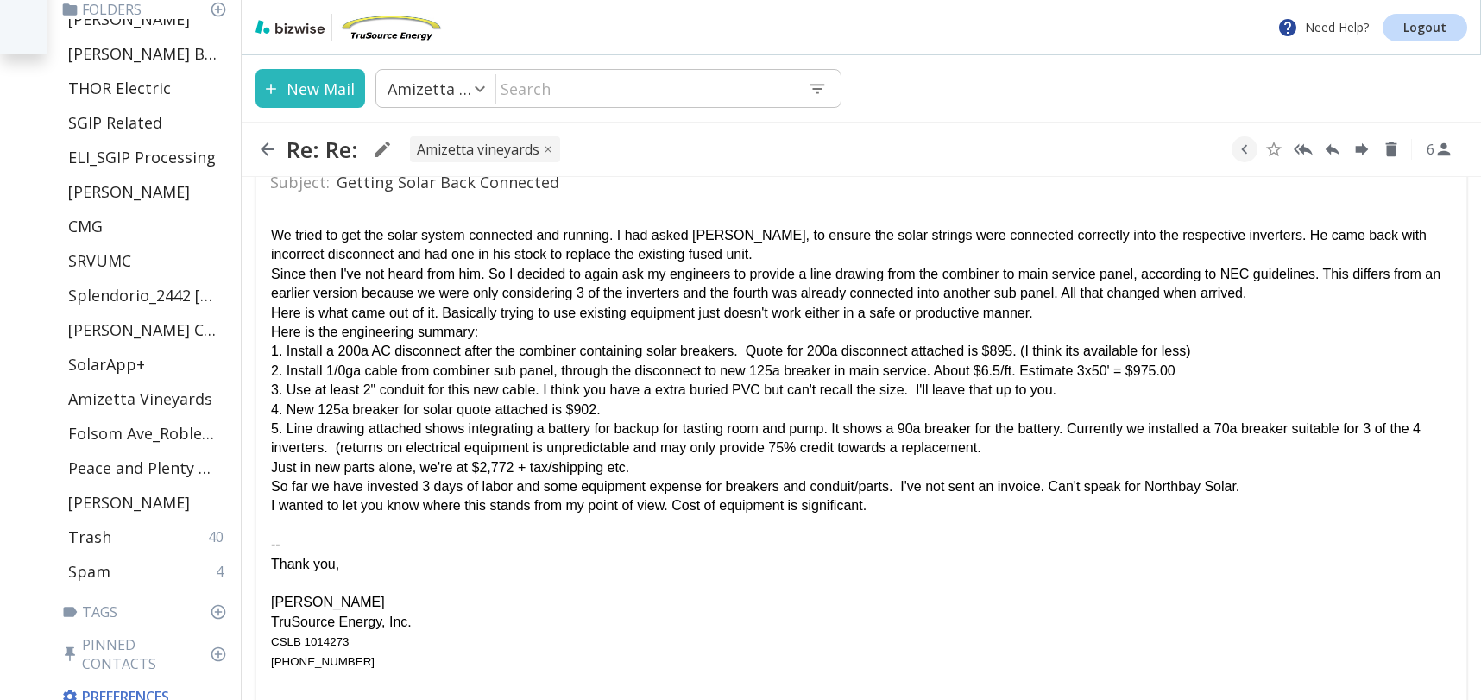
click at [1270, 488] on div "So far we have invested 3 days of labor and some equipment expense for breakers…" at bounding box center [861, 485] width 1181 height 19
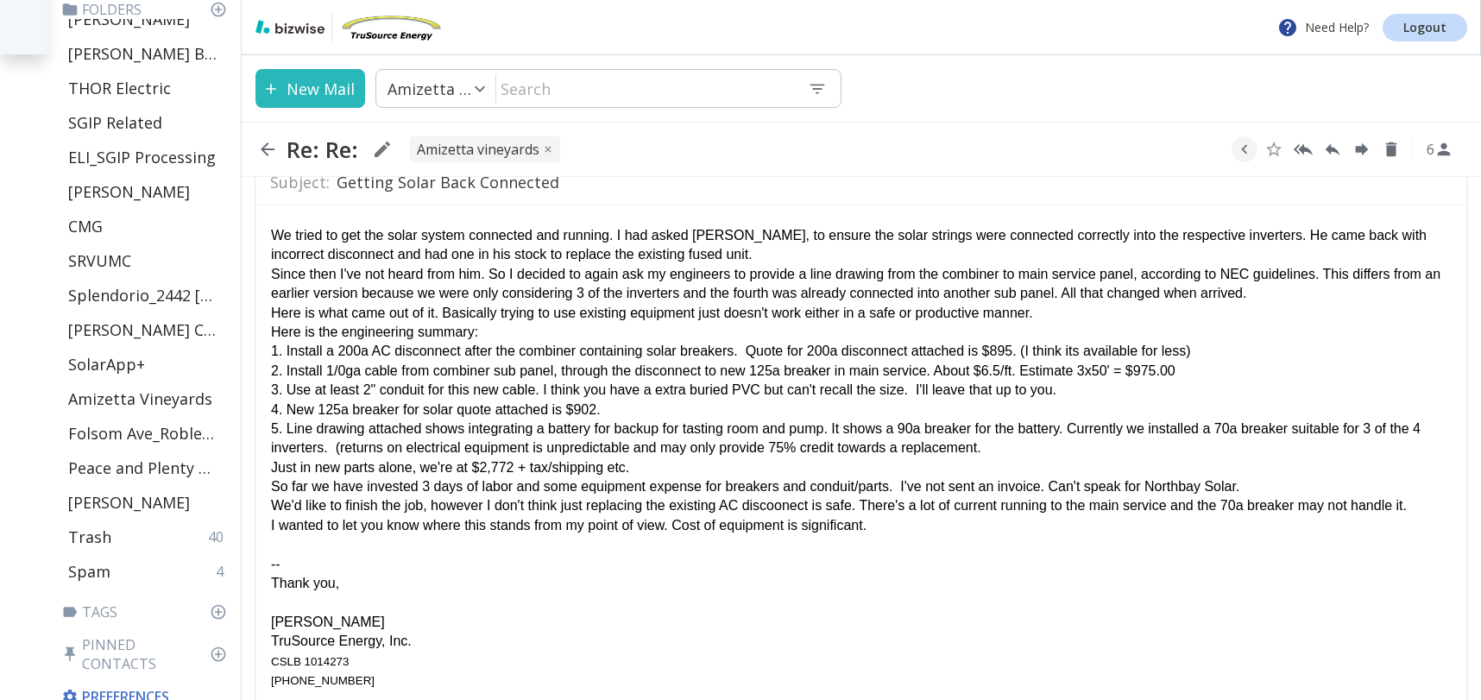
drag, startPoint x: 787, startPoint y: 510, endPoint x: 885, endPoint y: 517, distance: 97.8
click at [787, 510] on div "We'd like to finish the job, however I don't think just replacing the existing …" at bounding box center [861, 504] width 1181 height 19
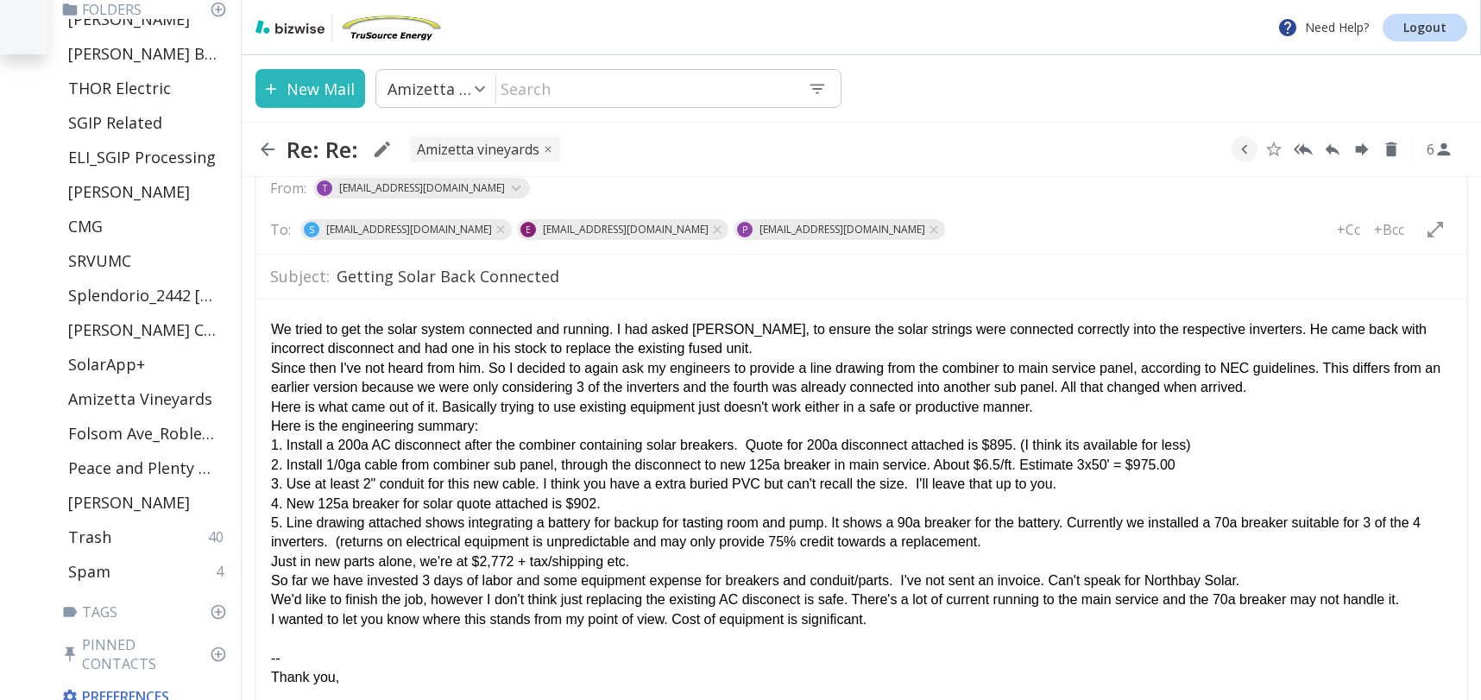
scroll to position [1251, 0]
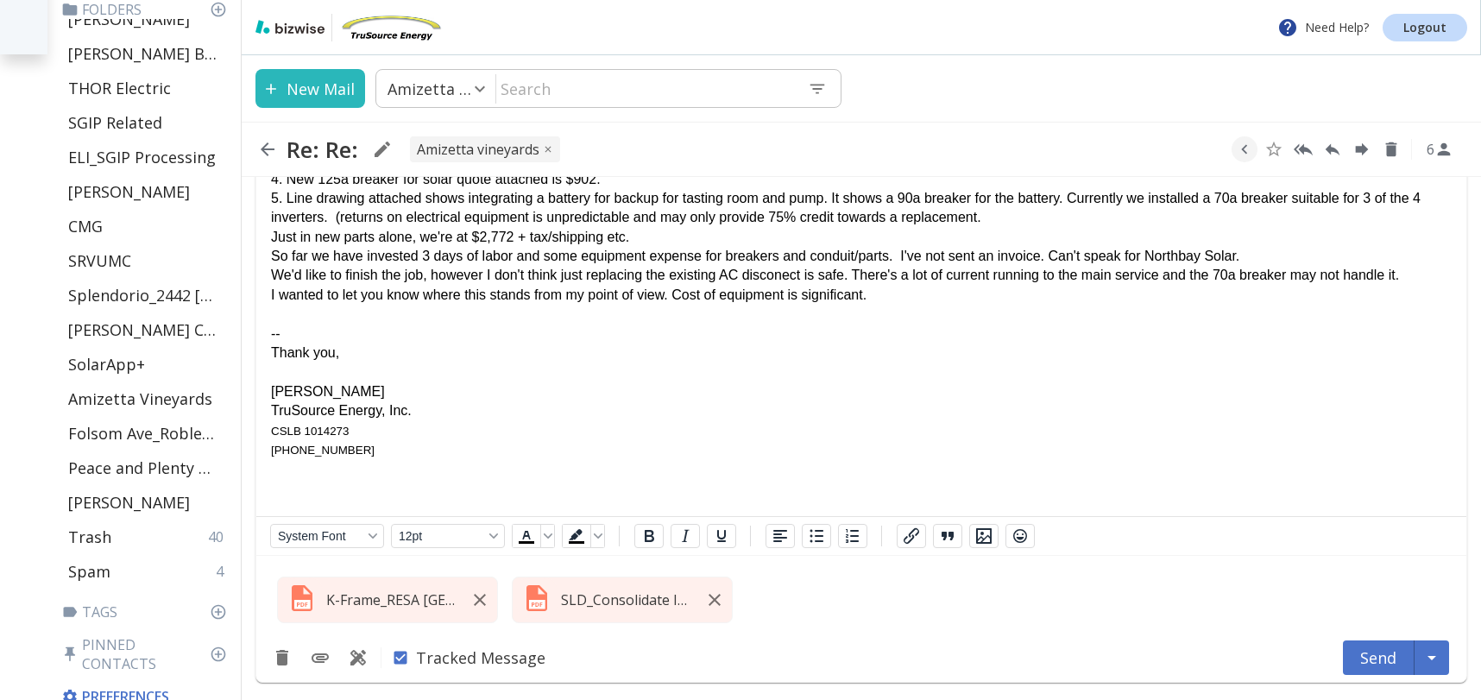
drag, startPoint x: 273, startPoint y: 314, endPoint x: 283, endPoint y: 318, distance: 10.9
click at [273, 314] on span "Rich Text Area. Press ALT-0 for help." at bounding box center [272, 313] width 3 height 15
click at [1376, 660] on button "Send" at bounding box center [1379, 657] width 72 height 35
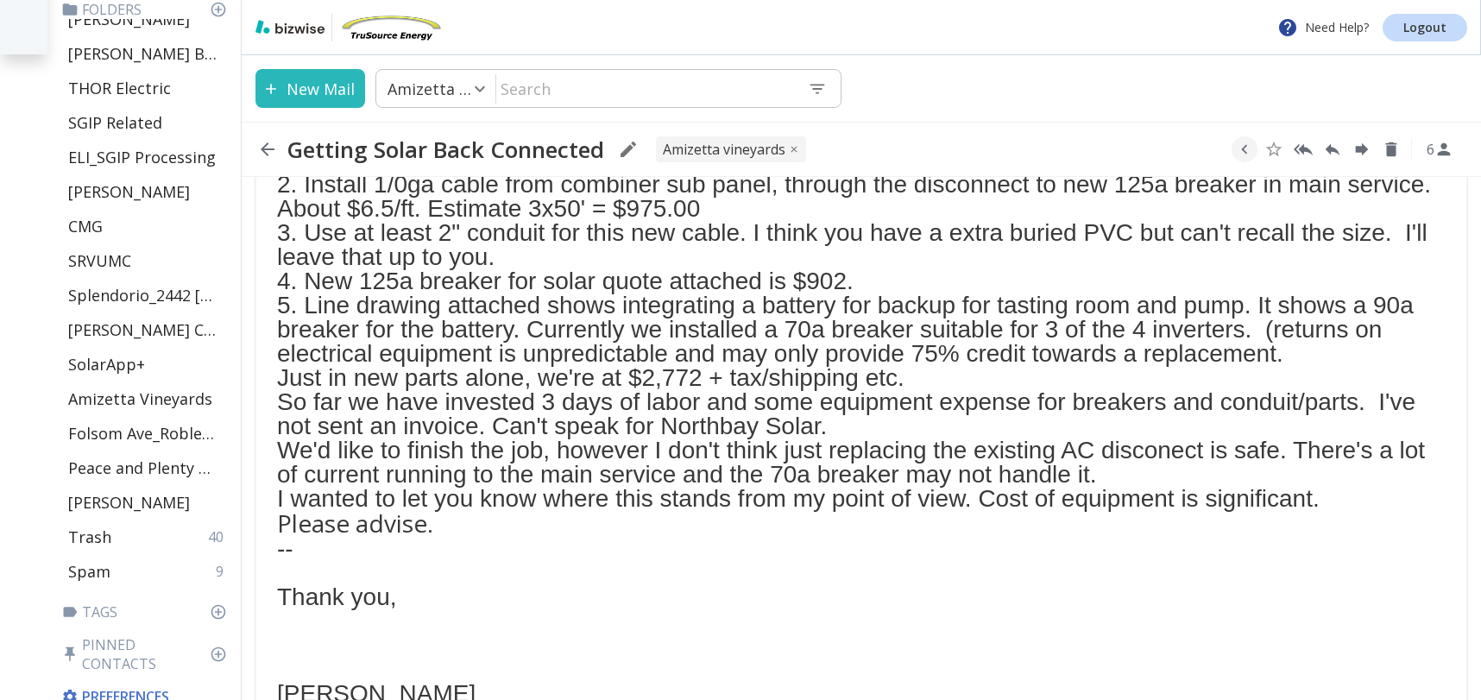
scroll to position [1269, 0]
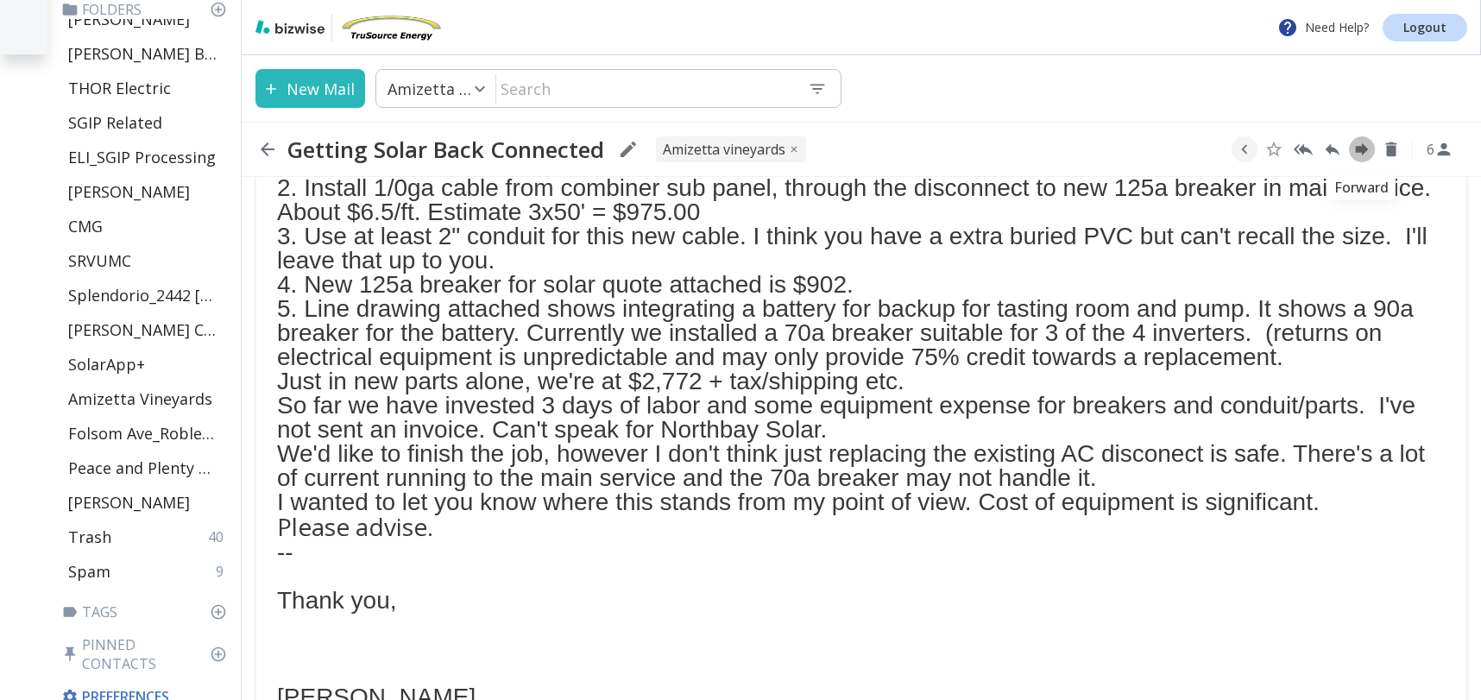
click at [1353, 144] on icon "Forward" at bounding box center [1362, 149] width 19 height 19
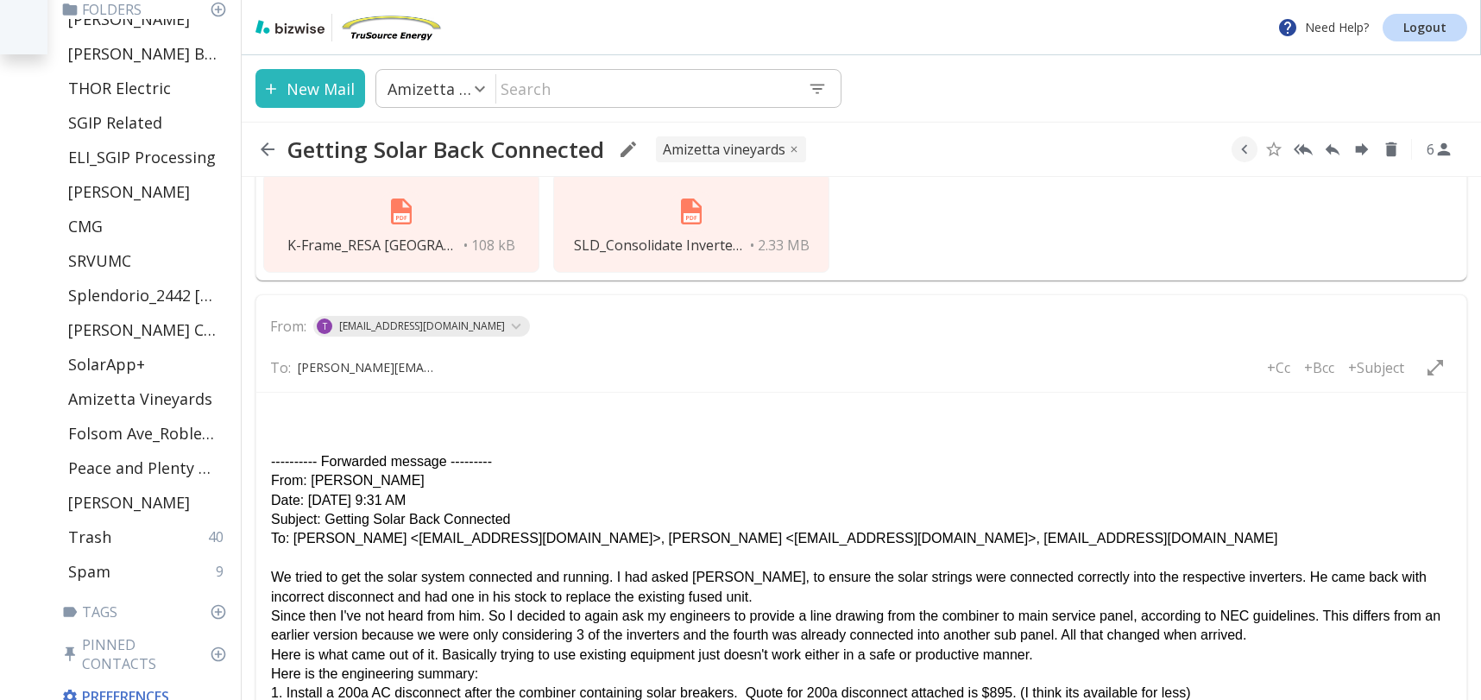
scroll to position [1990, 0]
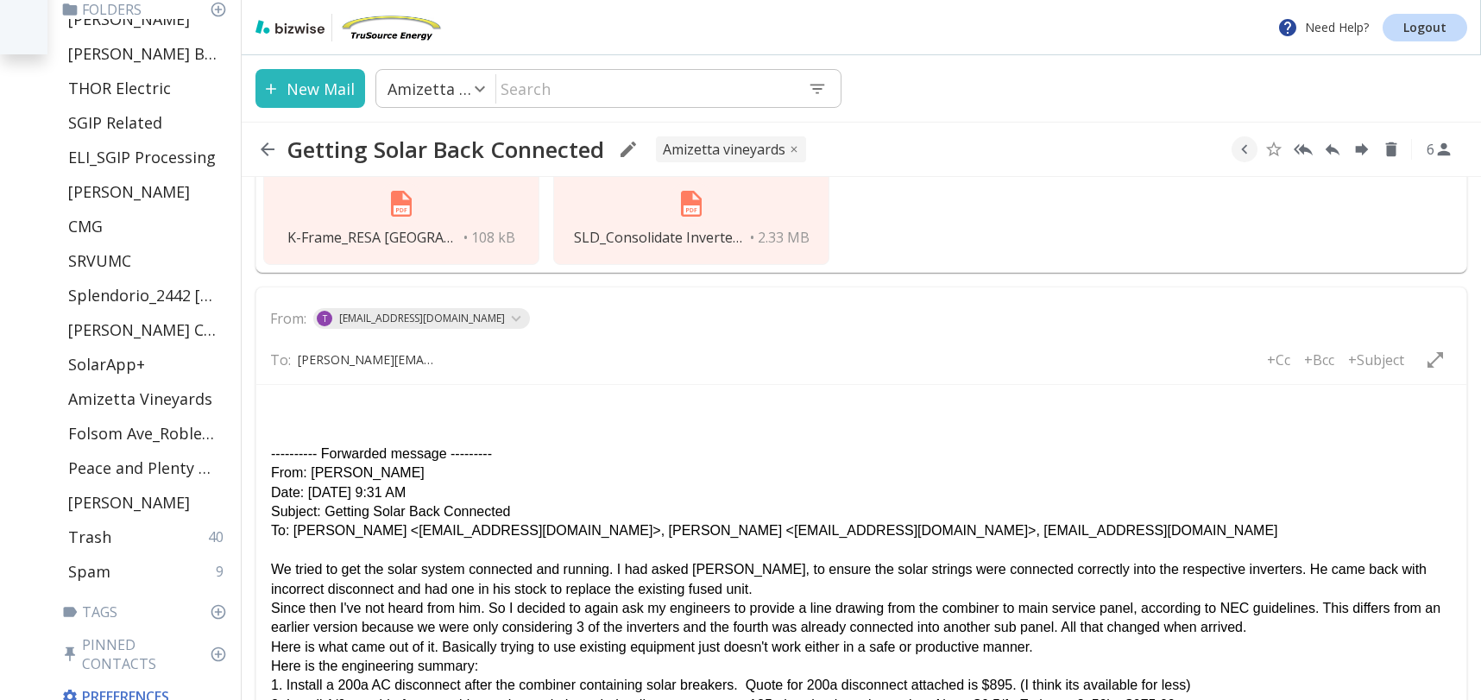
type input "[PERSON_NAME][EMAIL_ADDRESS][DOMAIN_NAME]"
click at [281, 397] on html "---------- Forwarded message --------- From: [PERSON_NAME] Date: [DATE] 9:31 AM…" at bounding box center [861, 711] width 1210 height 653
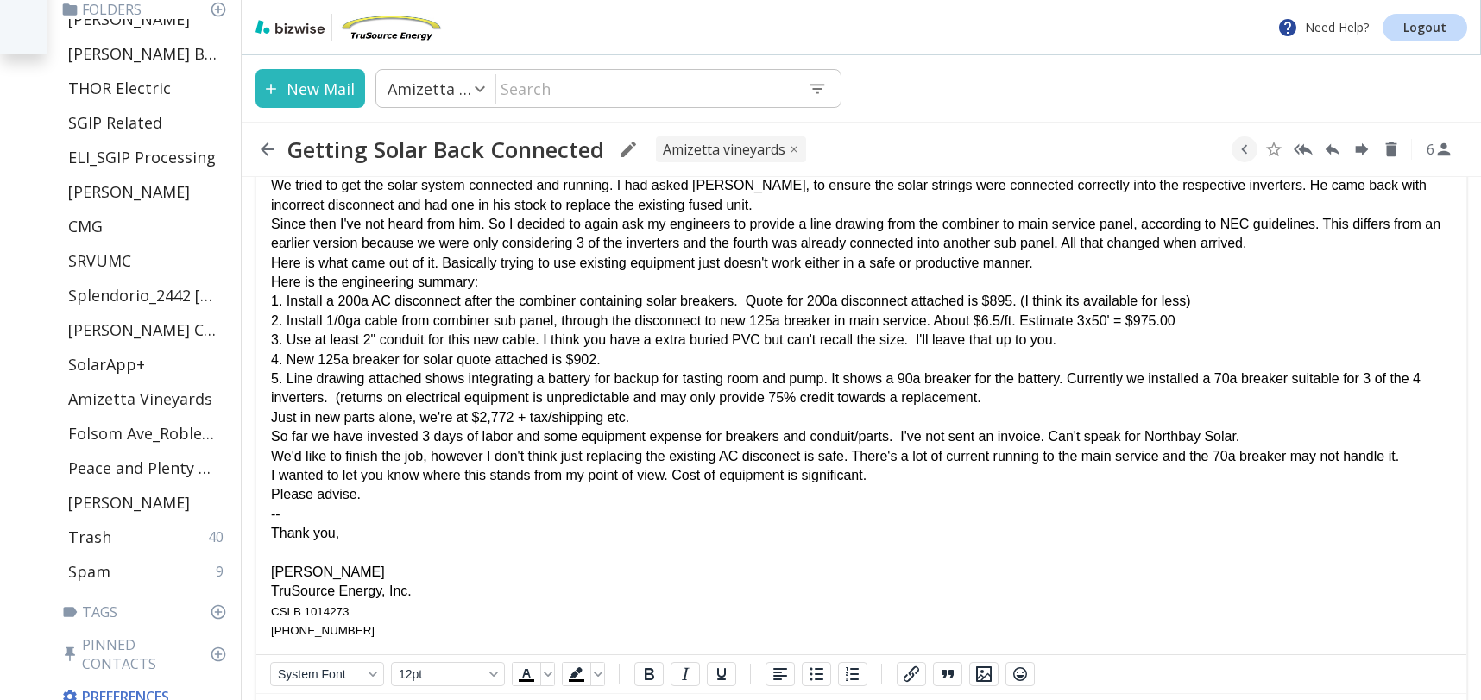
scroll to position [2510, 0]
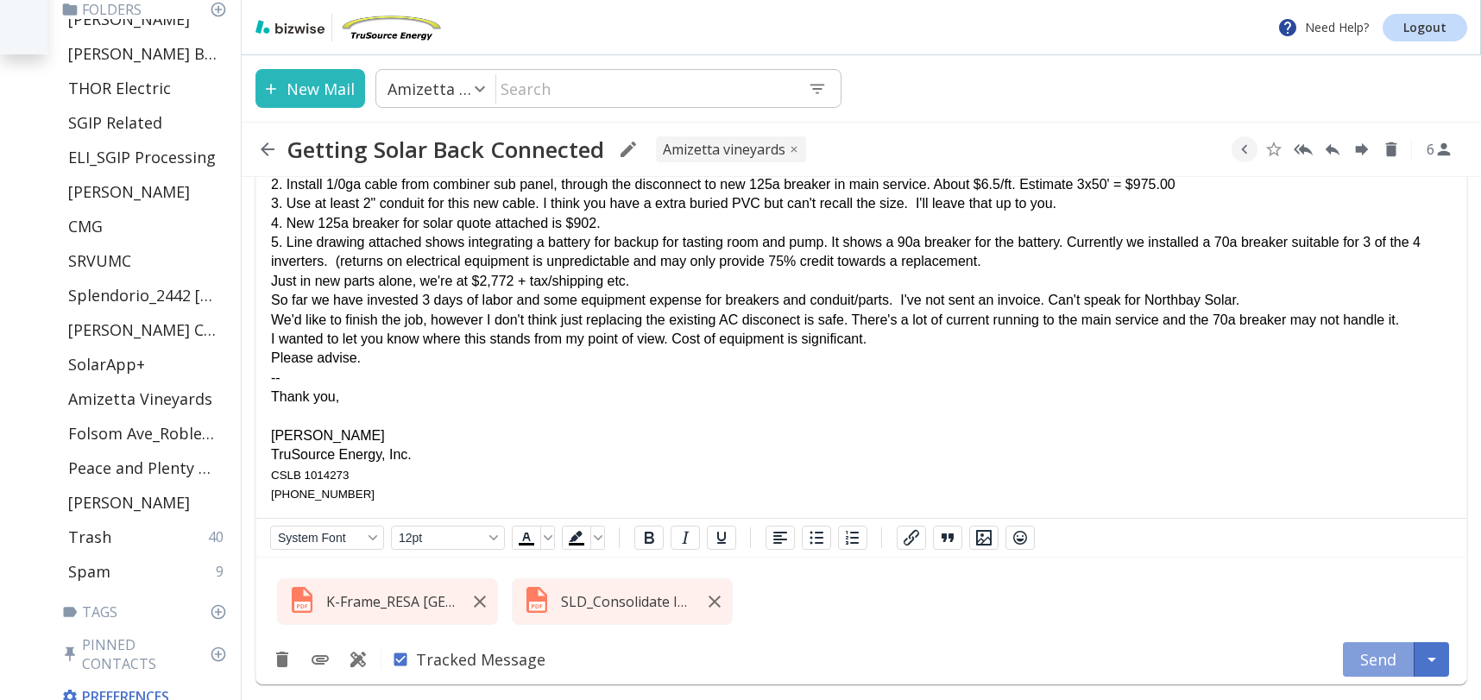
click at [1385, 650] on button "Send" at bounding box center [1379, 659] width 72 height 35
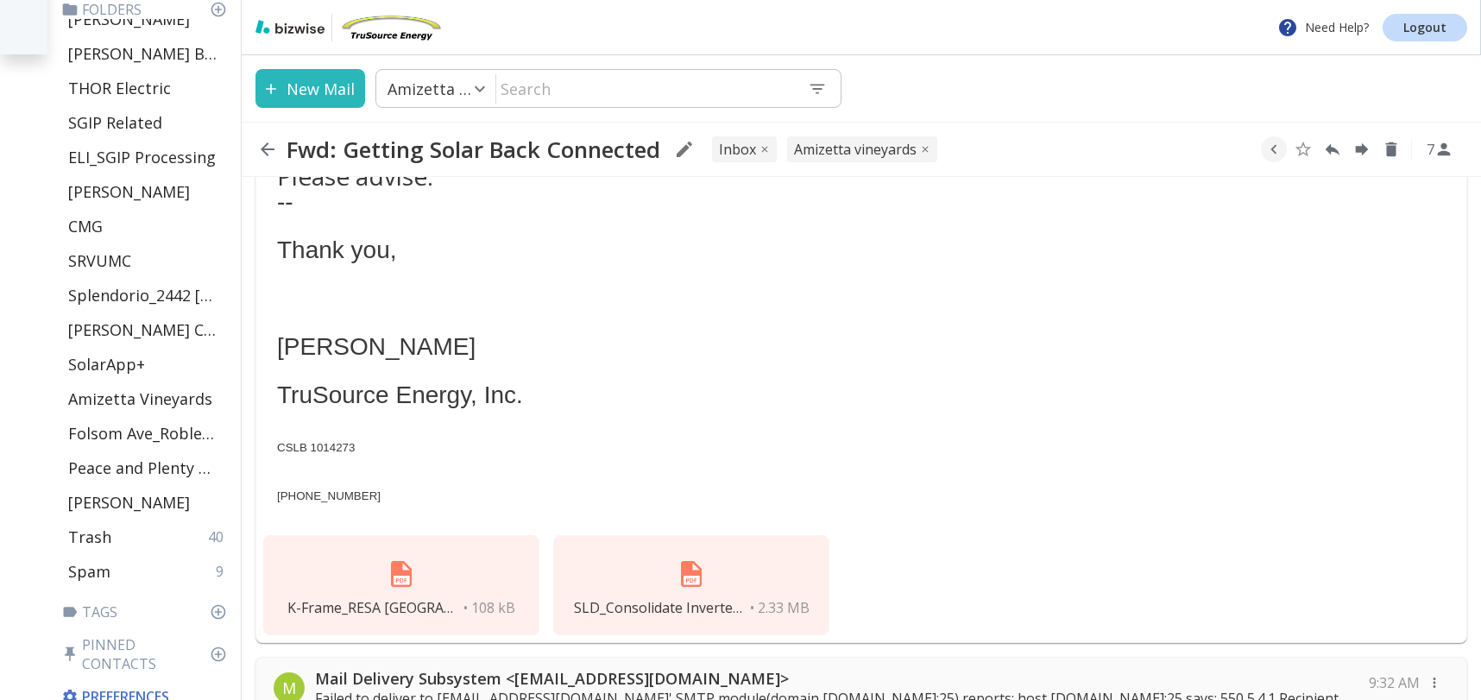
scroll to position [1824, 0]
